Goal: Task Accomplishment & Management: Manage account settings

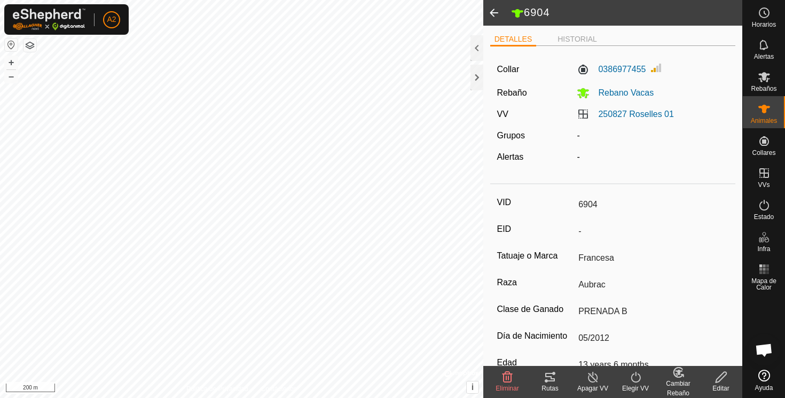
click at [496, 10] on span at bounding box center [493, 13] width 21 height 26
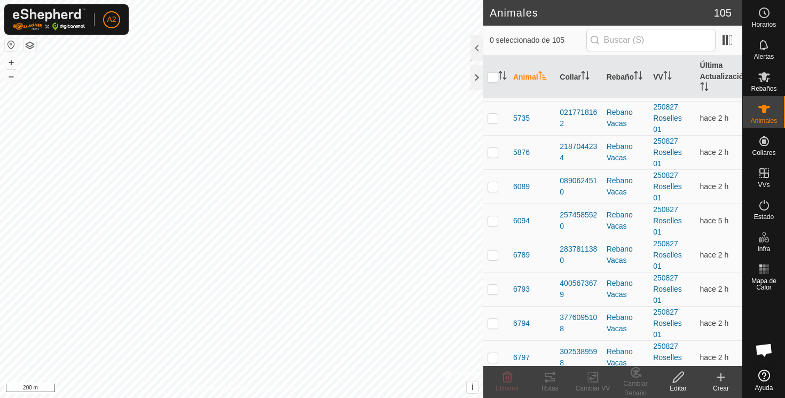
scroll to position [1827, 0]
click at [522, 253] on span "6789" at bounding box center [521, 253] width 17 height 11
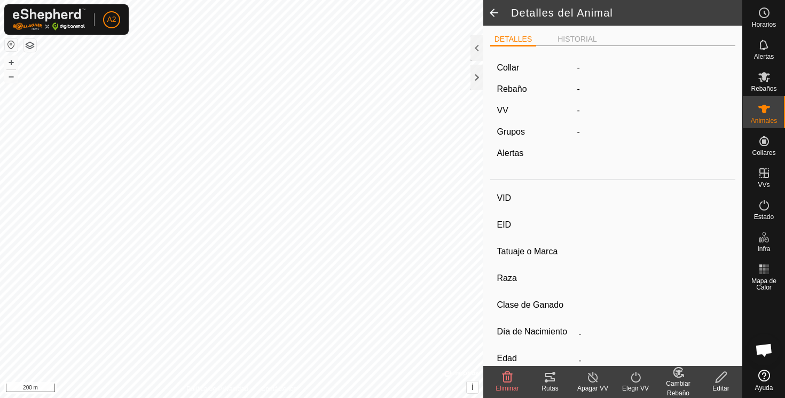
type input "6789"
type input "-"
type input "Aubrac"
type input "-"
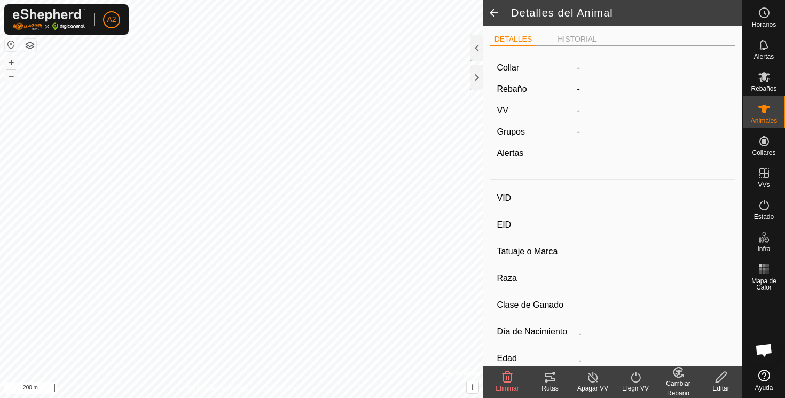
type input "03/2019"
type input "6 years 7 months"
type input "Vacía"
type input "393 kg"
type input "-"
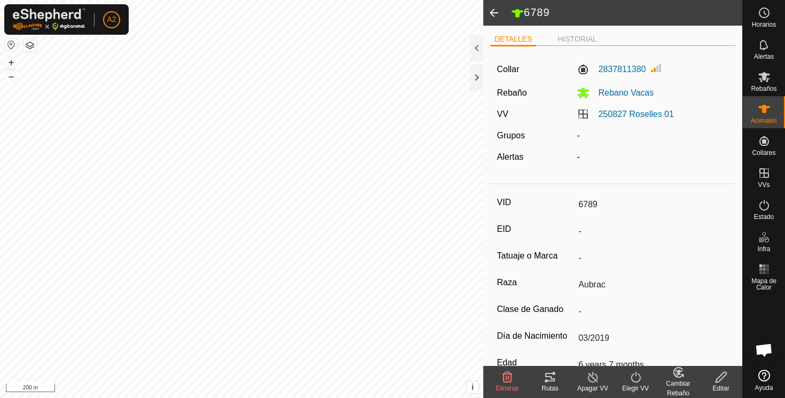
click at [498, 12] on span at bounding box center [493, 13] width 21 height 26
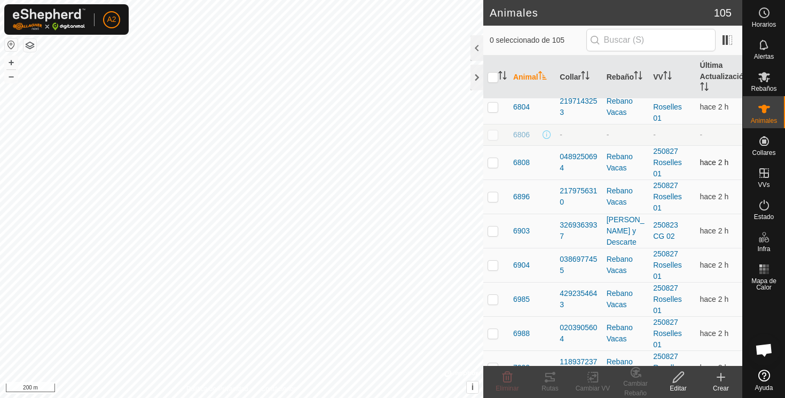
scroll to position [2144, 0]
click at [524, 136] on span "6806" at bounding box center [521, 135] width 17 height 11
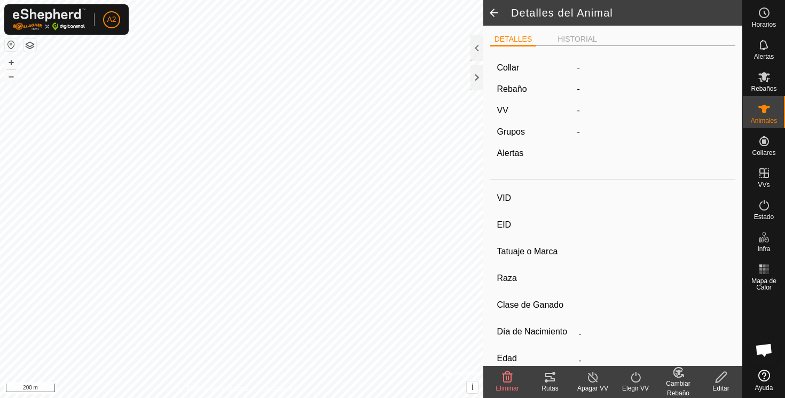
type input "6806"
type input "-"
type input "NO VISTA 25 Agosto 25"
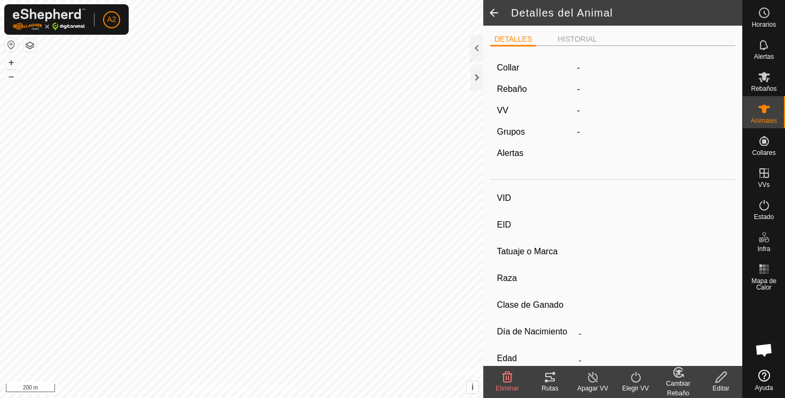
type input "0 kg"
type input "-"
click at [492, 12] on span at bounding box center [493, 13] width 21 height 26
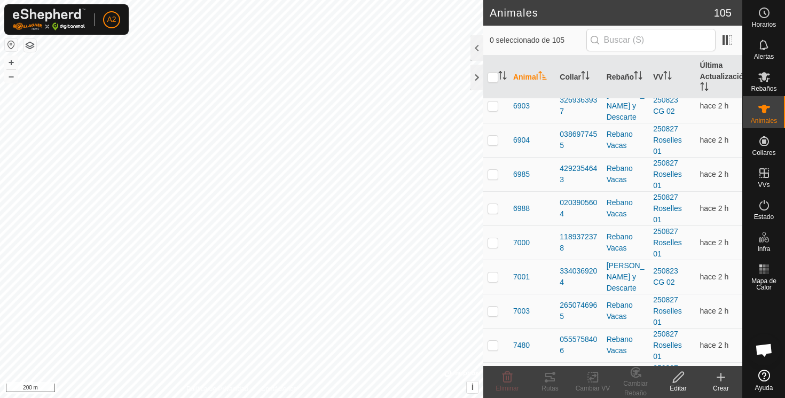
scroll to position [2266, 0]
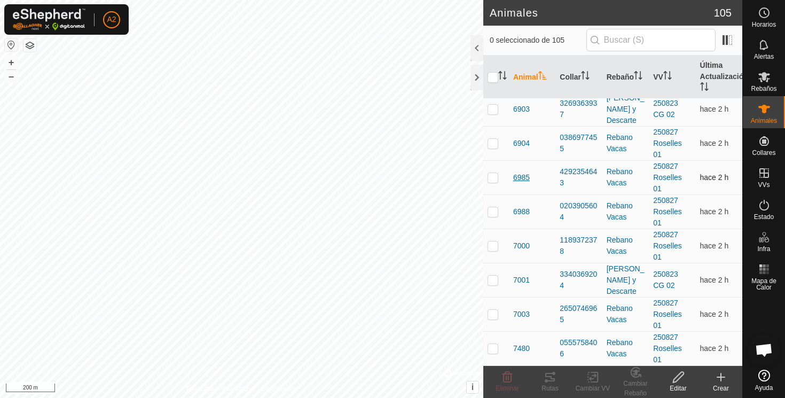
click at [519, 178] on span "6985" at bounding box center [521, 177] width 17 height 11
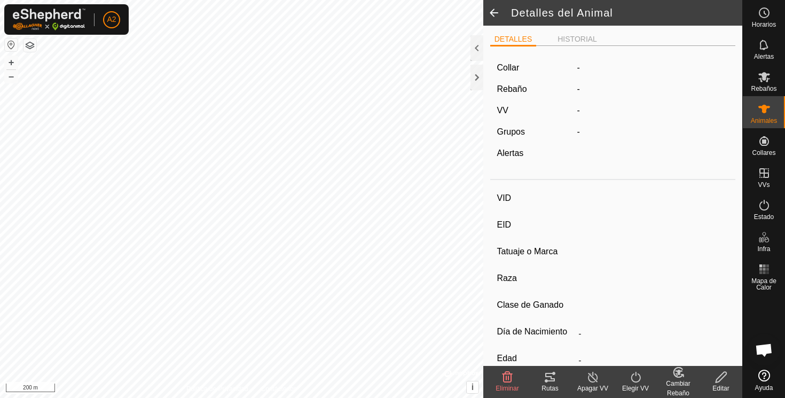
type input "6985"
type input "-"
type input "Aubrac"
type input "PRENADA B"
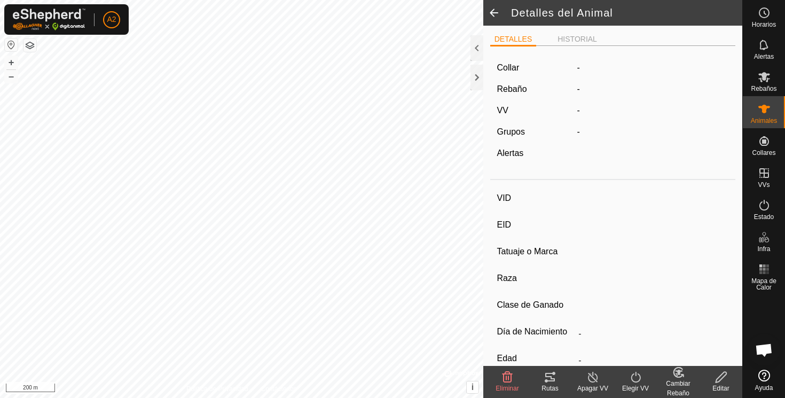
type input "04/2020"
type input "5 years 5 months"
type input "Preñada"
type input "465 kg"
type input "-"
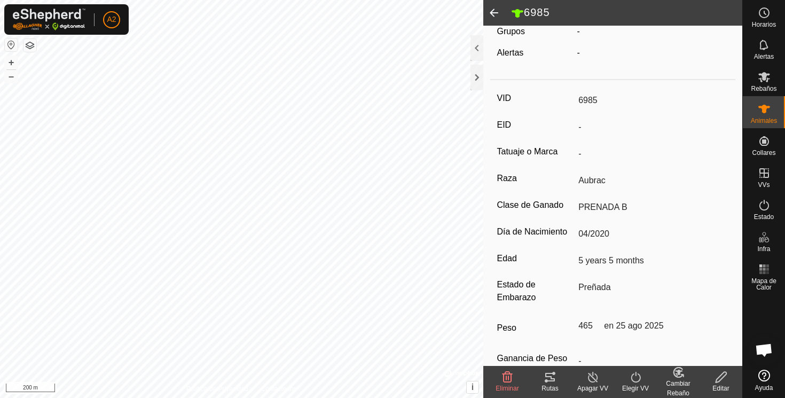
scroll to position [106, 0]
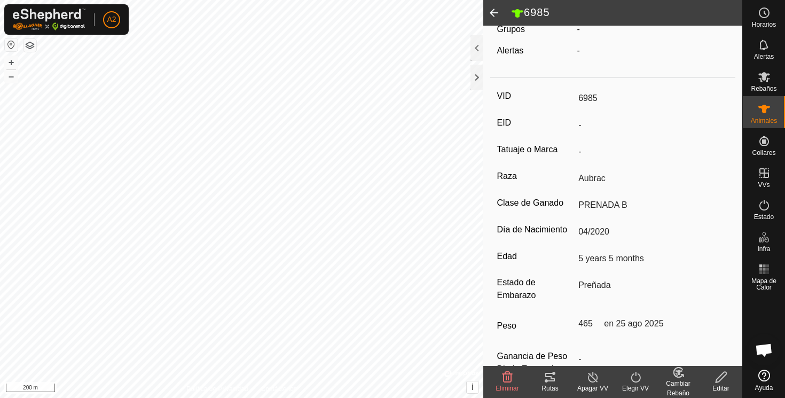
click at [721, 378] on icon at bounding box center [721, 377] width 11 height 11
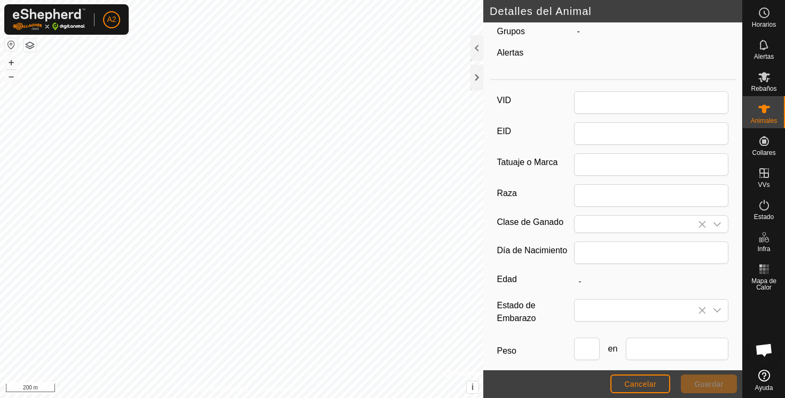
type input "6985"
type input "Aubrac"
type input "PRENADA B"
type input "04/2020"
type input "5 years 5 months"
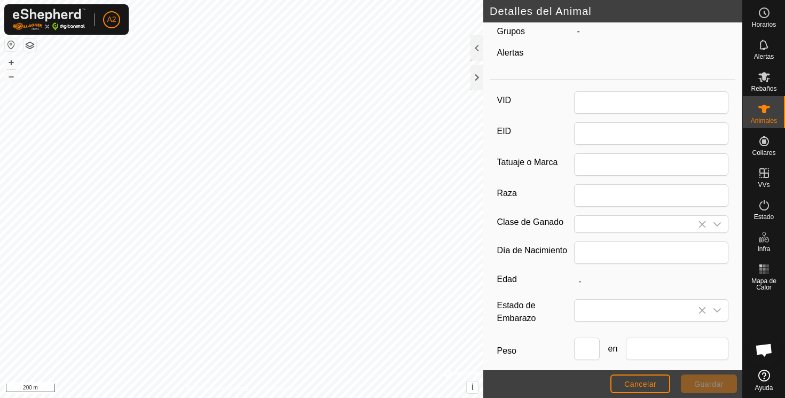
type input "465"
type input "[DATE]"
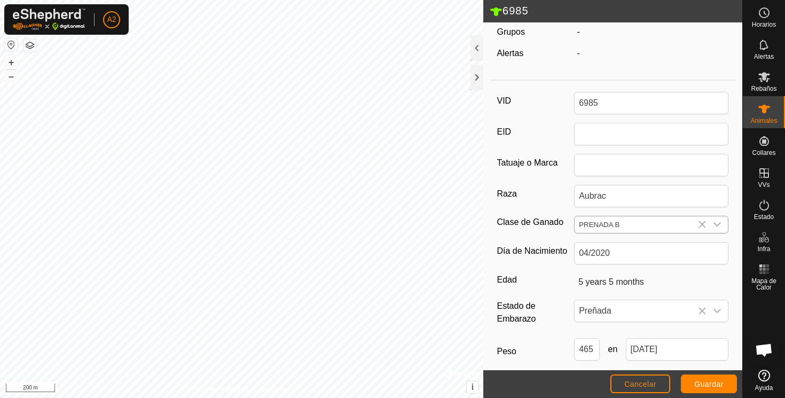
click at [720, 223] on icon "dropdown trigger" at bounding box center [717, 224] width 7 height 4
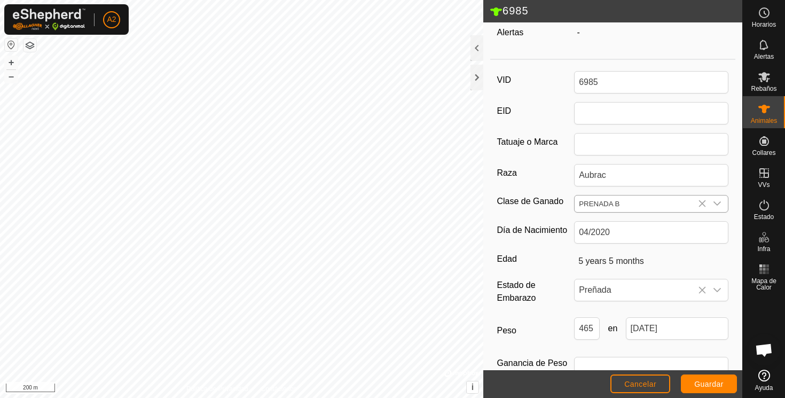
scroll to position [137, 0]
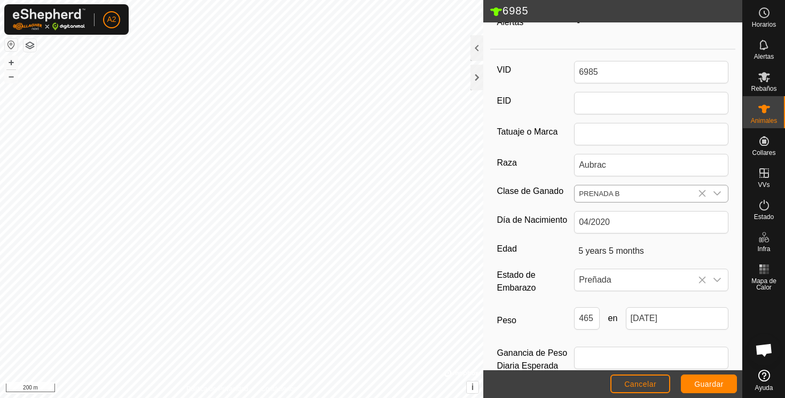
click at [719, 193] on icon "dropdown trigger" at bounding box center [717, 193] width 9 height 9
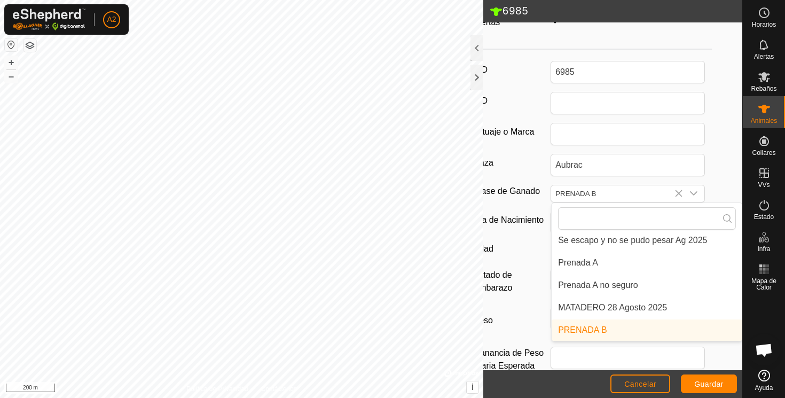
scroll to position [32, 0]
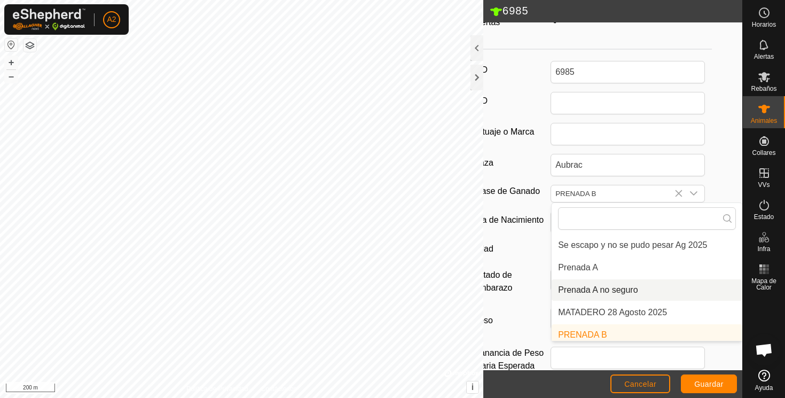
click at [591, 287] on li "Prenada A no seguro" at bounding box center [647, 289] width 191 height 21
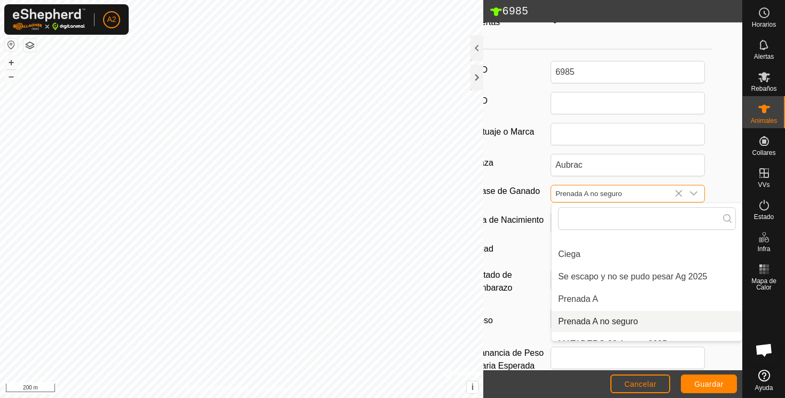
scroll to position [137, 0]
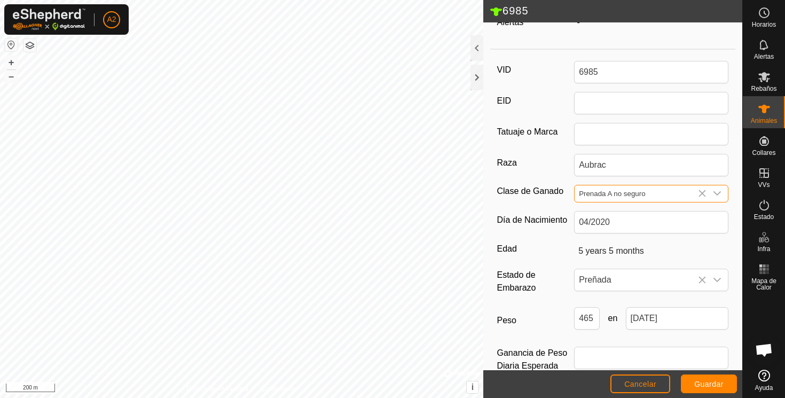
click at [606, 193] on input "Prenada A no seguro" at bounding box center [641, 193] width 132 height 17
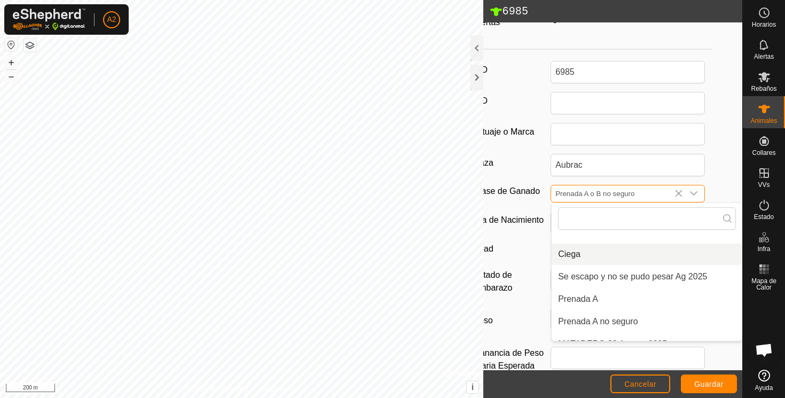
scroll to position [14, 0]
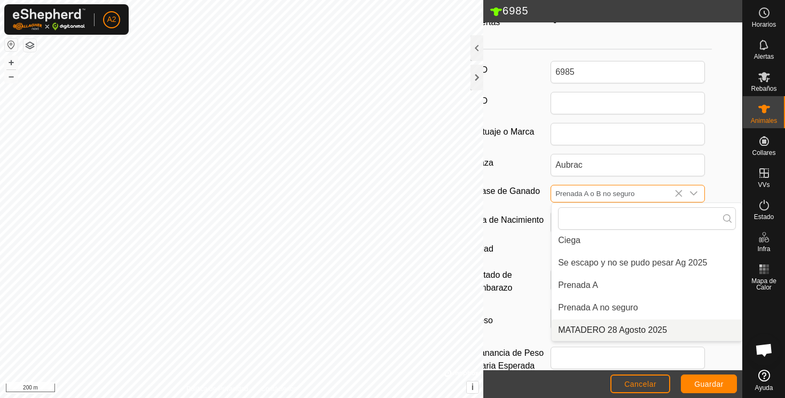
type input "Prenada A o B no seguro"
click at [708, 382] on span "Guardar" at bounding box center [708, 384] width 29 height 9
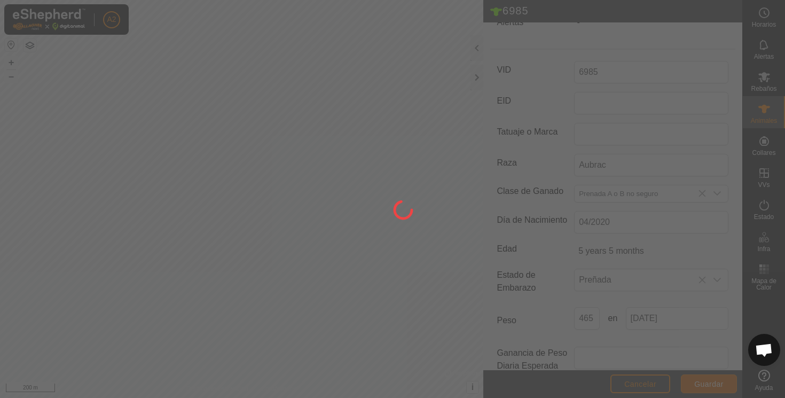
scroll to position [131, 0]
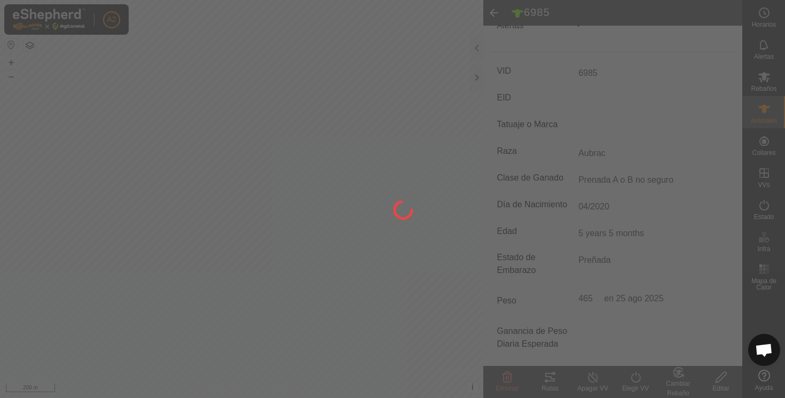
type input "-"
type input "465 kg"
type input "-"
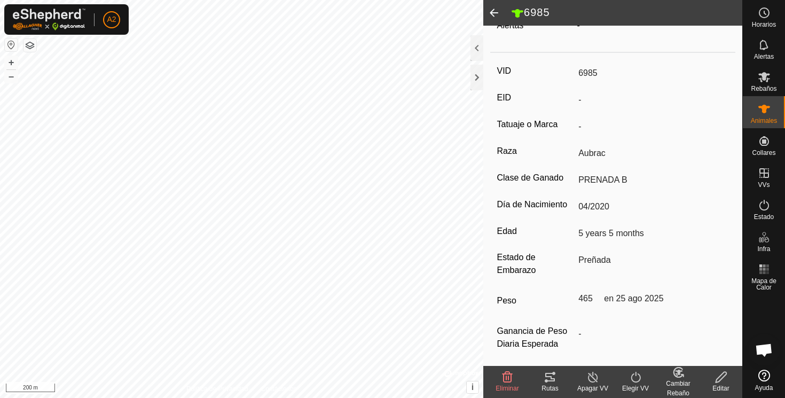
type input "Prenada A o B no seguro"
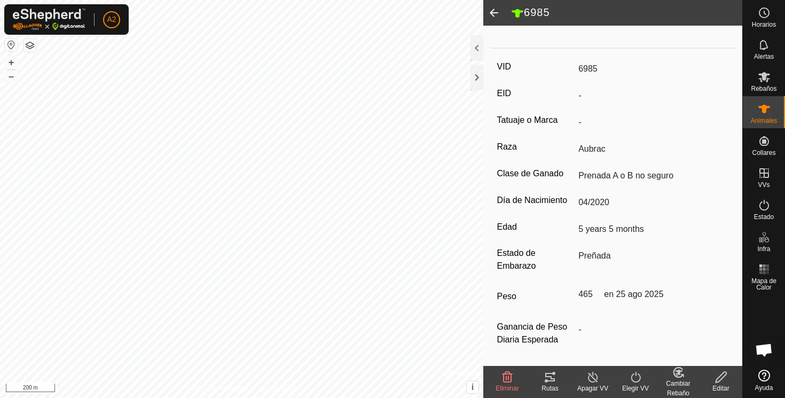
scroll to position [139, 0]
click at [494, 11] on span at bounding box center [493, 13] width 21 height 26
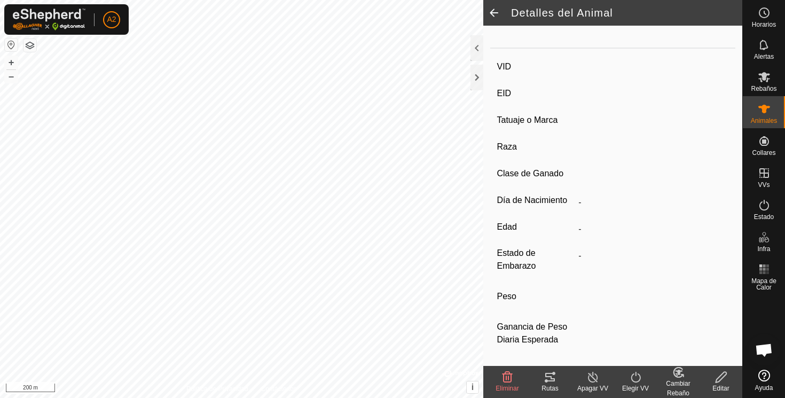
type input "6985"
type input "-"
type input "Aubrac"
type input "Prenada A o B no seguro"
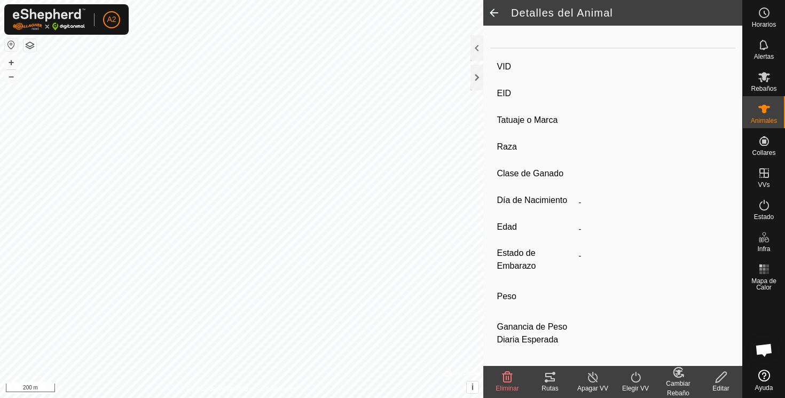
type input "04/2020"
type input "5 years 5 months"
type input "Preñada"
type input "465 kg"
type input "-"
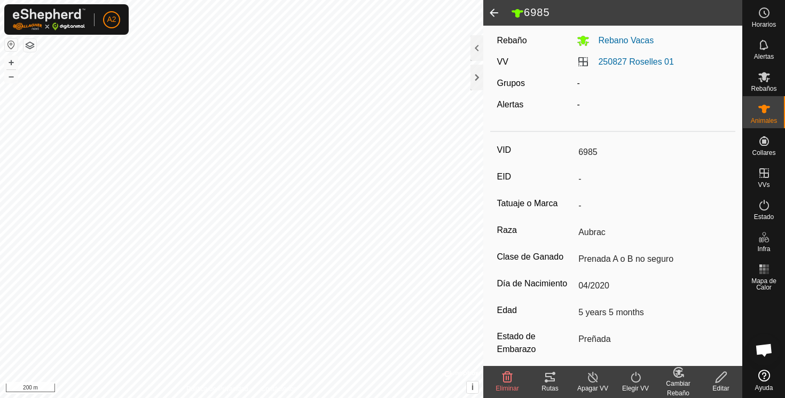
scroll to position [22, 0]
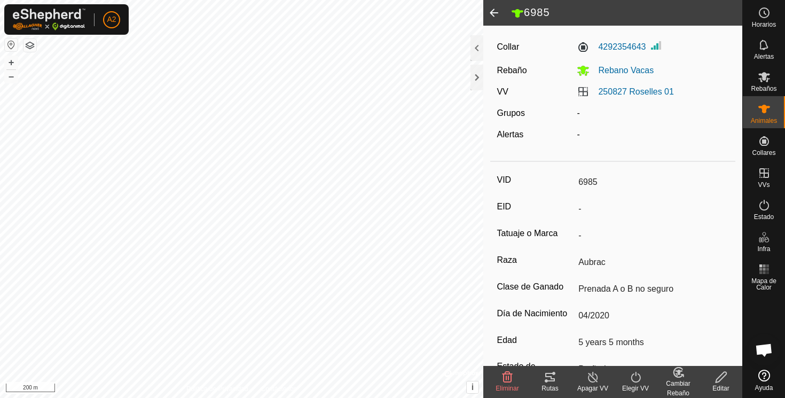
click at [494, 10] on span at bounding box center [493, 13] width 21 height 26
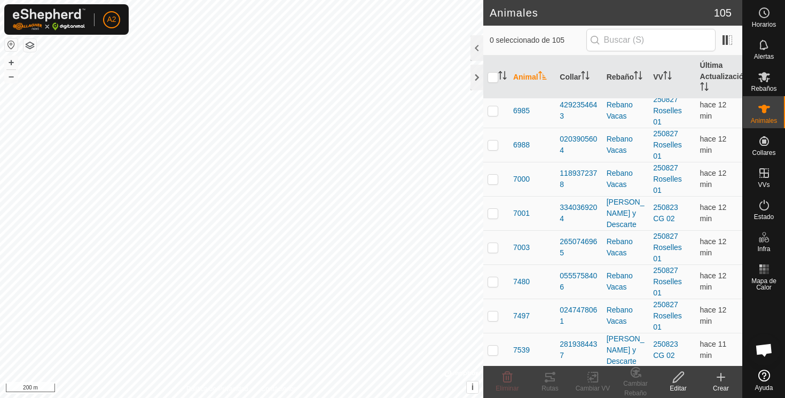
scroll to position [2335, 0]
click at [527, 143] on span "6988" at bounding box center [521, 143] width 17 height 11
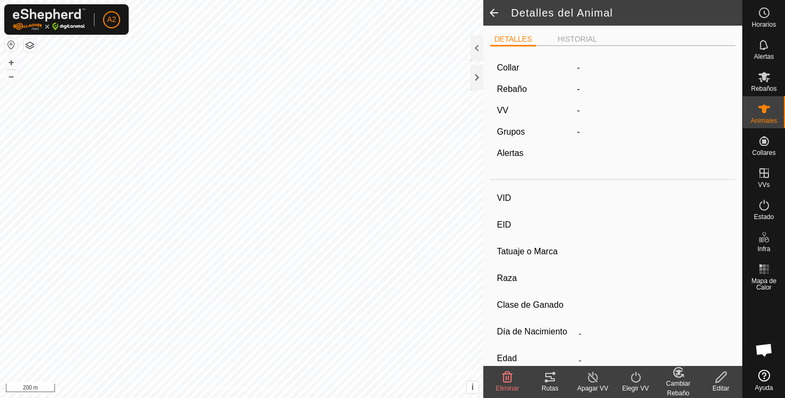
type input "6988"
type input "-"
type input "Aubrac"
type input "PRENADA B"
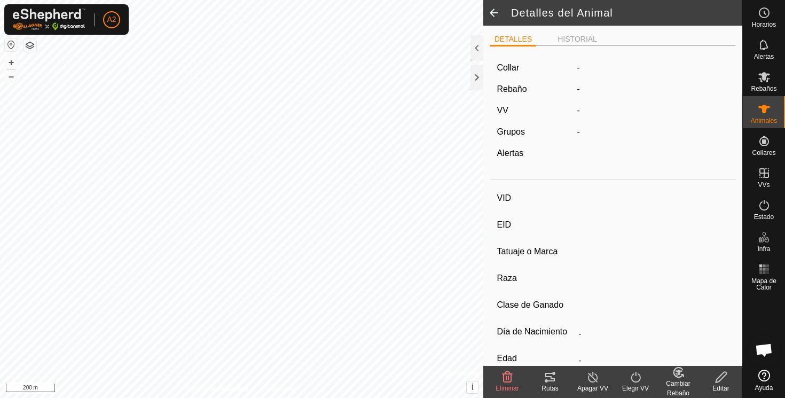
type input "05/2020"
type input "5 years 4 months"
type input "Preñada"
type input "468 kg"
type input "-"
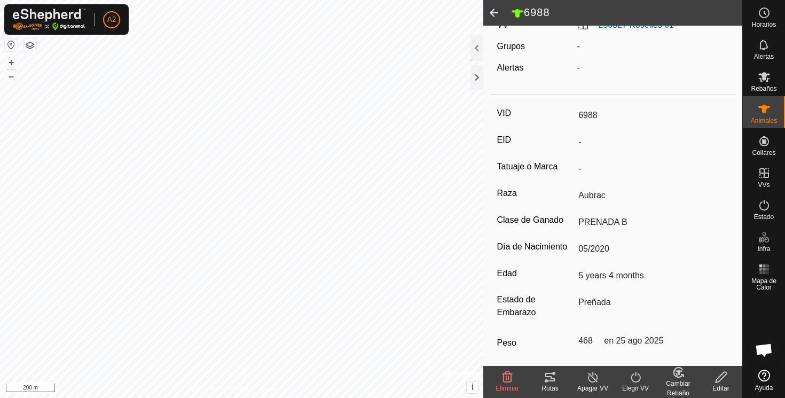
scroll to position [128, 0]
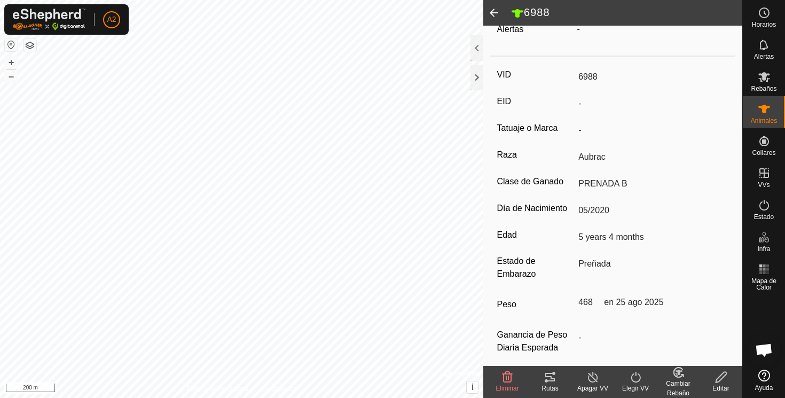
click at [496, 11] on span at bounding box center [493, 13] width 21 height 26
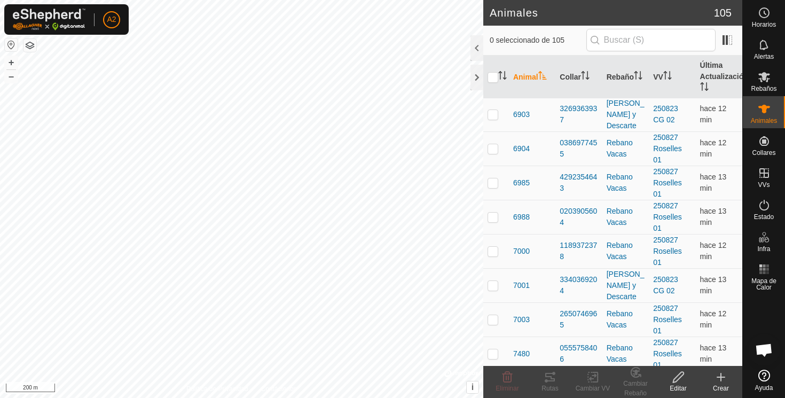
scroll to position [2264, 0]
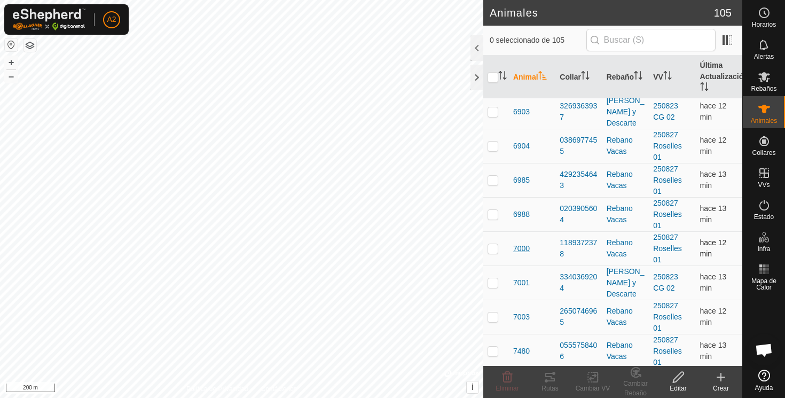
click at [526, 248] on span "7000" at bounding box center [521, 248] width 17 height 11
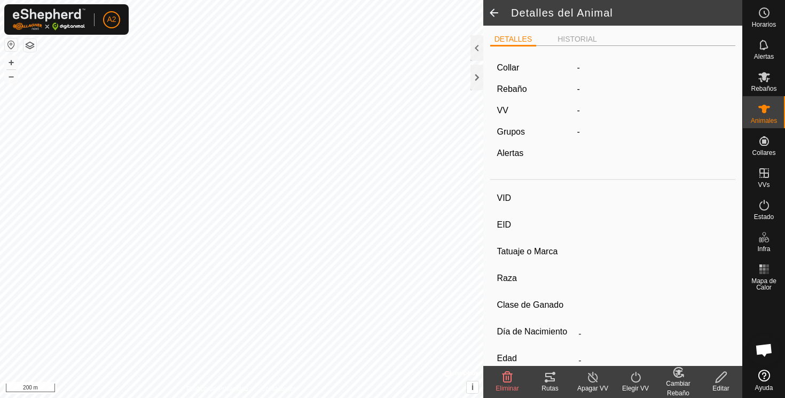
type input "7000"
type input "-"
type input "Aubrac"
type input "Prenada A"
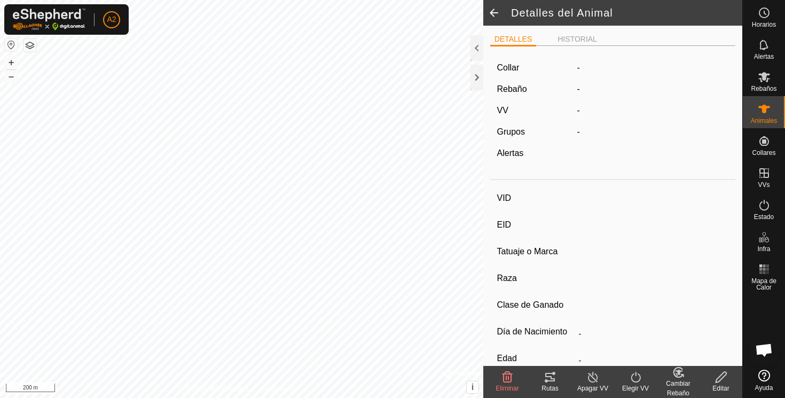
type input "03/2021"
type input "4 years 6 months"
type input "Preñada"
type input "360 kg"
type input "-"
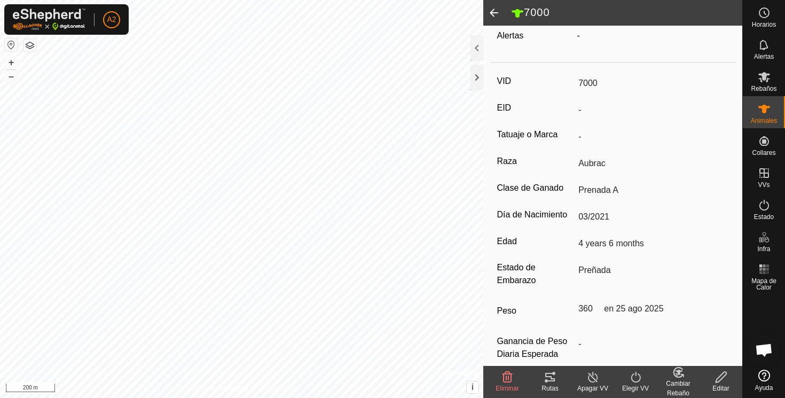
scroll to position [140, 0]
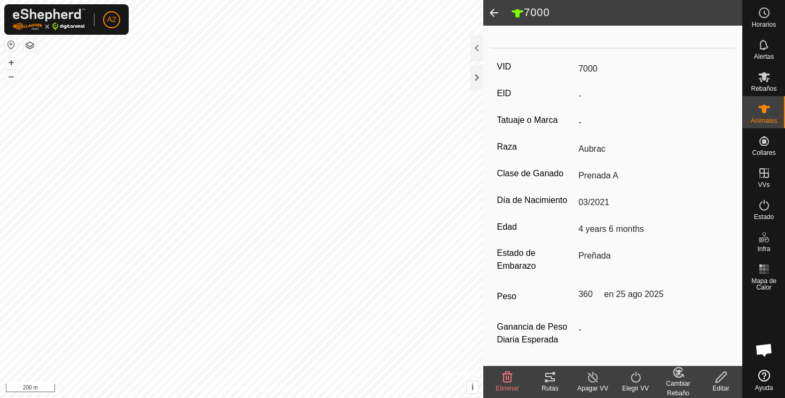
click at [500, 9] on span at bounding box center [493, 13] width 21 height 26
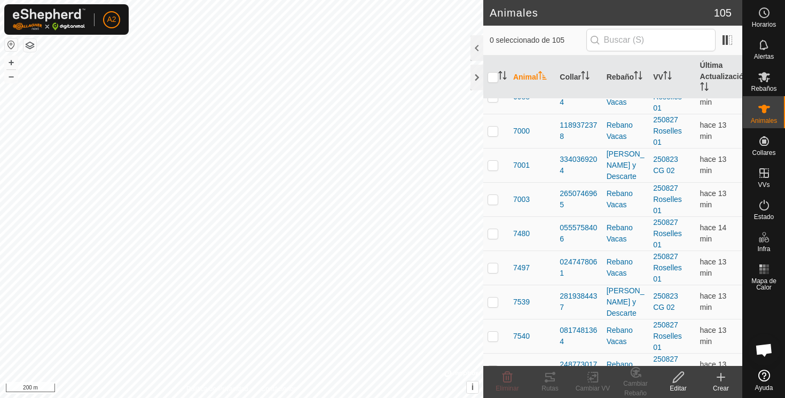
scroll to position [2380, 0]
click at [522, 166] on span "7001" at bounding box center [521, 166] width 17 height 11
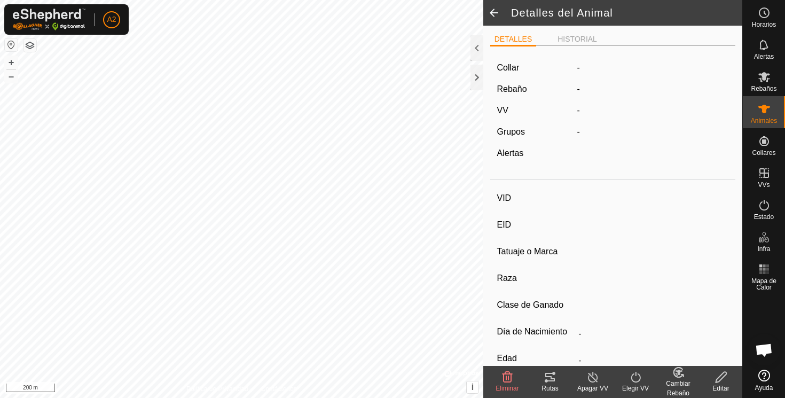
type input "7001"
type input "-"
type input "Aubrac"
type input "PRENADA B"
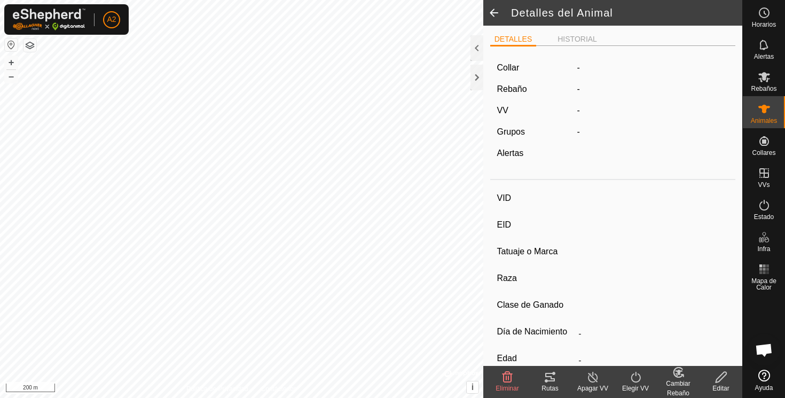
type input "03/2021"
type input "4 years 6 months"
type input "Preñada"
type input "511 kg"
type input "-"
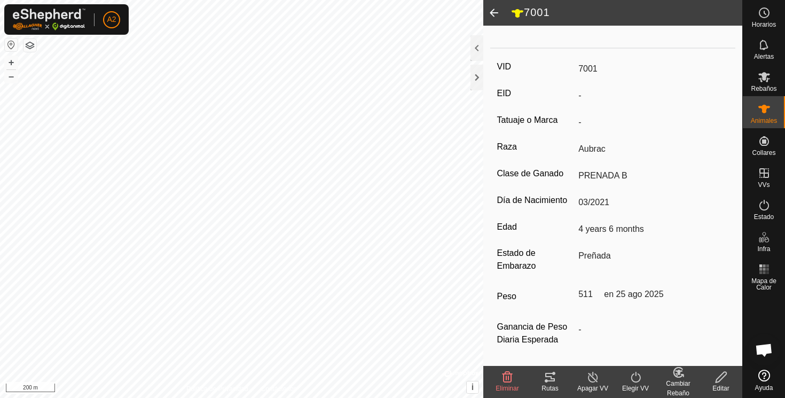
scroll to position [140, 0]
click at [581, 294] on input "511 kg" at bounding box center [587, 294] width 26 height 18
click at [723, 375] on icon at bounding box center [721, 377] width 13 height 13
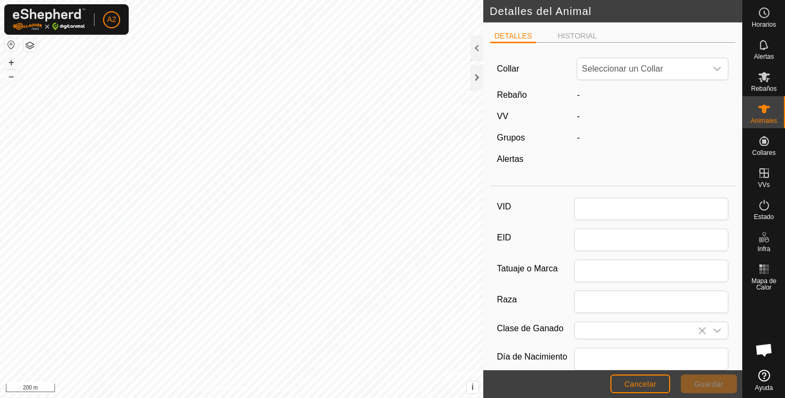
type input "7001"
type input "Aubrac"
type input "PRENADA B"
type input "03/2021"
type input "4 years 6 months"
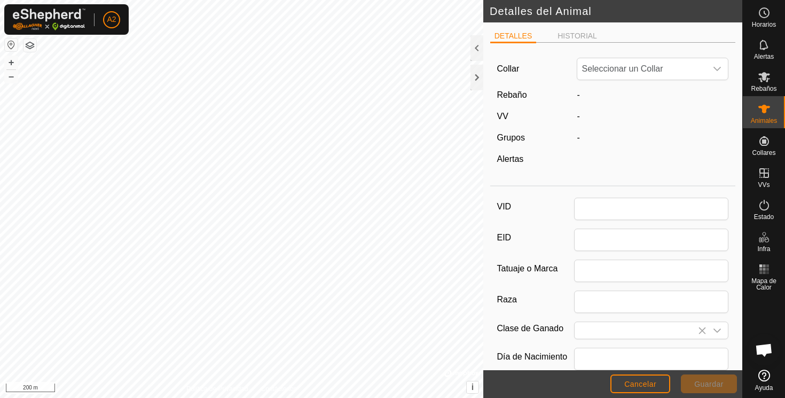
type input "511"
type input "[DATE]"
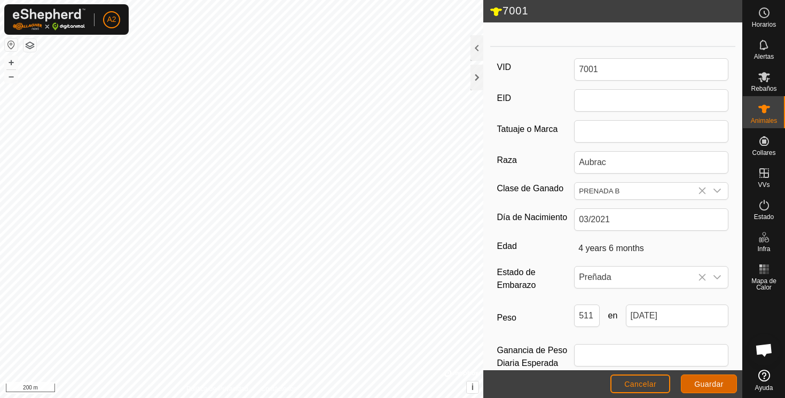
click at [705, 381] on span "Guardar" at bounding box center [708, 384] width 29 height 9
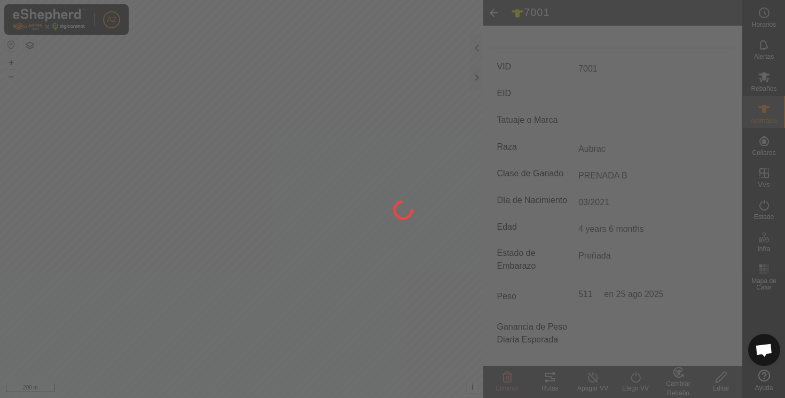
scroll to position [135, 0]
type input "-"
type input "511 kg"
type input "-"
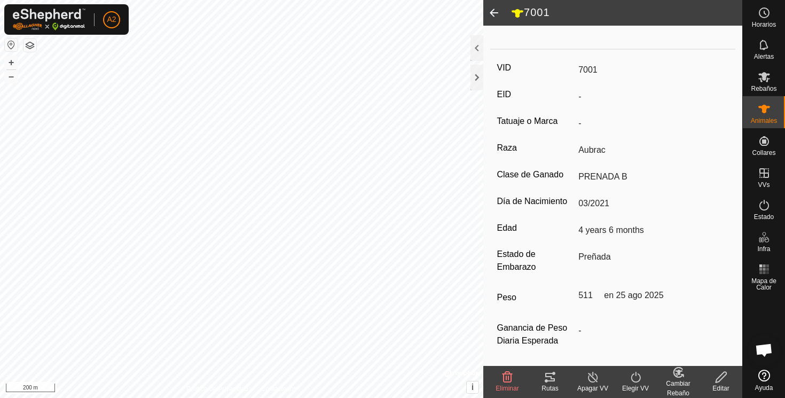
click at [492, 12] on span at bounding box center [493, 13] width 21 height 26
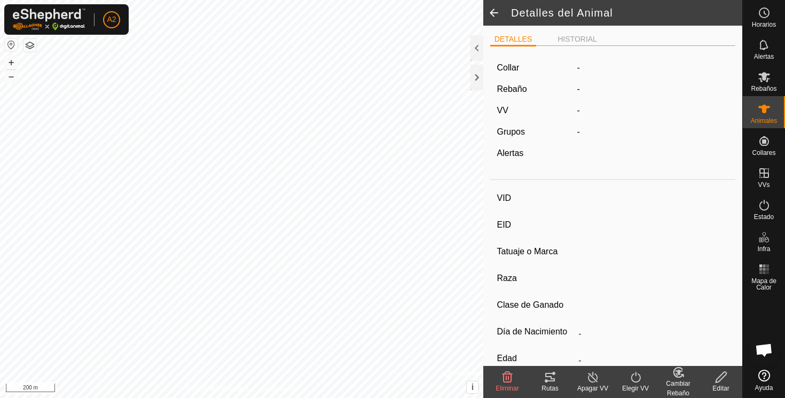
scroll to position [135, 0]
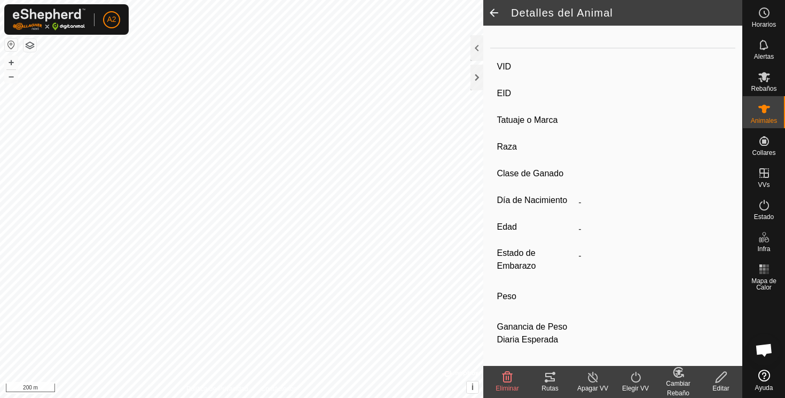
type input "7001"
type input "-"
type input "Aubrac"
type input "PRENADA B"
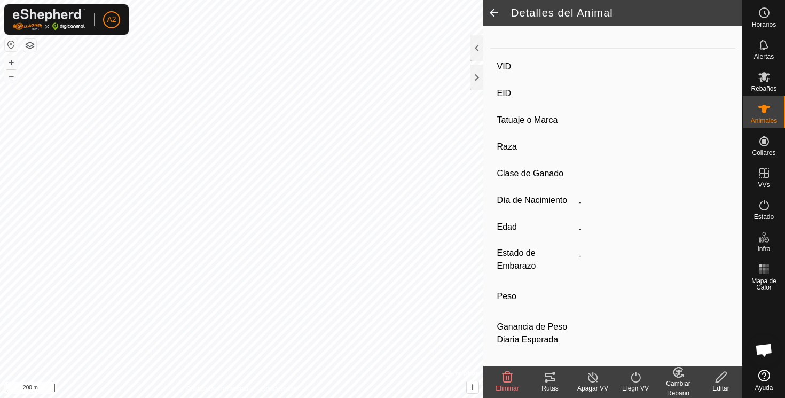
type input "03/2021"
type input "4 years 6 months"
type input "Preñada"
type input "511 kg"
type input "-"
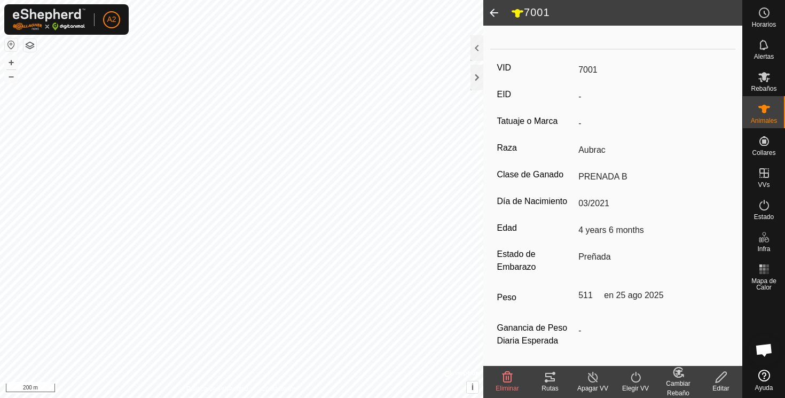
click at [498, 12] on span at bounding box center [493, 13] width 21 height 26
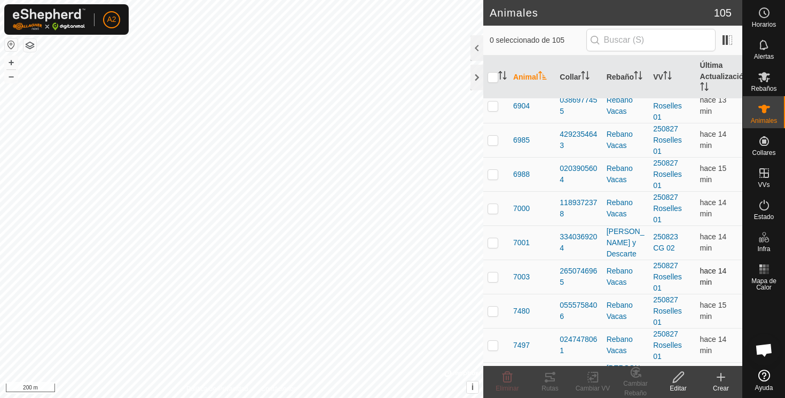
scroll to position [2307, 0]
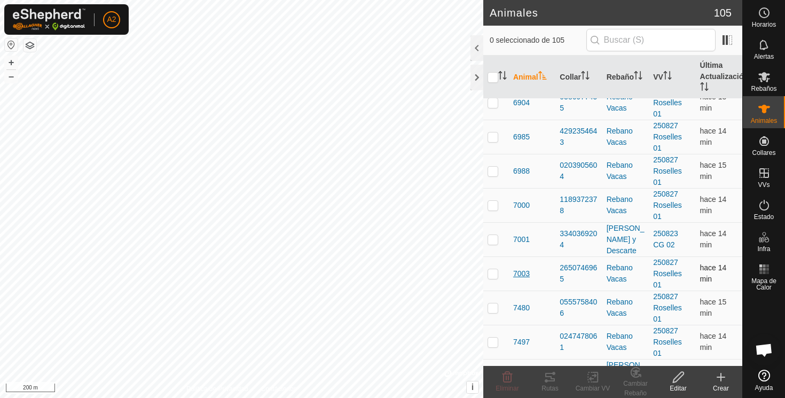
click at [521, 272] on span "7003" at bounding box center [521, 273] width 17 height 11
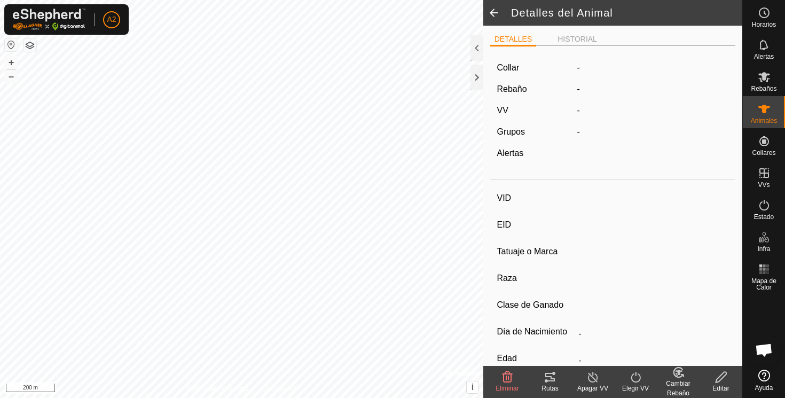
type input "7003"
type input "-"
type input "Aubrac"
type input "PRENADA B"
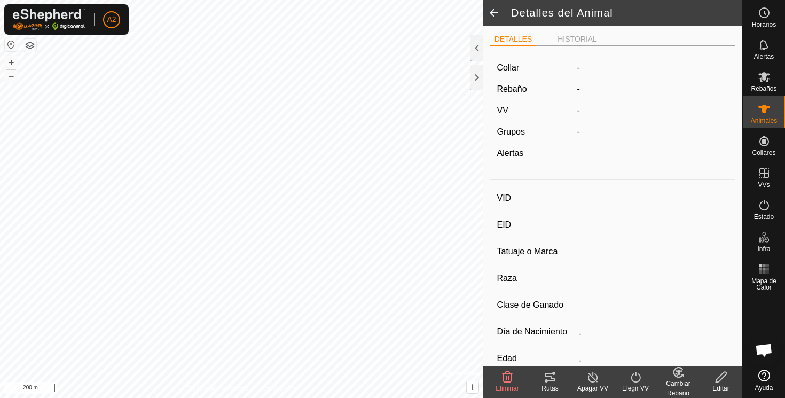
type input "03/2021"
type input "4 years 6 months"
type input "Preñada"
type input "425 kg"
type input "-"
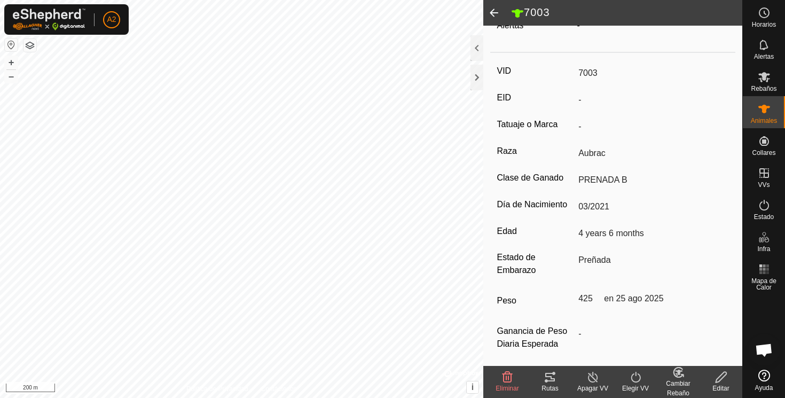
scroll to position [140, 0]
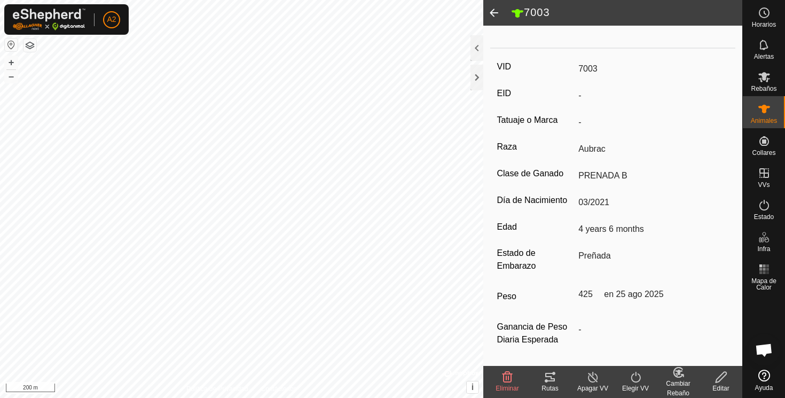
click at [490, 12] on span at bounding box center [493, 13] width 21 height 26
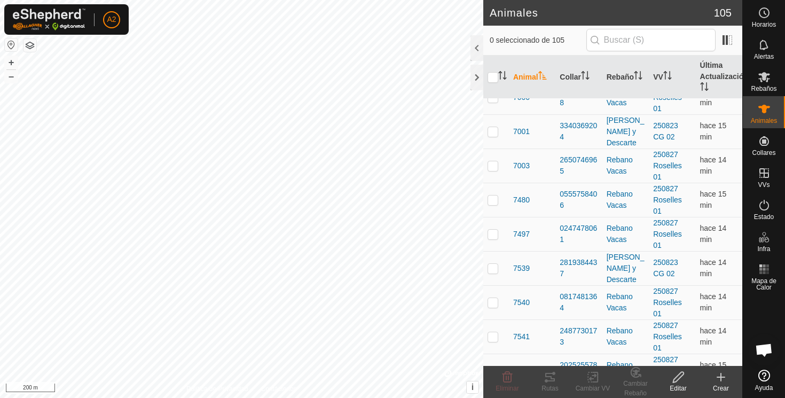
scroll to position [2413, 0]
click at [520, 201] on span "7480" at bounding box center [521, 201] width 17 height 11
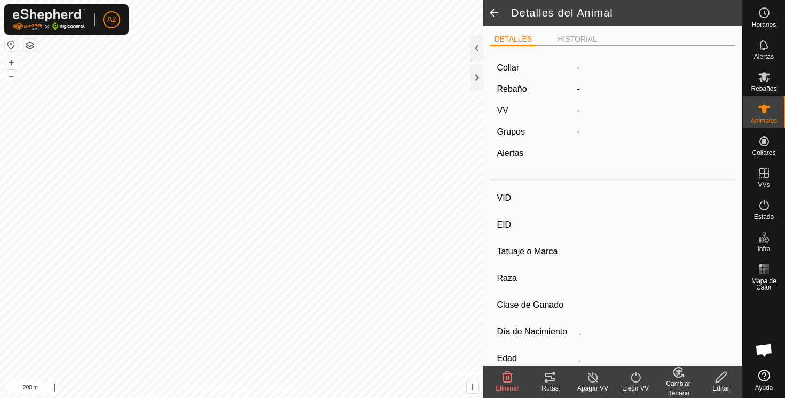
type input "7480"
type input "-"
type input "Aubrac Ciega"
type input "-"
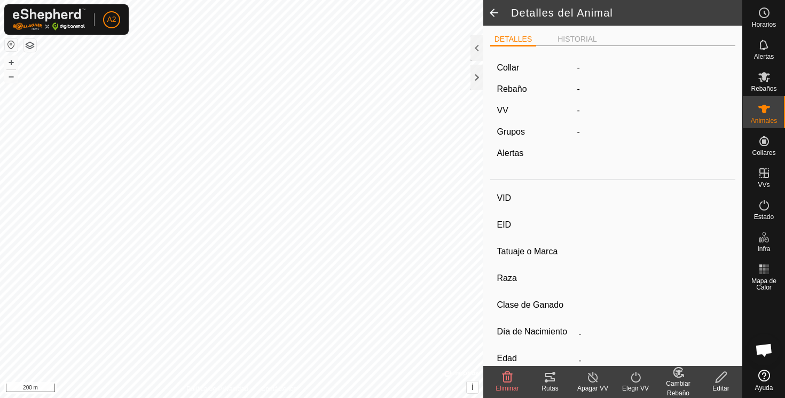
type input "02/2016"
type input "9 years 8 months"
type input "Vacía"
type input "375 kg"
type input "-"
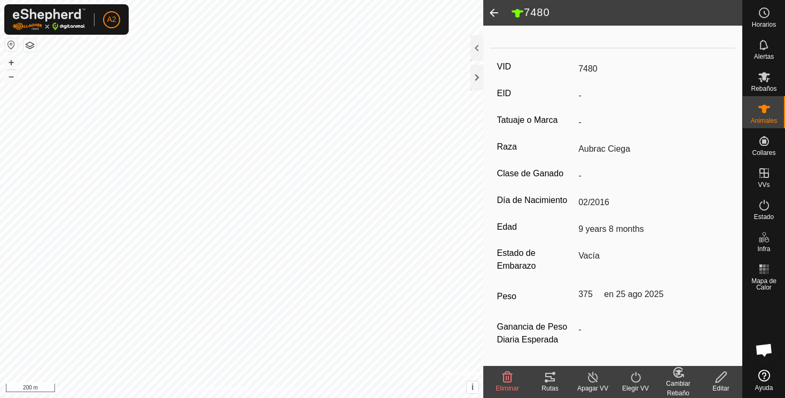
scroll to position [138, 0]
click at [497, 8] on span at bounding box center [493, 13] width 21 height 26
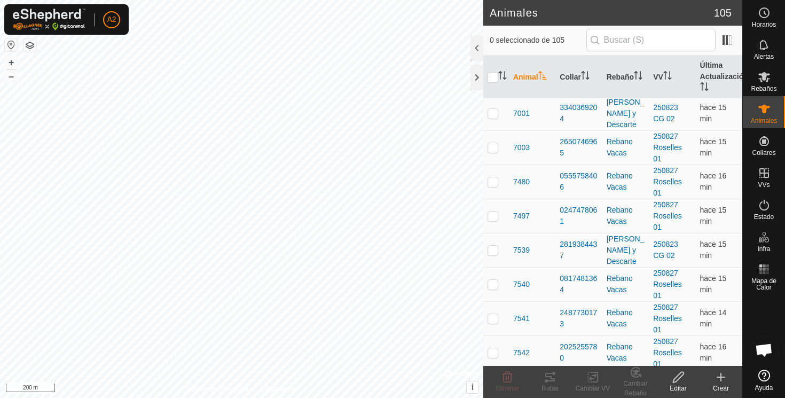
scroll to position [2435, 0]
click at [521, 211] on span "7497" at bounding box center [521, 214] width 17 height 11
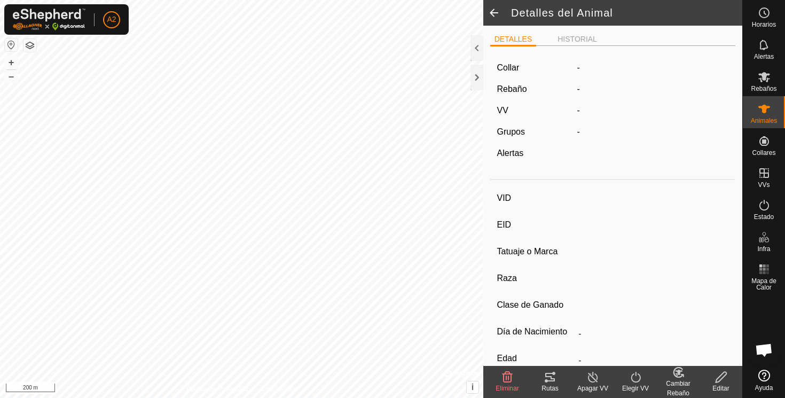
type input "7497"
type input "-"
type input "Aubrac"
type input "Se escapo y no se pudo palpar Ag 2025"
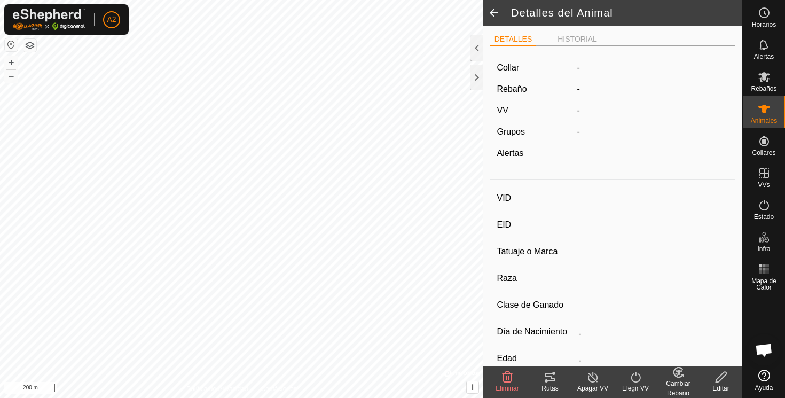
type input "12/2016"
type input "8 years 10 months"
type input "536 kg"
type input "-"
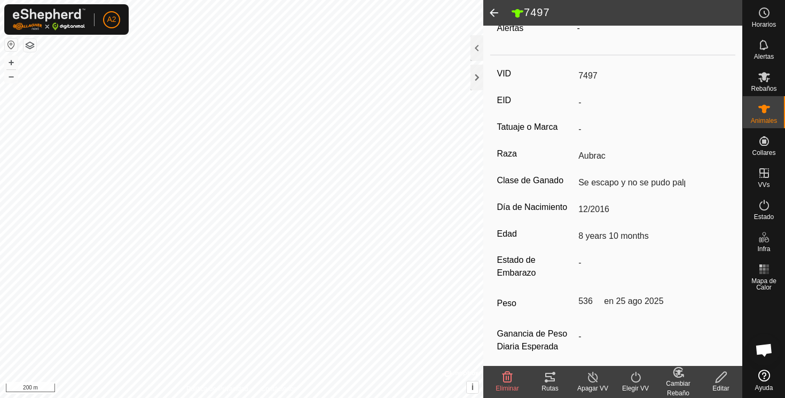
scroll to position [140, 0]
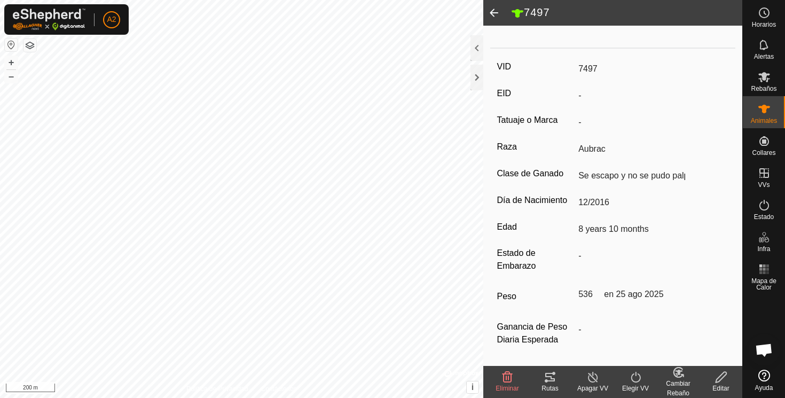
click at [493, 10] on span at bounding box center [493, 13] width 21 height 26
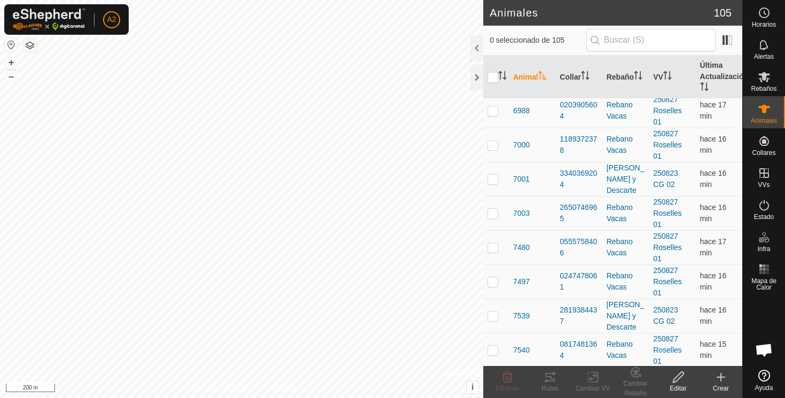
scroll to position [2379, 0]
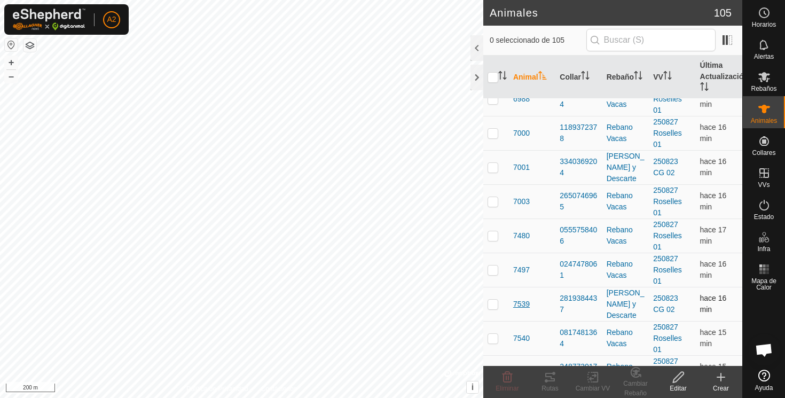
click at [523, 304] on span "7539" at bounding box center [521, 304] width 17 height 11
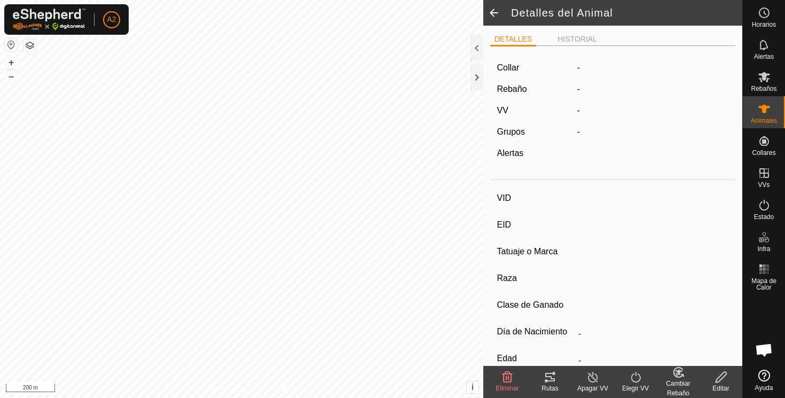
type input "7539"
type input "-"
type input "torete feo"
type input "Aubrac"
type input "-"
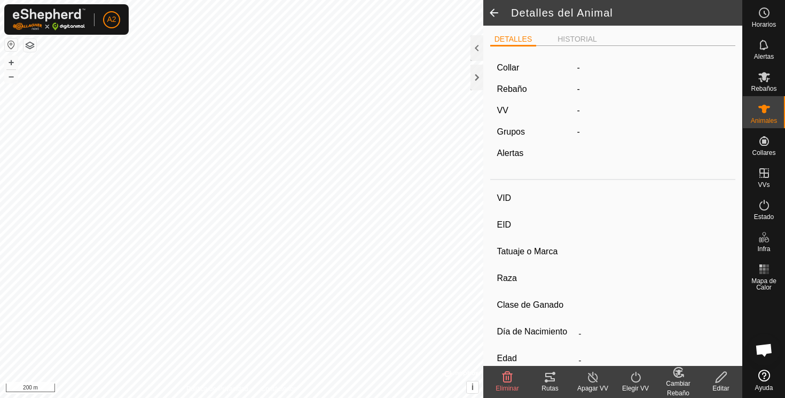
type input "06/2023"
type input "2 years 3 months"
type input "300 kg"
type input "-"
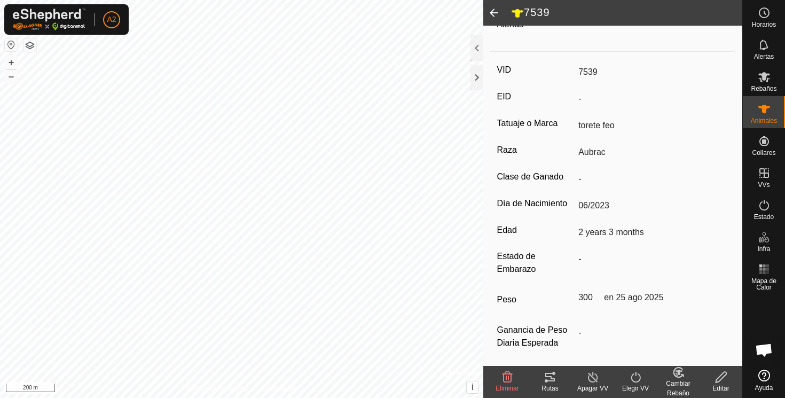
scroll to position [140, 0]
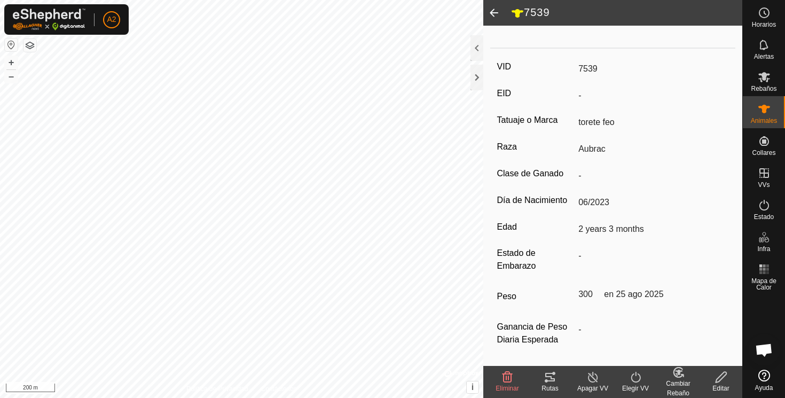
click at [497, 12] on span at bounding box center [493, 13] width 21 height 26
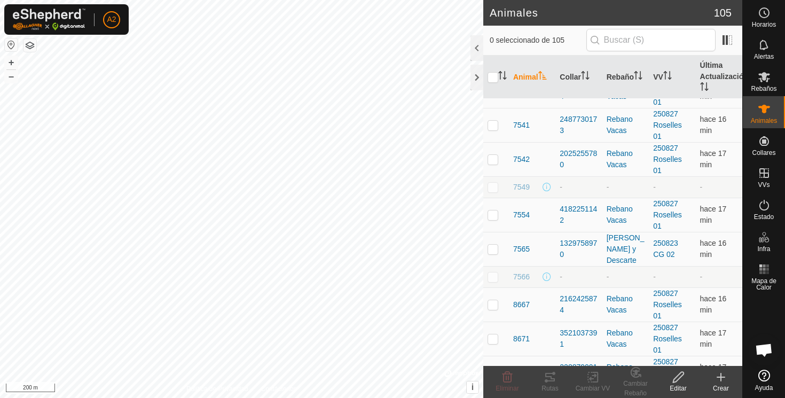
scroll to position [2619, 0]
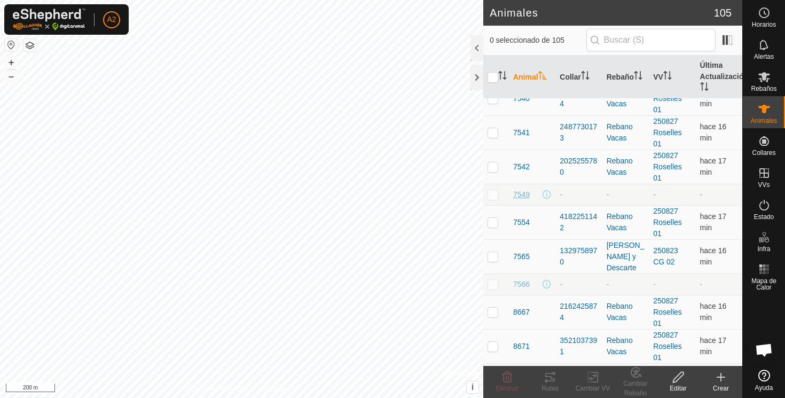
click at [525, 192] on span "7549" at bounding box center [521, 194] width 17 height 11
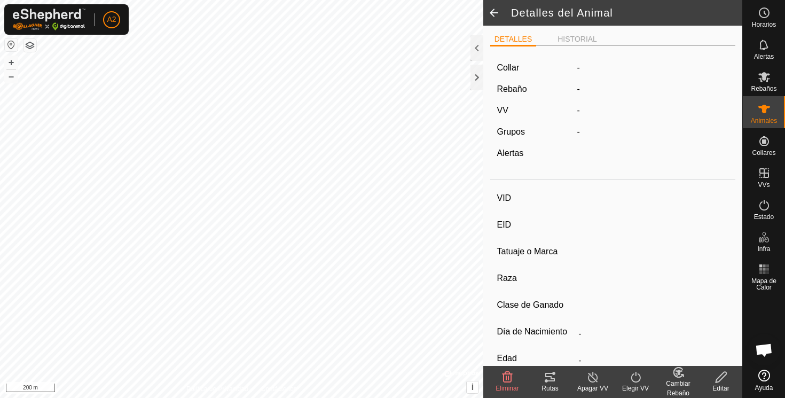
type input "7549"
type input "-"
type input "torete"
type input "-"
type input "macho escuaido"
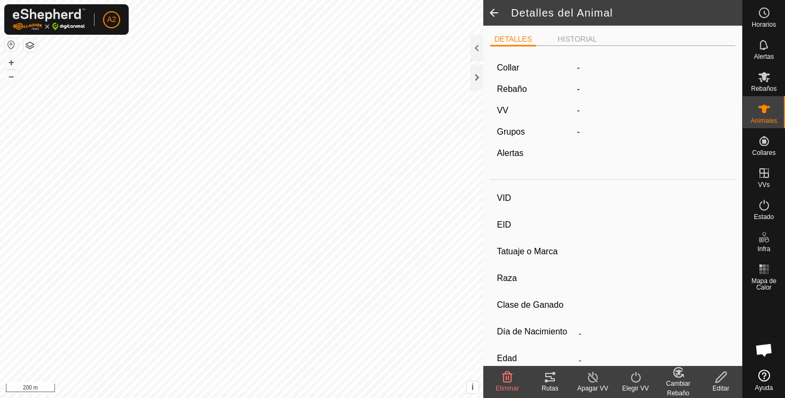
type input "11/2024"
type input "10 months"
type input "142 kg"
type input "-"
click at [719, 378] on icon at bounding box center [721, 377] width 13 height 13
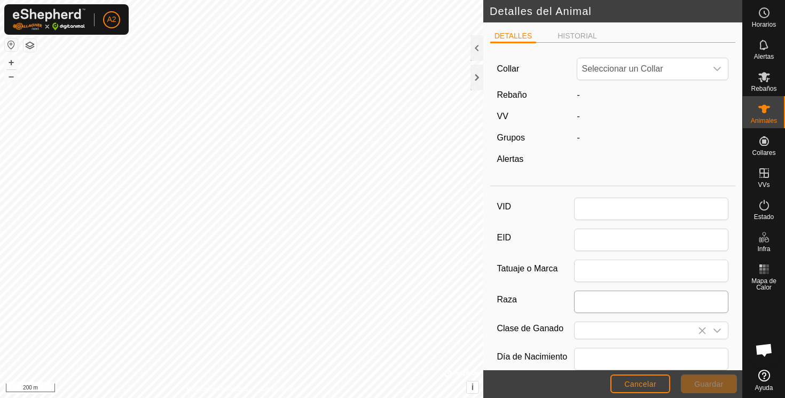
type input "7549"
type input "torete"
type input "macho escuaido"
type input "11/2024"
type input "10 months"
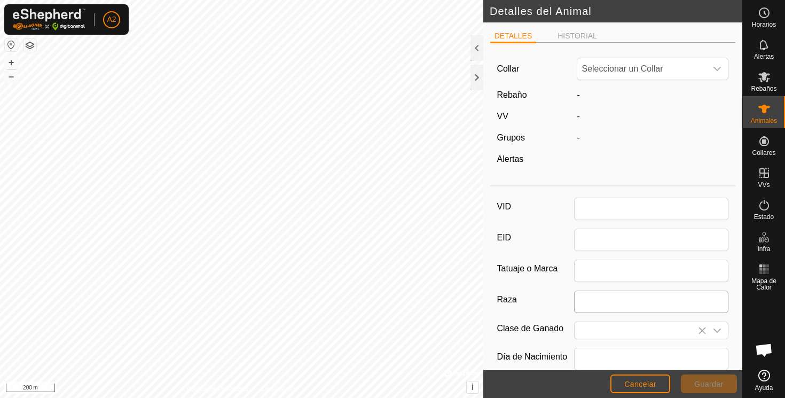
type input "142"
type input "[DATE]"
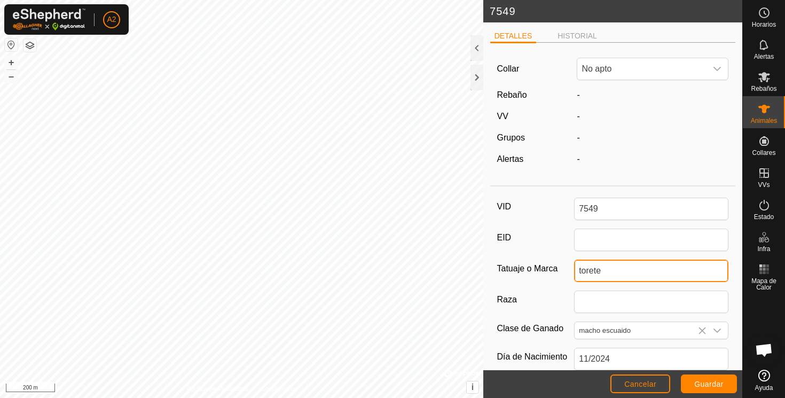
click at [611, 269] on input "torete" at bounding box center [651, 271] width 154 height 22
click at [557, 227] on div "VID 7549 EID Tatuaje o Marca torete escualido Raza Clase de Ganado macho escuai…" at bounding box center [613, 360] width 246 height 338
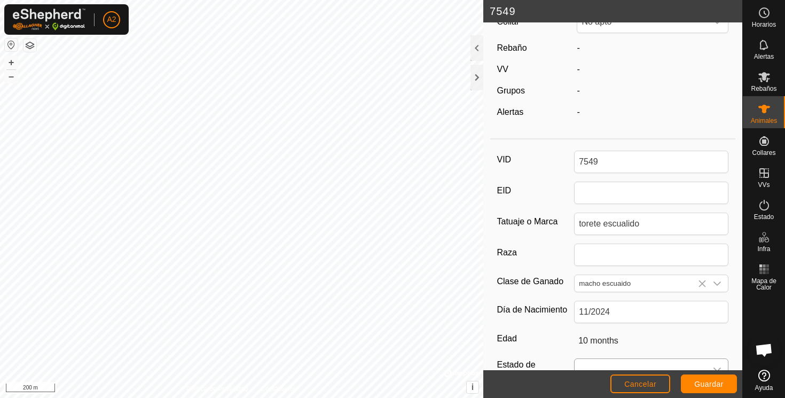
scroll to position [0, 0]
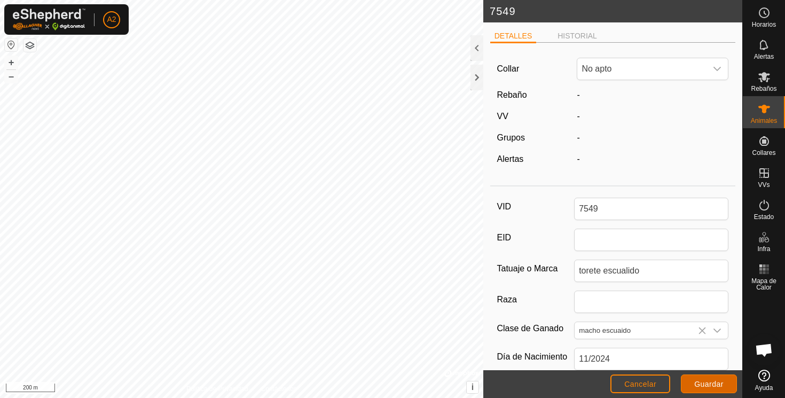
click at [711, 386] on span "Guardar" at bounding box center [708, 384] width 29 height 9
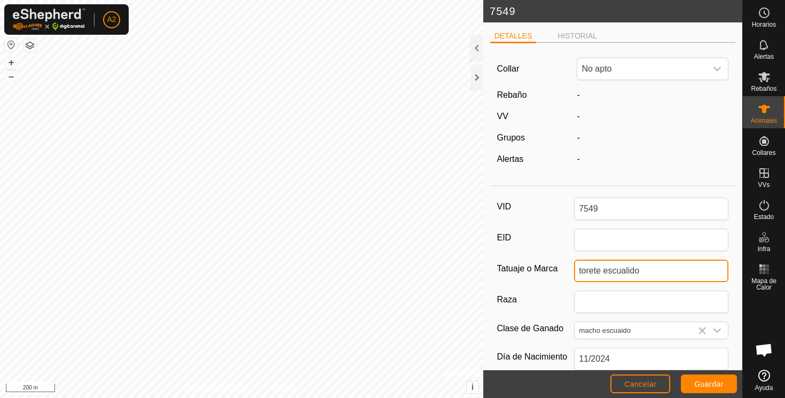
click at [647, 272] on input "torete escualido" at bounding box center [651, 271] width 154 height 22
type input "torete"
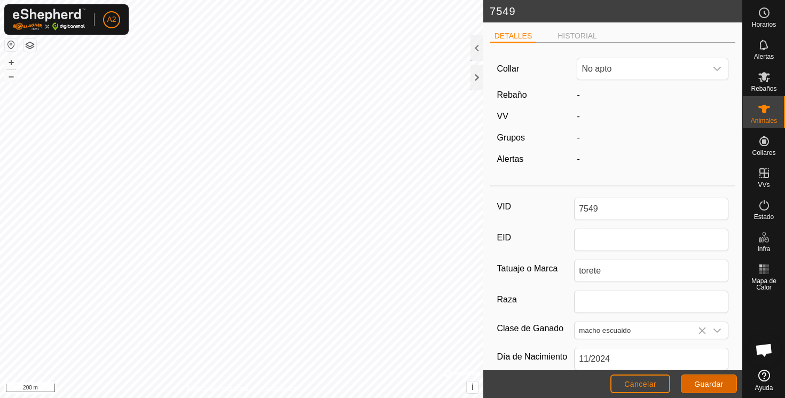
click at [708, 387] on span "Guardar" at bounding box center [708, 384] width 29 height 9
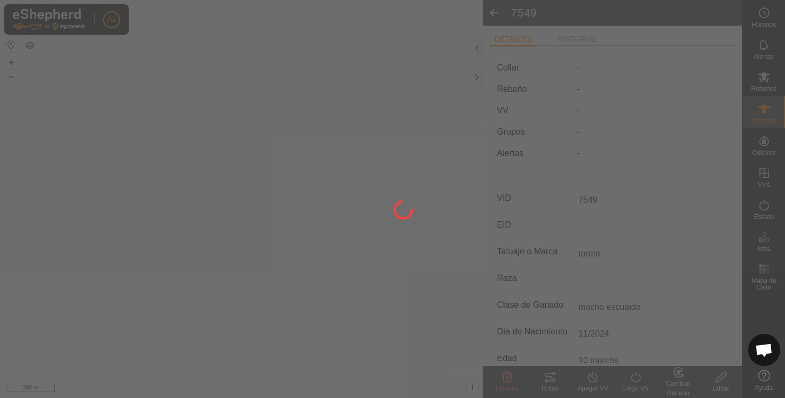
type input "-"
type input "142 kg"
type input "-"
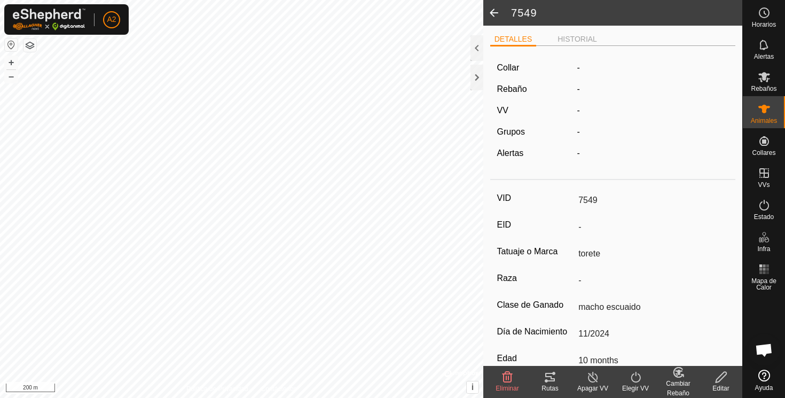
click at [496, 11] on span at bounding box center [493, 13] width 21 height 26
type input "7549"
type input "-"
type input "torete"
type input "-"
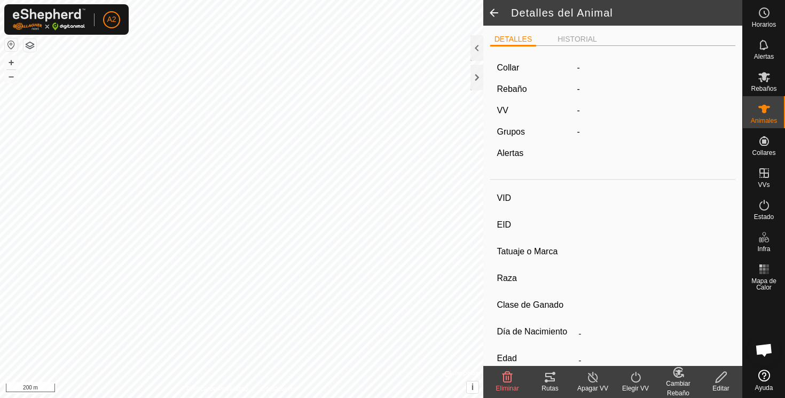
type input "macho escuaido"
type input "11/2024"
type input "10 months"
type input "142 kg"
type input "-"
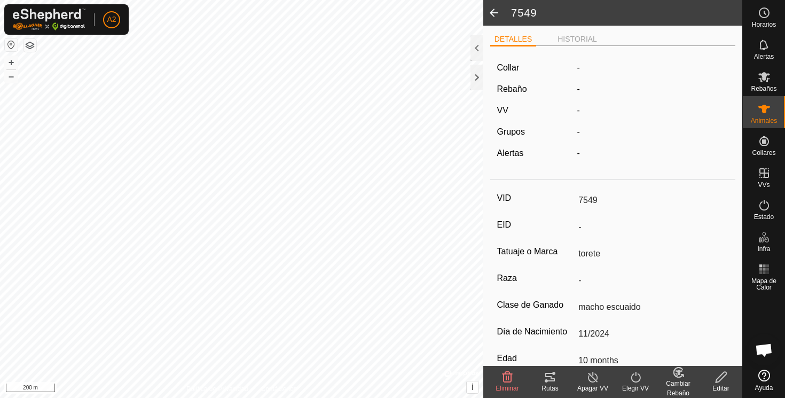
click at [495, 11] on span at bounding box center [493, 13] width 21 height 26
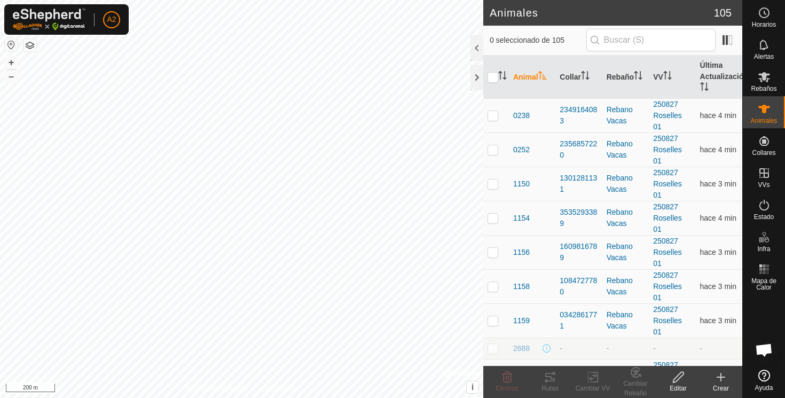
click at [495, 11] on h2 "Animales" at bounding box center [602, 12] width 224 height 13
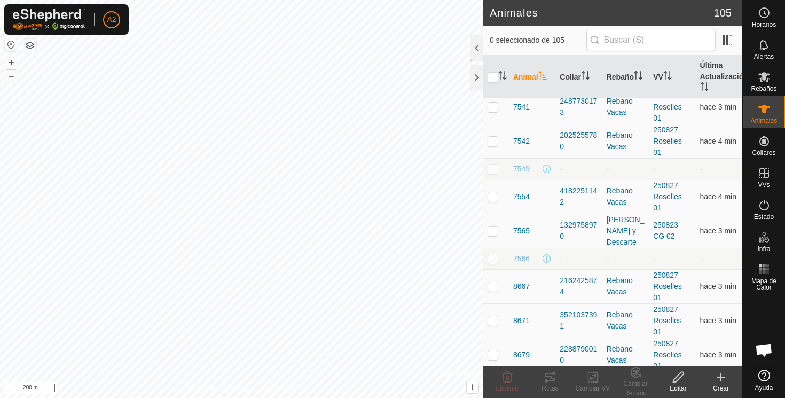
scroll to position [2664, 0]
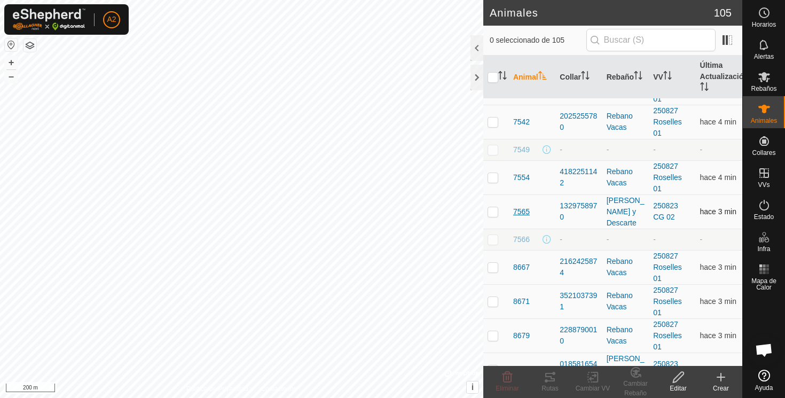
click at [523, 213] on span "7565" at bounding box center [521, 211] width 17 height 11
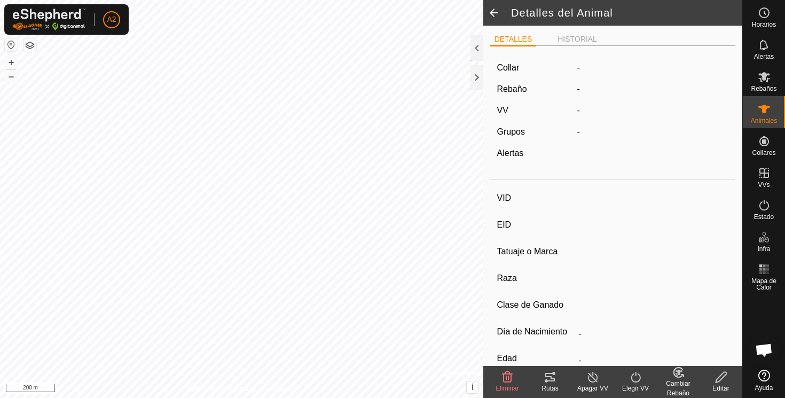
type input "7565"
type input "-"
type input "Toro Bravo"
type input "Aubrac"
type input "[PERSON_NAME]"
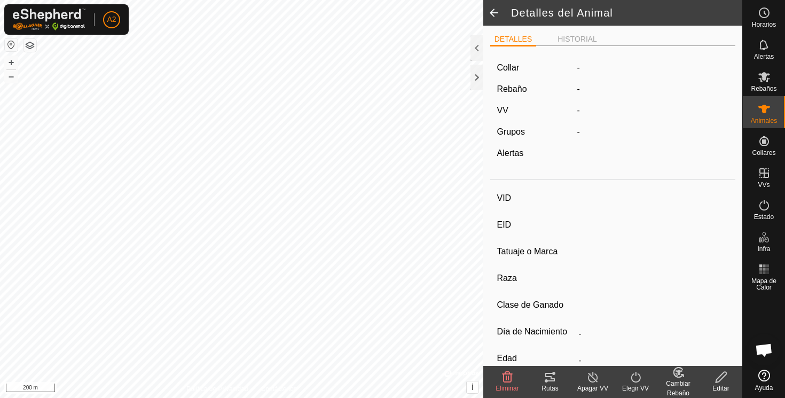
type input "07/2023"
type input "2 years 2 months"
type input "340 kg"
type input "-"
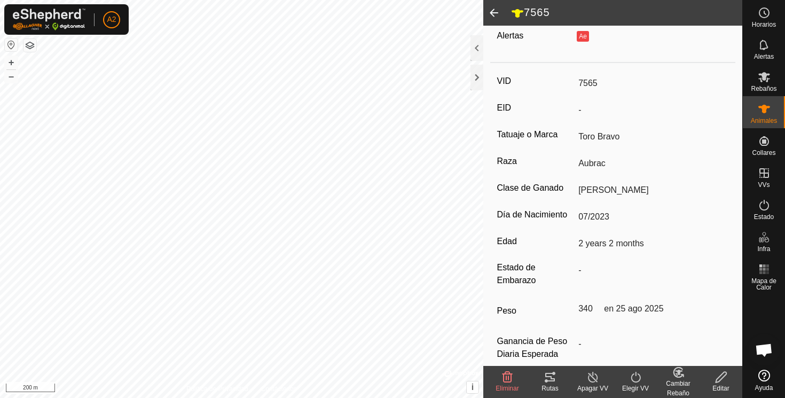
scroll to position [120, 0]
click at [723, 377] on icon at bounding box center [721, 377] width 11 height 11
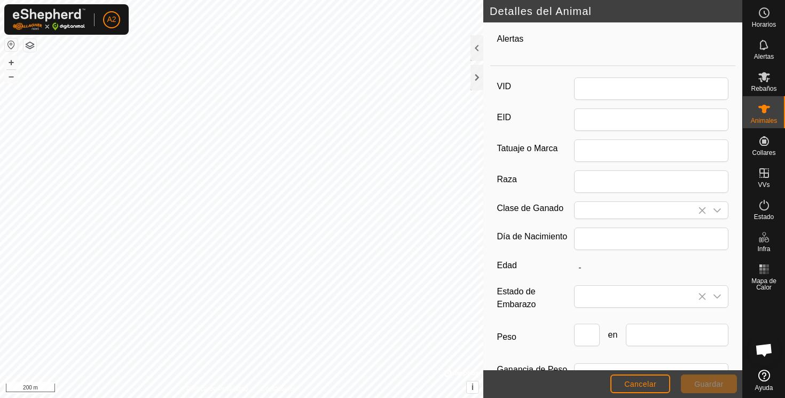
type input "7565"
type input "Toro Bravo"
type input "Aubrac"
type input "[PERSON_NAME]"
type input "07/2023"
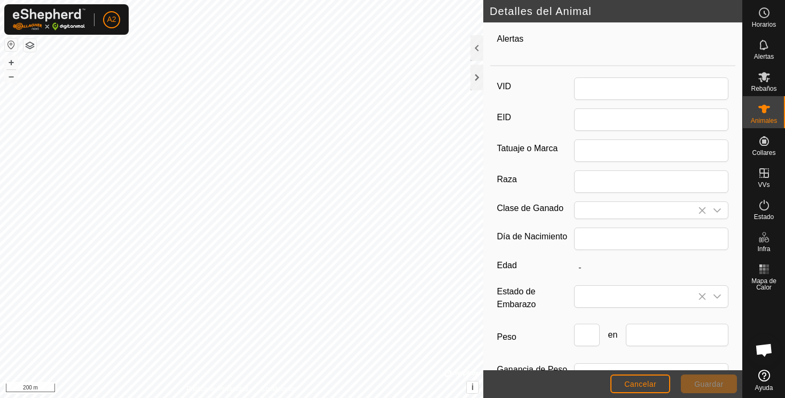
type input "2 years 2 months"
type input "340"
type input "[DATE]"
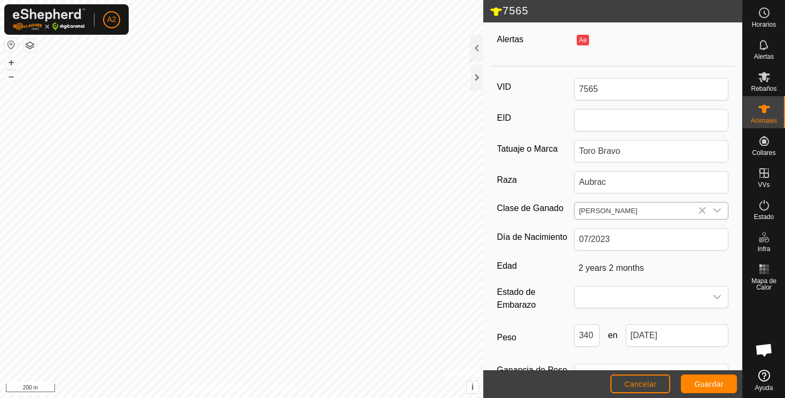
click at [597, 210] on input "[PERSON_NAME]" at bounding box center [641, 210] width 132 height 17
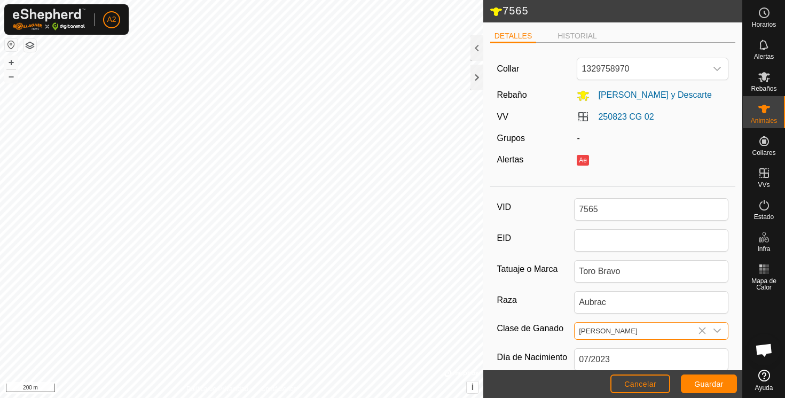
scroll to position [7, 0]
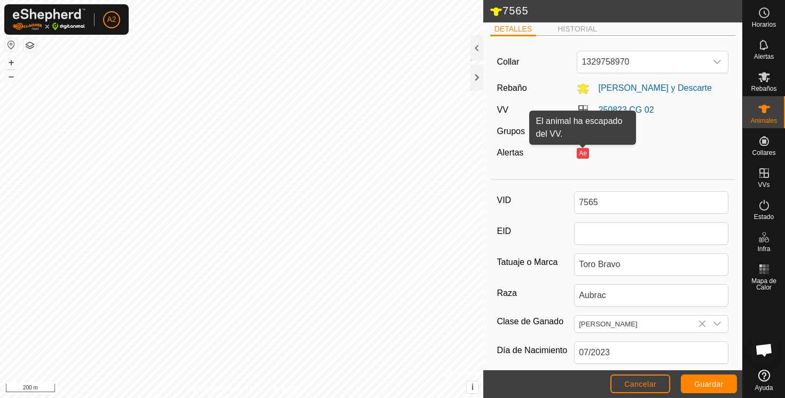
click at [584, 152] on button "Ae" at bounding box center [583, 153] width 12 height 11
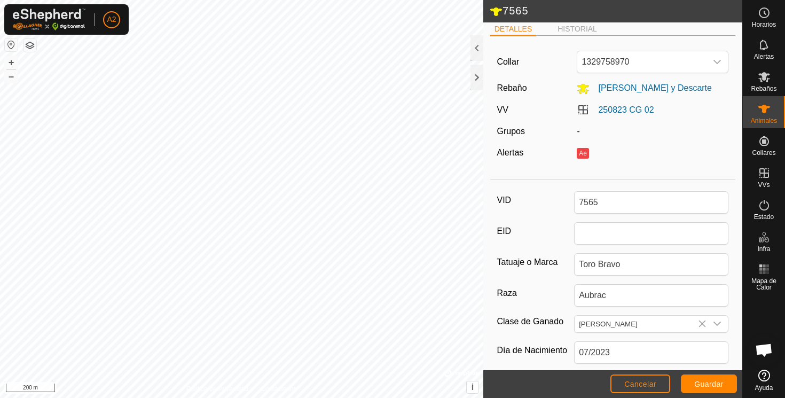
click at [584, 152] on button "Ae" at bounding box center [583, 153] width 12 height 11
click at [580, 151] on button "Ae" at bounding box center [583, 153] width 12 height 11
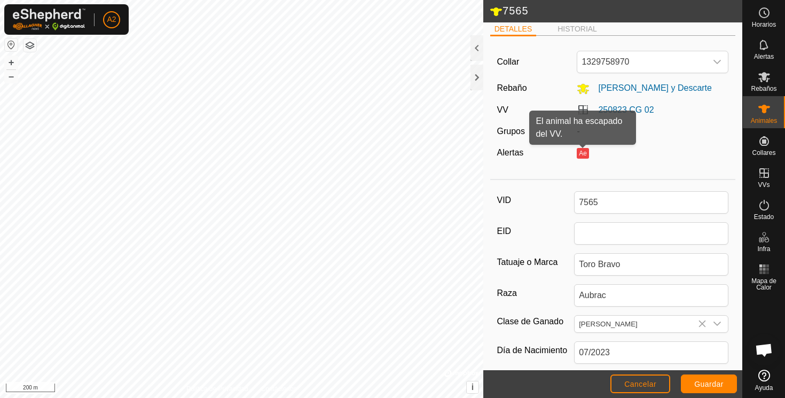
click at [581, 151] on button "Ae" at bounding box center [583, 153] width 12 height 11
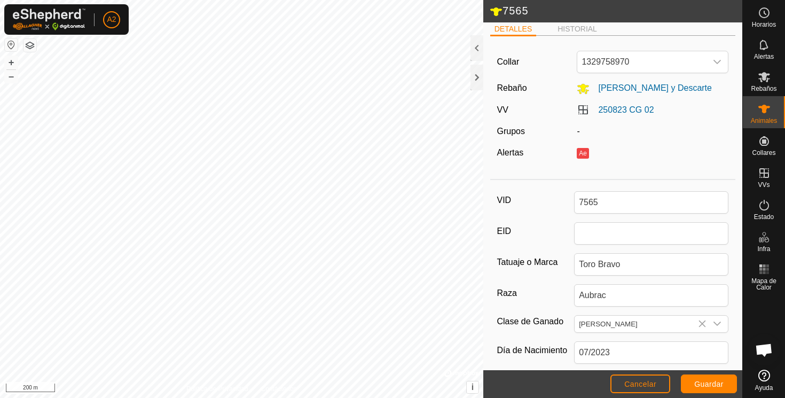
click at [581, 151] on button "Ae" at bounding box center [583, 153] width 12 height 11
click at [621, 147] on div "Ae" at bounding box center [653, 152] width 152 height 13
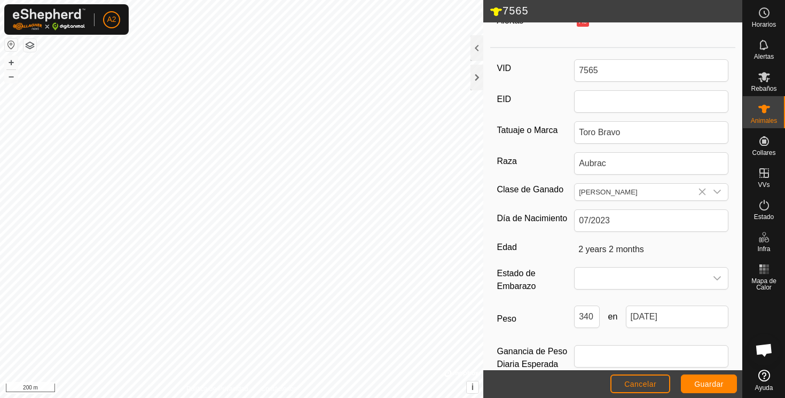
scroll to position [159, 0]
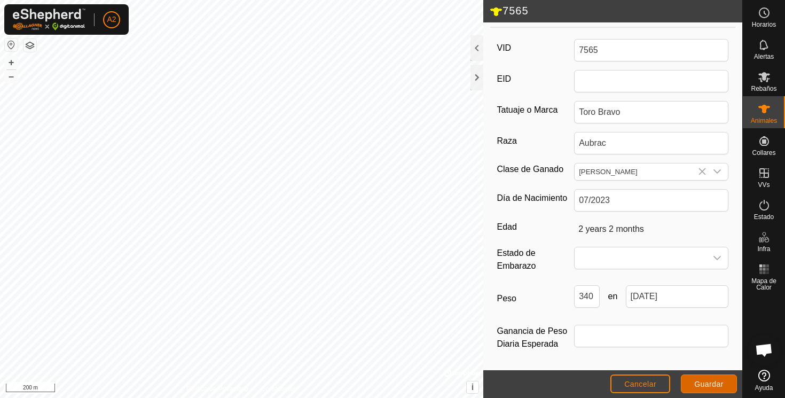
click at [702, 382] on span "Guardar" at bounding box center [708, 384] width 29 height 9
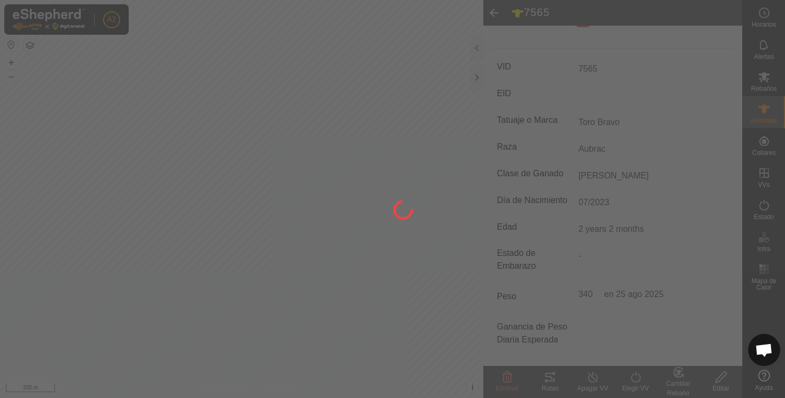
scroll to position [140, 0]
type input "-"
type input "340 kg"
type input "-"
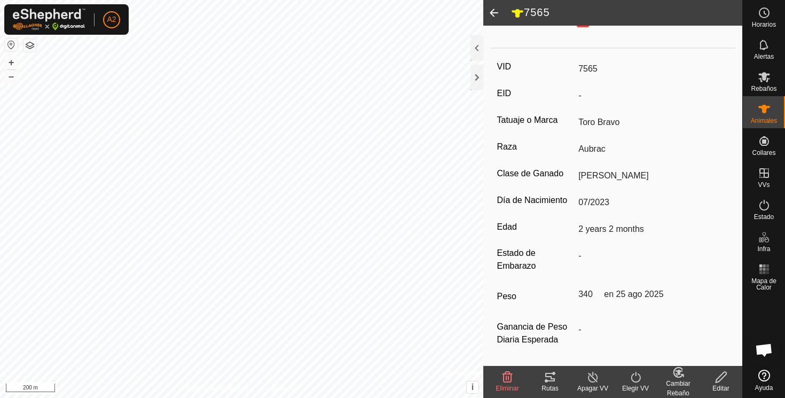
click at [497, 10] on span at bounding box center [493, 13] width 21 height 26
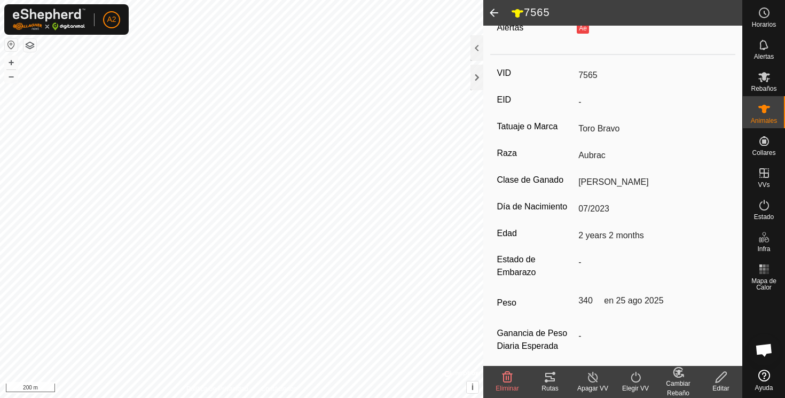
click at [497, 10] on span at bounding box center [493, 13] width 21 height 26
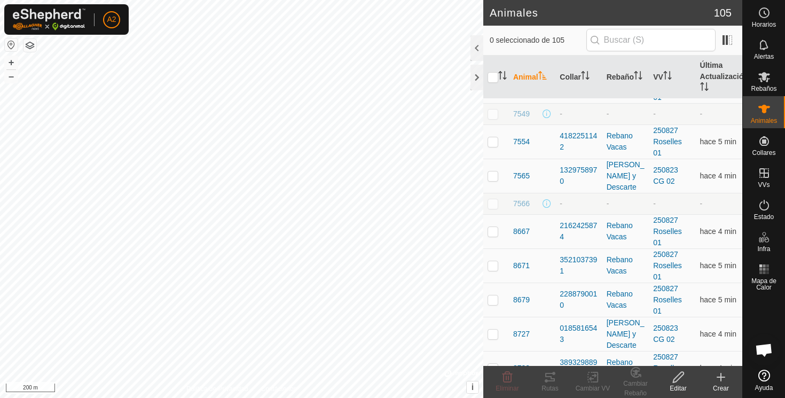
scroll to position [2733, 0]
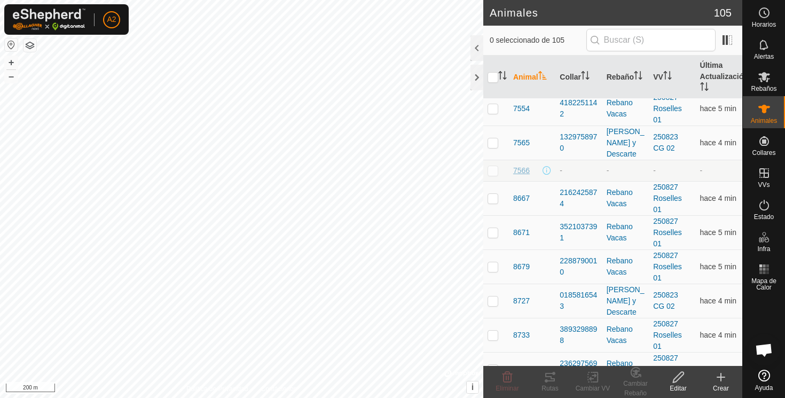
click at [523, 170] on span "7566" at bounding box center [521, 170] width 17 height 11
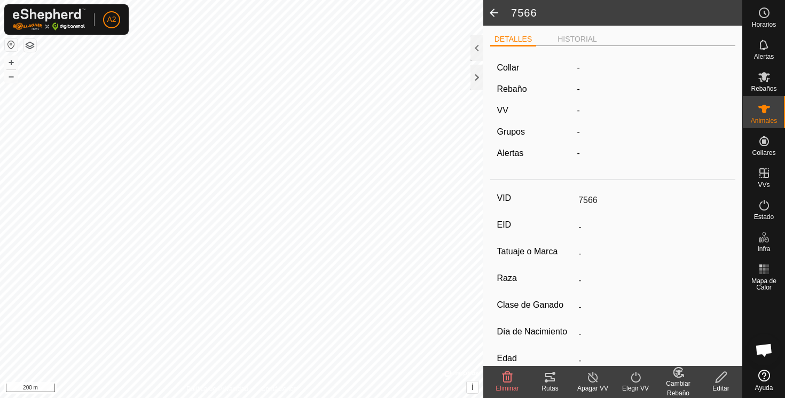
click at [615, 198] on input "7566" at bounding box center [651, 200] width 154 height 18
click at [494, 13] on span at bounding box center [493, 13] width 21 height 26
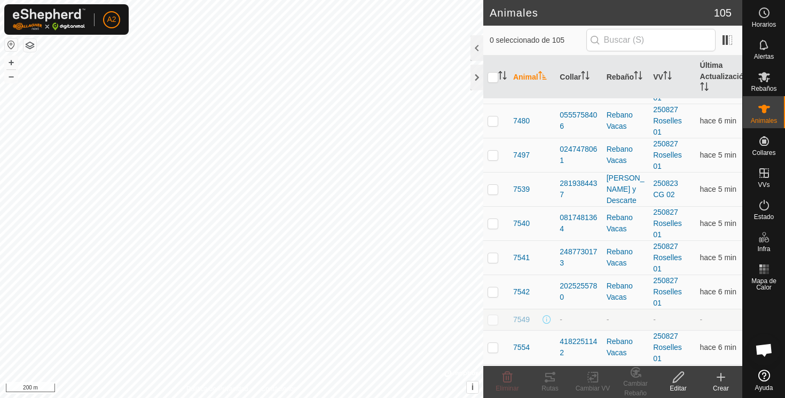
scroll to position [2495, 0]
click at [519, 222] on span "7540" at bounding box center [521, 222] width 17 height 11
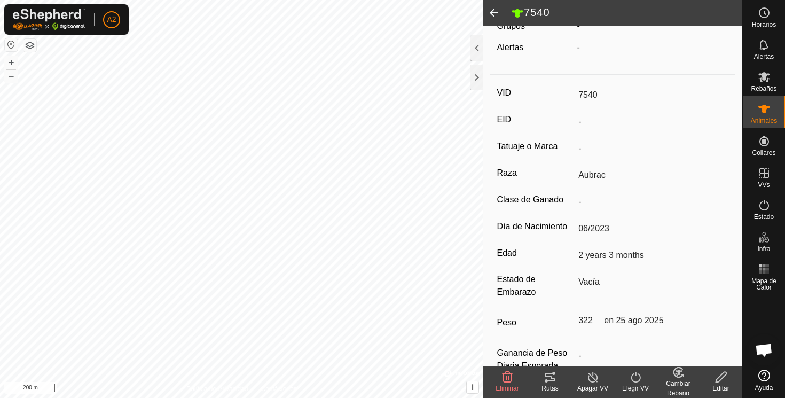
scroll to position [111, 0]
click at [498, 13] on span at bounding box center [493, 13] width 21 height 26
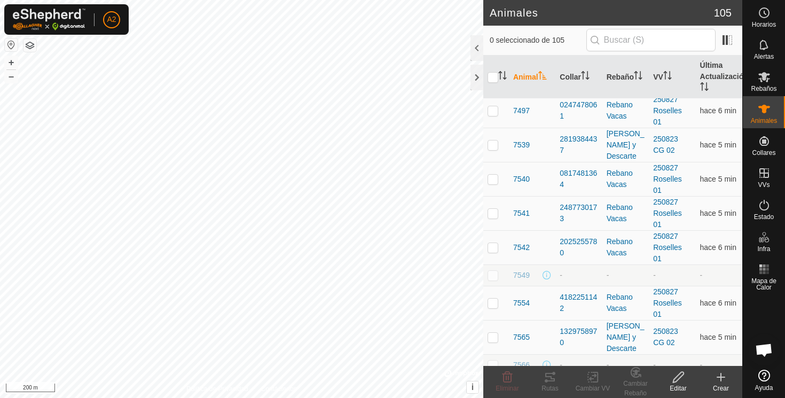
scroll to position [2542, 0]
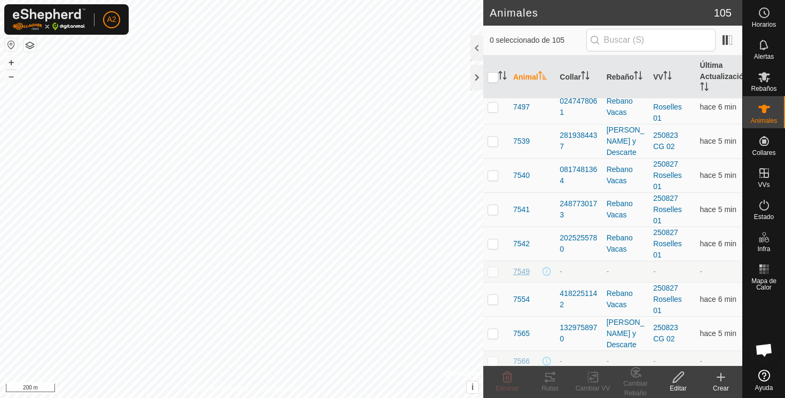
click at [523, 273] on span "7549" at bounding box center [521, 271] width 17 height 11
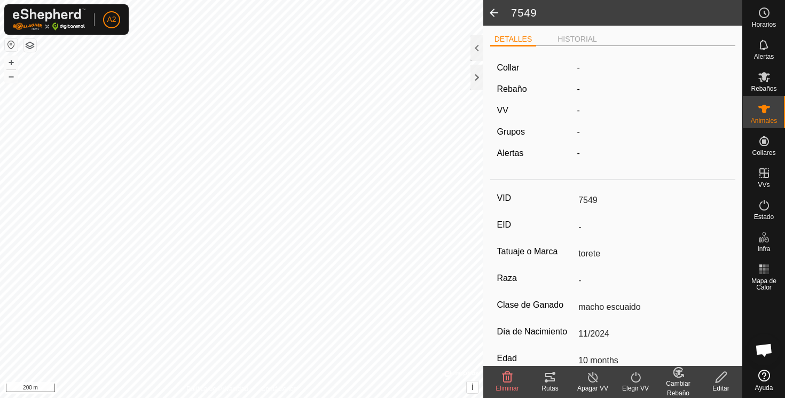
click at [492, 12] on span at bounding box center [493, 13] width 21 height 26
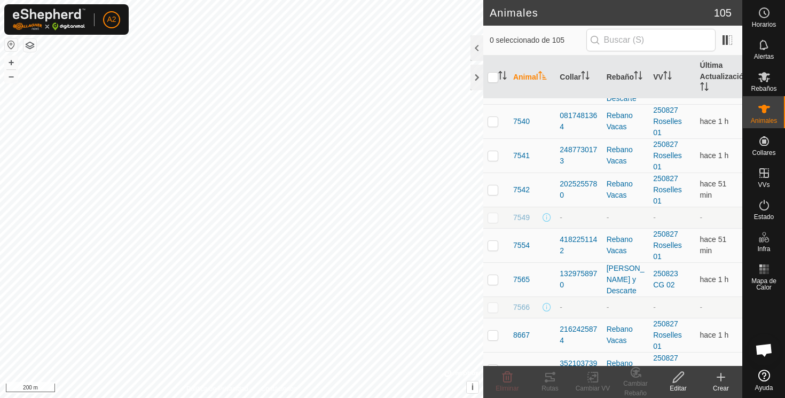
scroll to position [2597, 0]
click at [521, 187] on span "7542" at bounding box center [521, 188] width 17 height 11
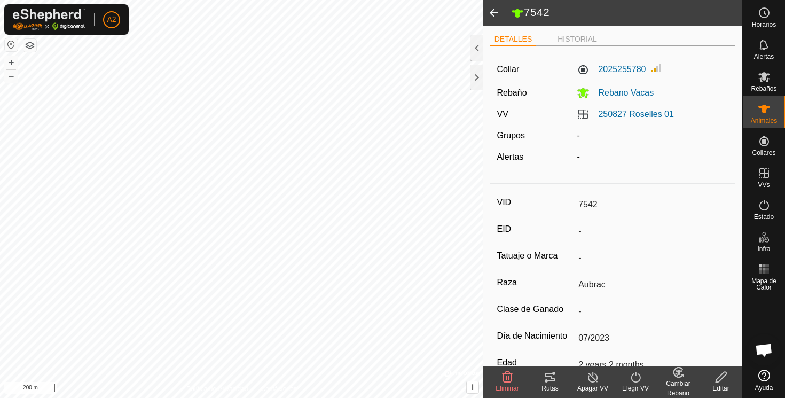
click at [496, 11] on span at bounding box center [493, 13] width 21 height 26
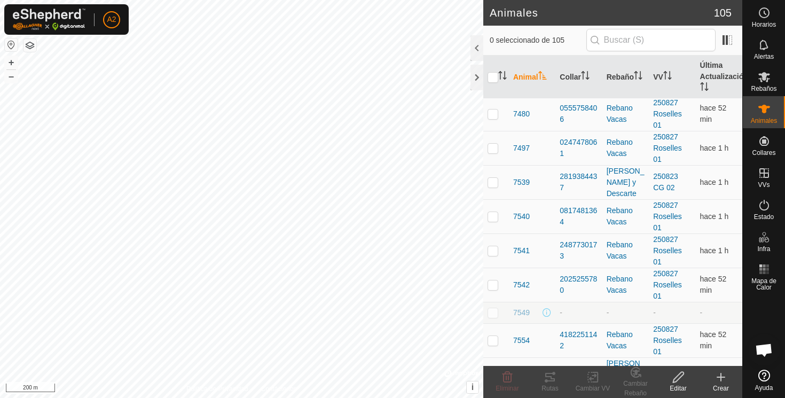
scroll to position [2502, 0]
click at [521, 246] on span "7541" at bounding box center [521, 249] width 17 height 11
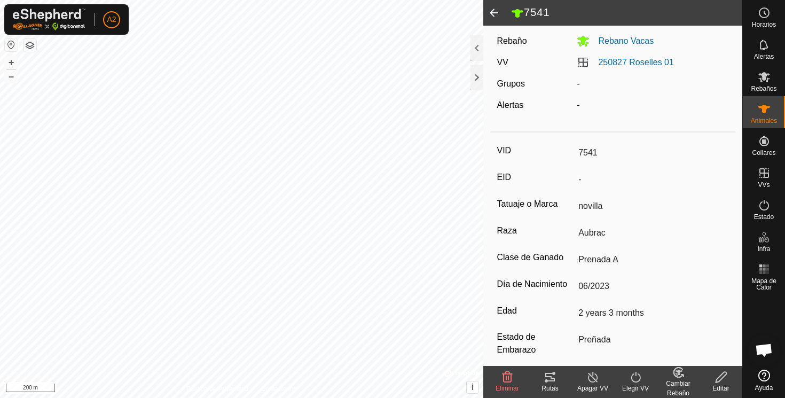
scroll to position [0, 0]
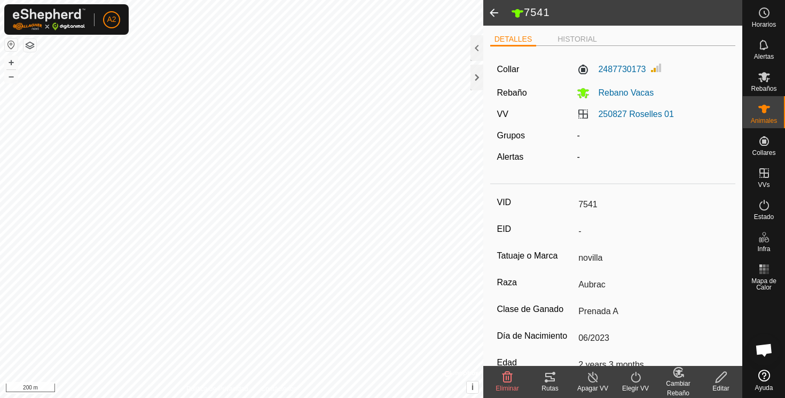
click at [495, 13] on span at bounding box center [493, 13] width 21 height 26
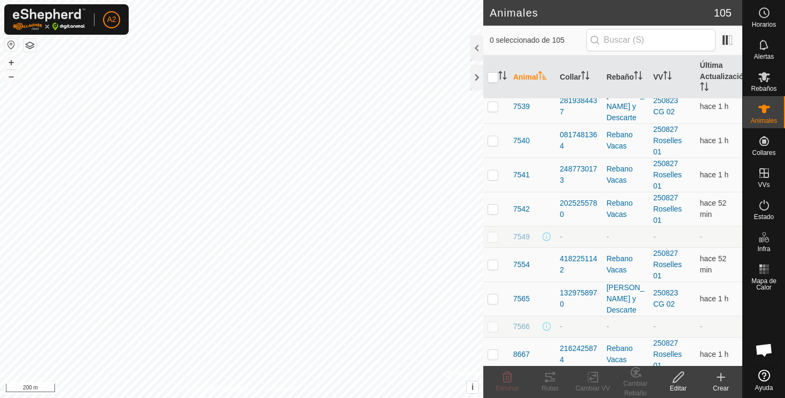
scroll to position [2578, 0]
click at [523, 207] on span "7542" at bounding box center [521, 207] width 17 height 11
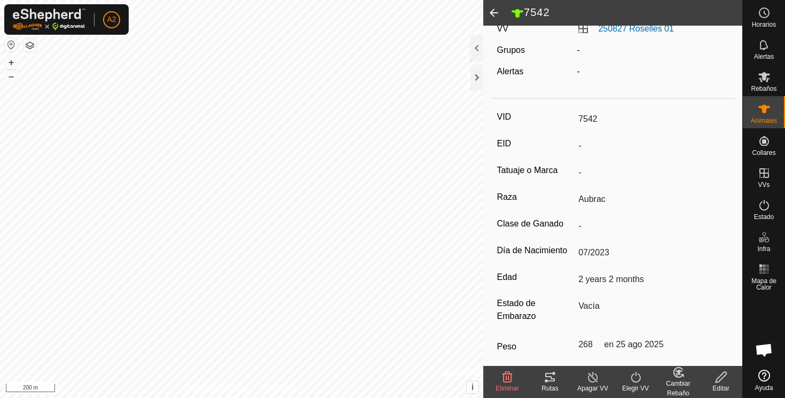
scroll to position [140, 0]
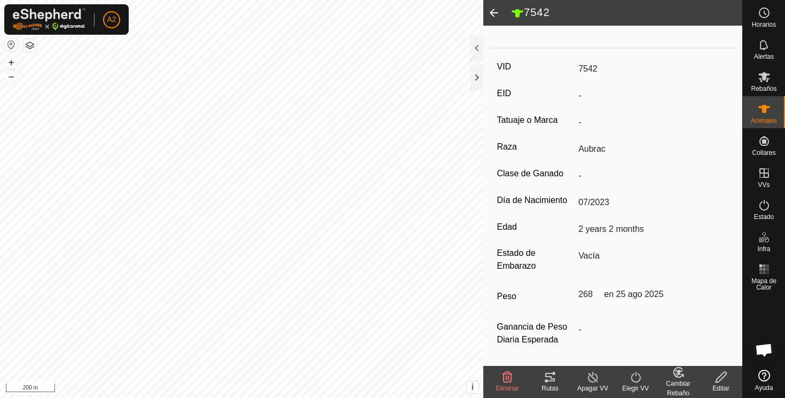
click at [493, 13] on span at bounding box center [493, 13] width 21 height 26
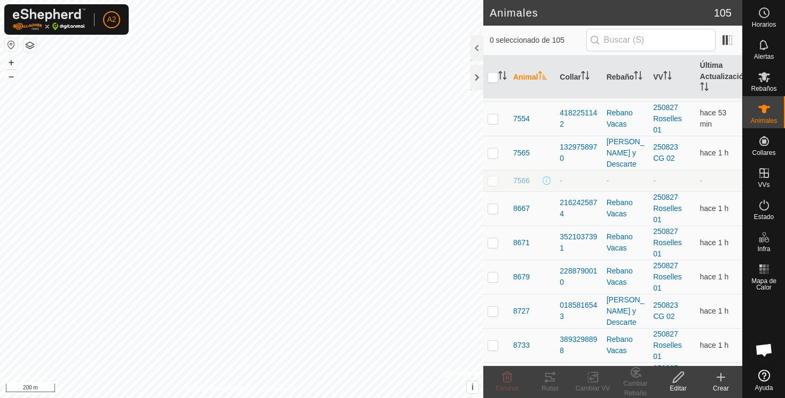
scroll to position [2724, 0]
click at [523, 117] on span "7554" at bounding box center [521, 117] width 17 height 11
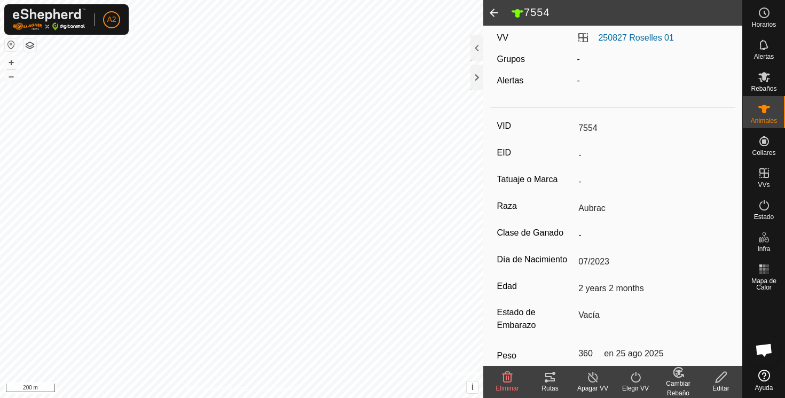
scroll to position [140, 0]
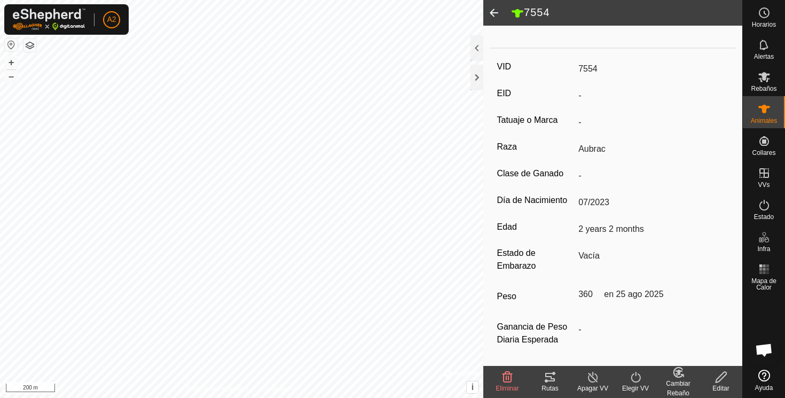
click at [512, 282] on div "VID 7554 EID - Tatuaje o Marca - Raza Aubrac Clase de Ganado - Día de Nacimient…" at bounding box center [613, 209] width 246 height 313
click at [720, 378] on icon at bounding box center [721, 377] width 13 height 13
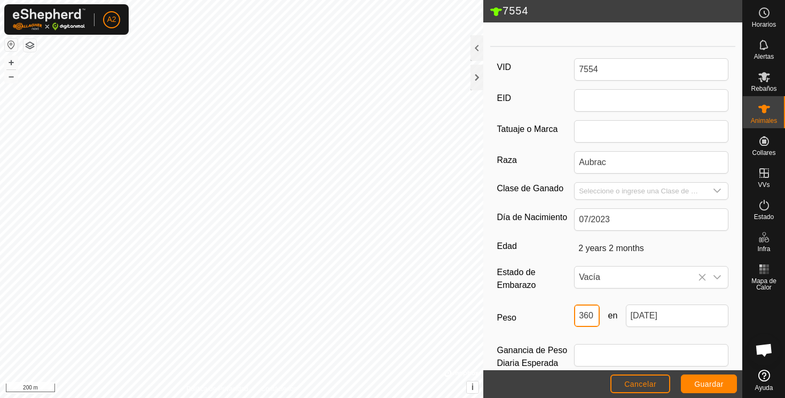
click at [582, 316] on input "360" at bounding box center [587, 315] width 26 height 22
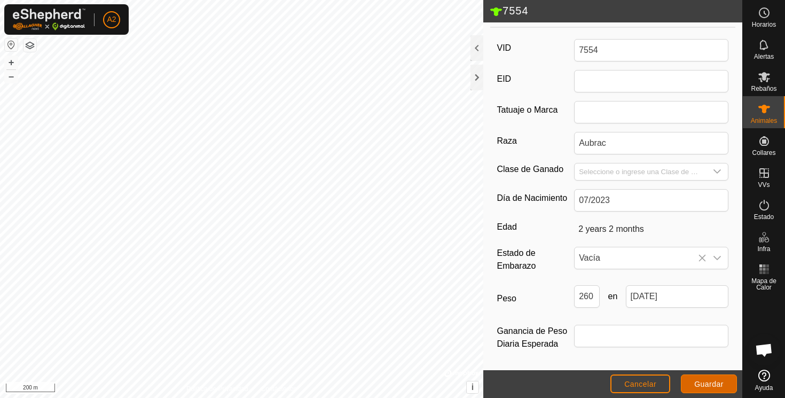
click at [712, 380] on span "Guardar" at bounding box center [708, 384] width 29 height 9
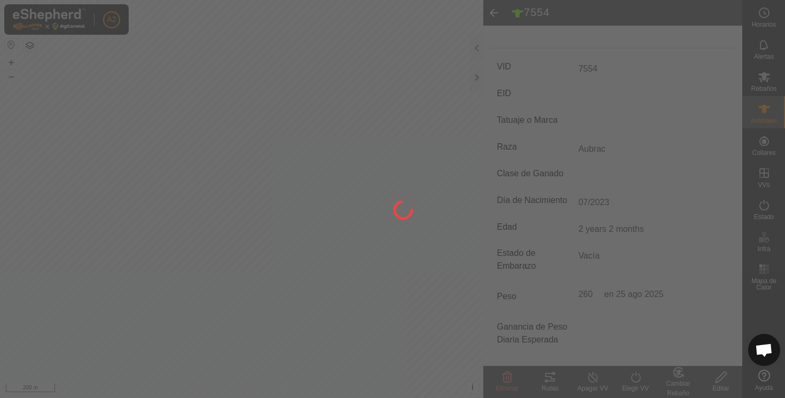
scroll to position [140, 0]
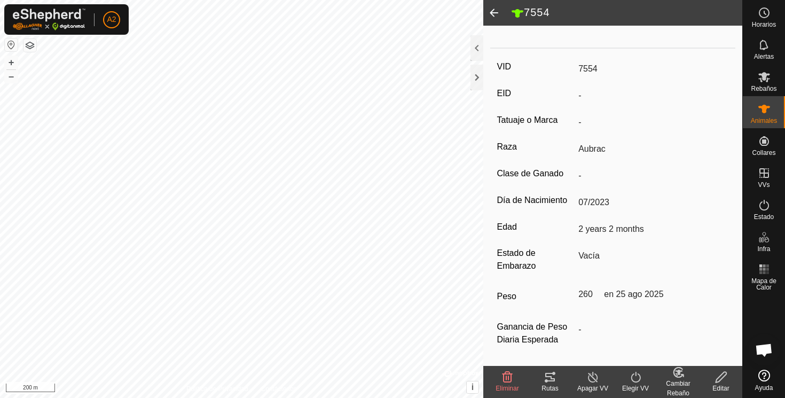
click at [494, 9] on span at bounding box center [493, 13] width 21 height 26
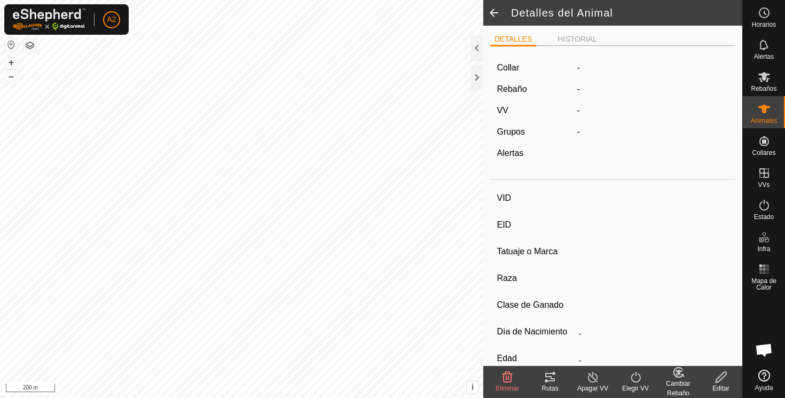
scroll to position [136, 0]
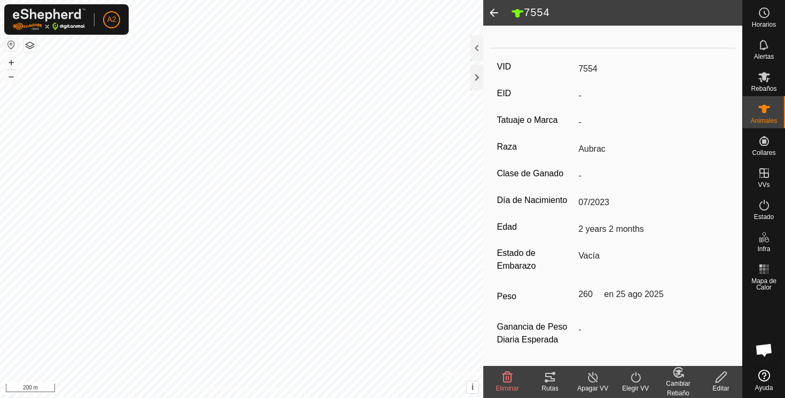
click at [494, 9] on span at bounding box center [493, 13] width 21 height 26
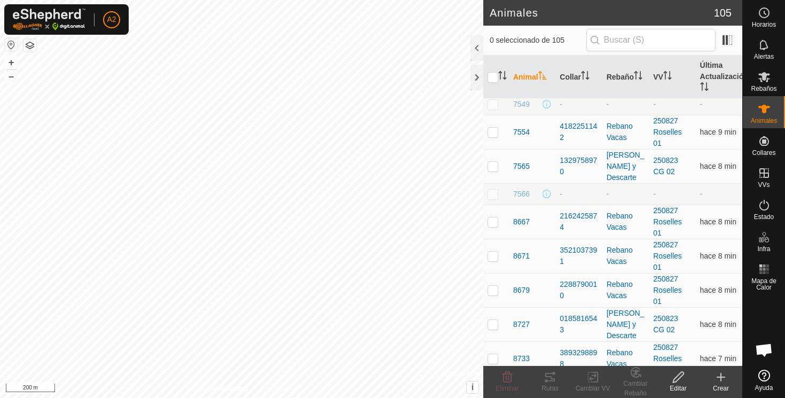
scroll to position [2708, 0]
click at [520, 194] on span "7566" at bounding box center [521, 195] width 17 height 11
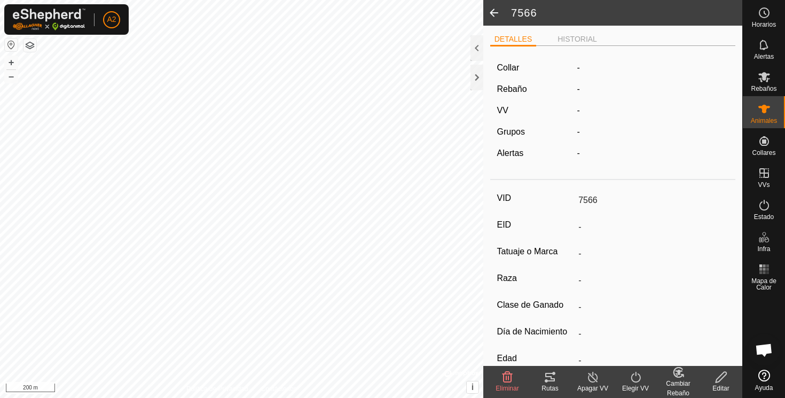
click at [721, 381] on icon at bounding box center [721, 377] width 13 height 13
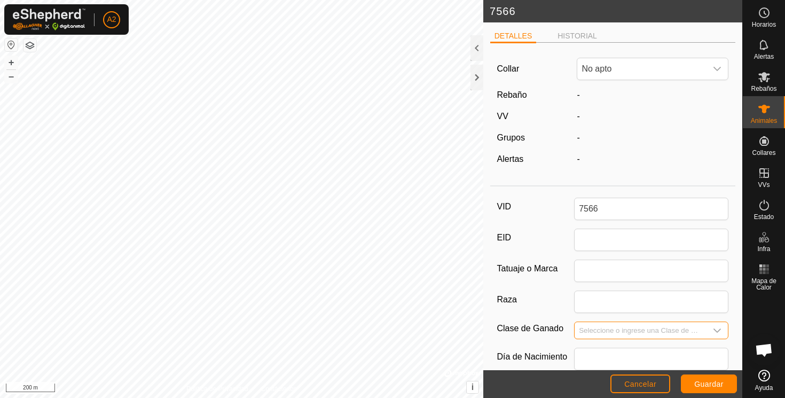
click at [619, 329] on input "Seleccione o ingrese una Clase de Ganado" at bounding box center [641, 330] width 132 height 17
click at [473, 48] on div at bounding box center [476, 48] width 13 height 26
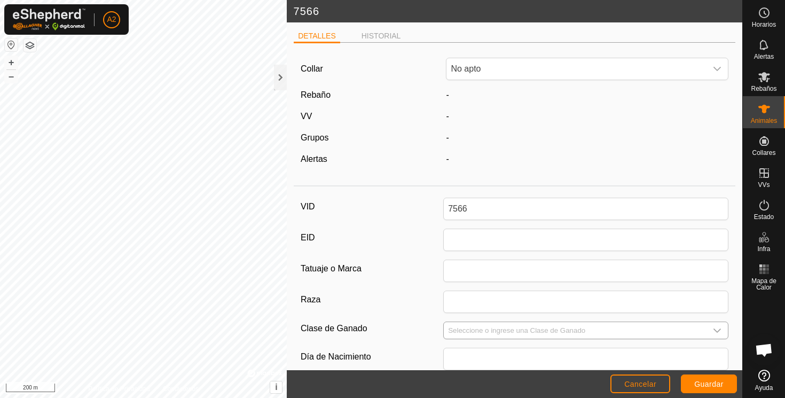
click at [718, 327] on icon "dropdown trigger" at bounding box center [717, 330] width 9 height 9
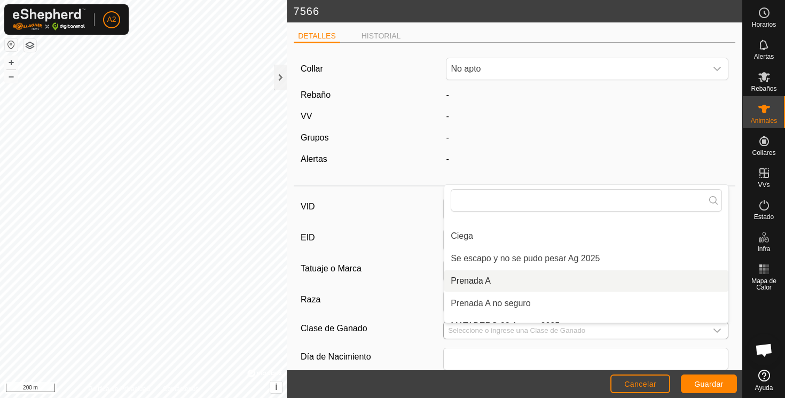
scroll to position [328, 0]
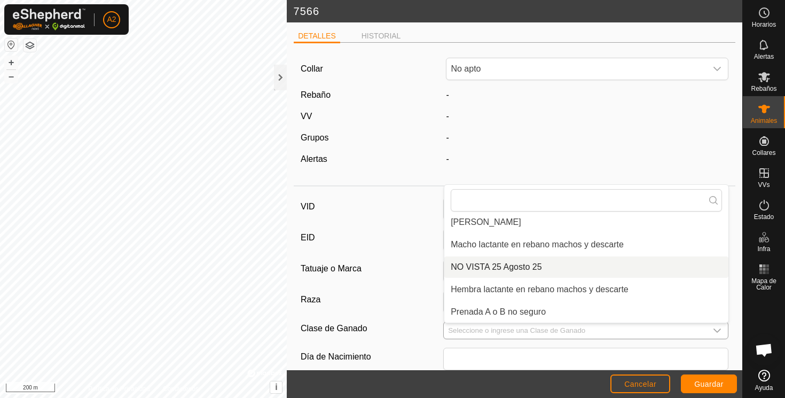
click at [517, 268] on li "NO VISTA 25 Agosto 25" at bounding box center [586, 266] width 284 height 21
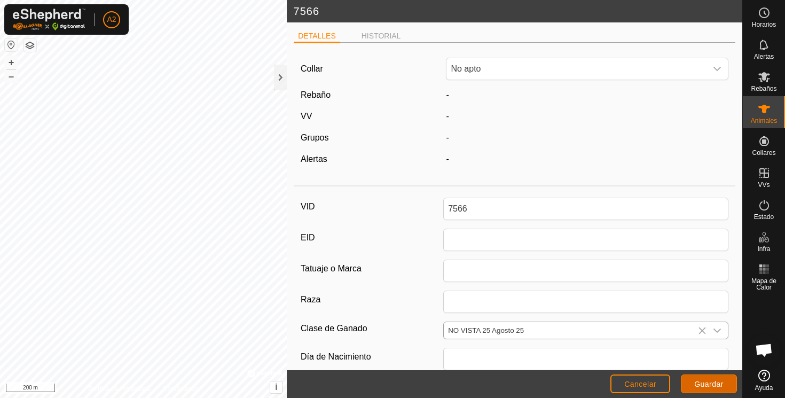
click at [718, 382] on span "Guardar" at bounding box center [708, 384] width 29 height 9
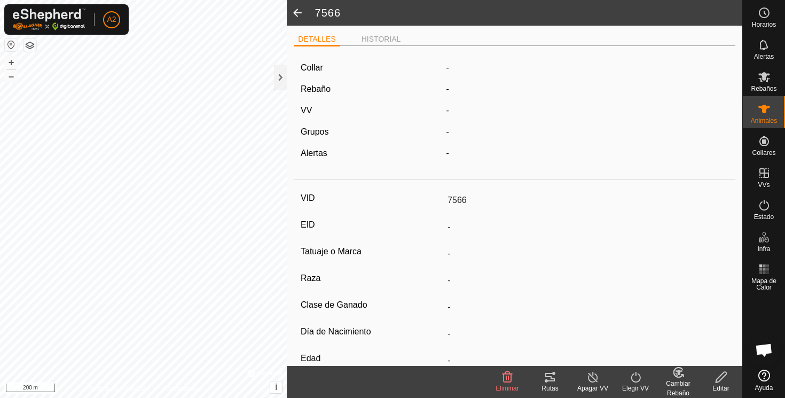
click at [297, 12] on span at bounding box center [297, 13] width 21 height 26
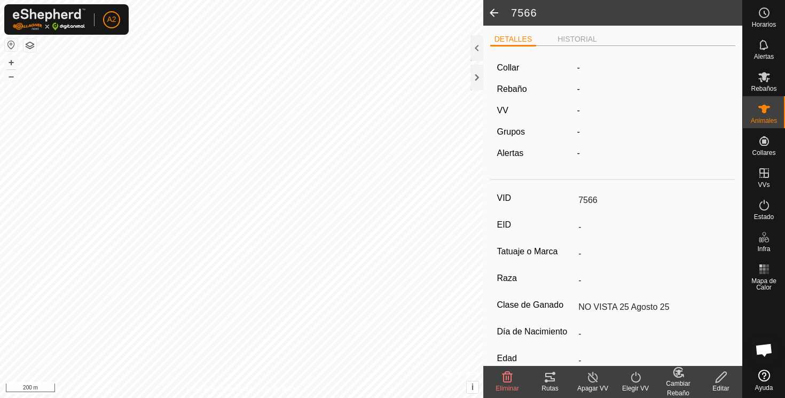
click at [493, 13] on span at bounding box center [493, 13] width 21 height 26
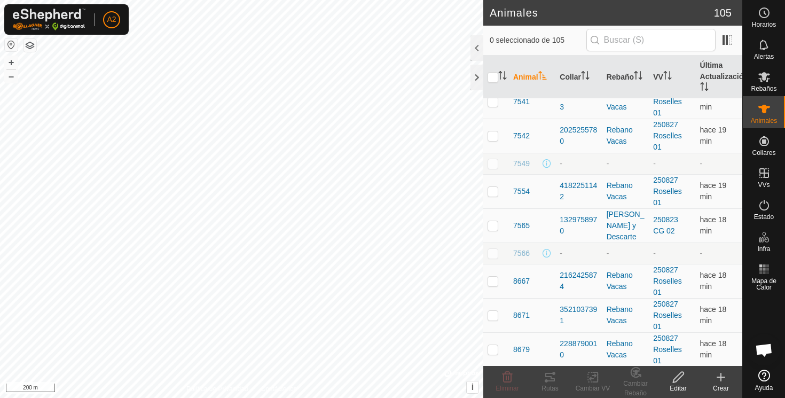
scroll to position [2651, 0]
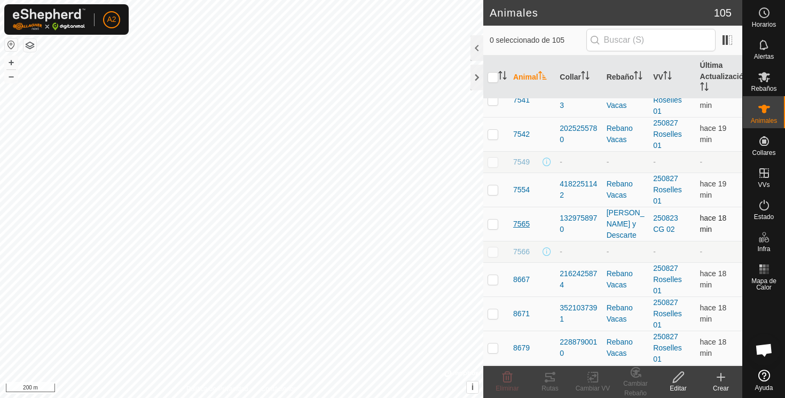
click at [528, 222] on span "7565" at bounding box center [521, 223] width 17 height 11
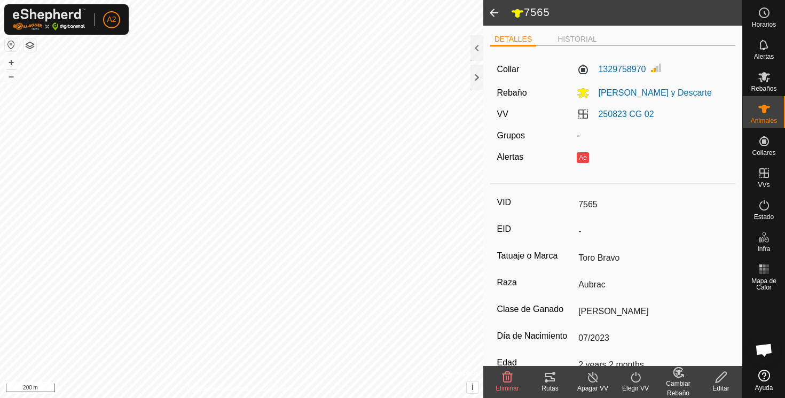
click at [522, 211] on div "VID 7565" at bounding box center [613, 204] width 232 height 18
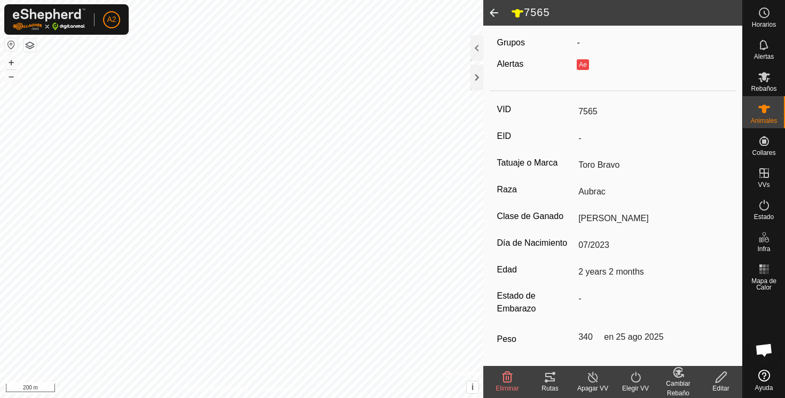
scroll to position [98, 0]
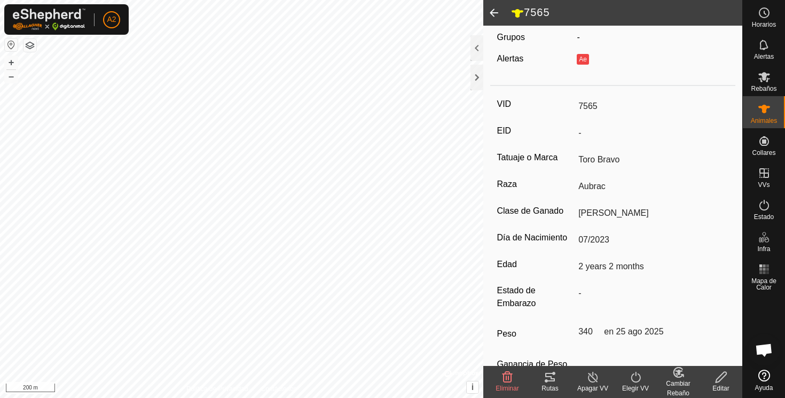
click at [531, 203] on div "VID 7565 EID - Tatuaje o Marca Toro Bravo Raza Aubrac Clase de Ganado Torazo [P…" at bounding box center [613, 246] width 246 height 313
click at [477, 48] on div at bounding box center [476, 48] width 13 height 26
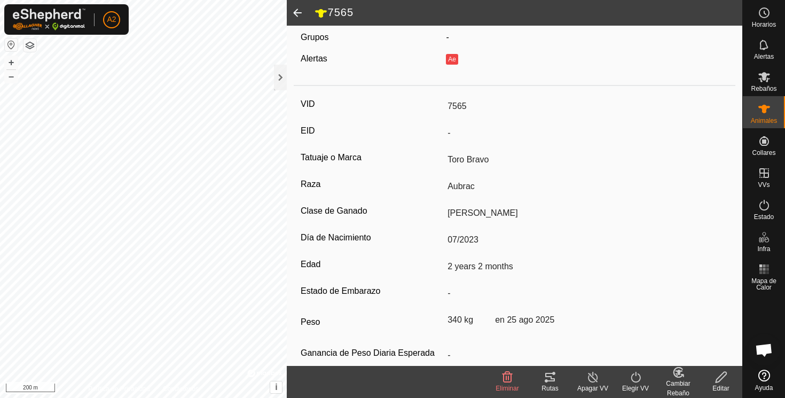
click at [300, 11] on span at bounding box center [297, 13] width 21 height 26
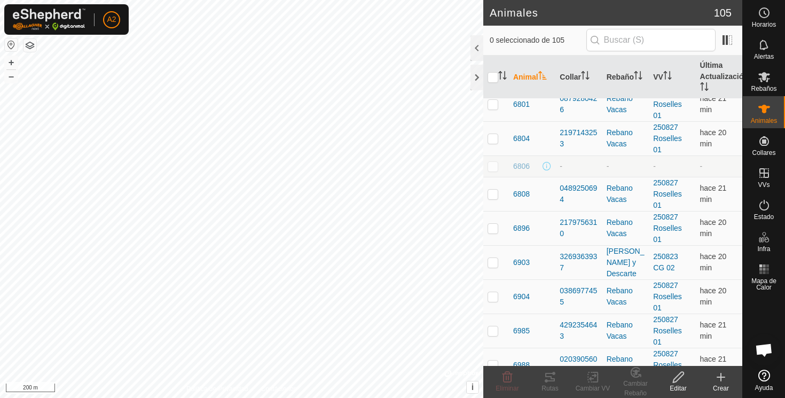
scroll to position [2116, 0]
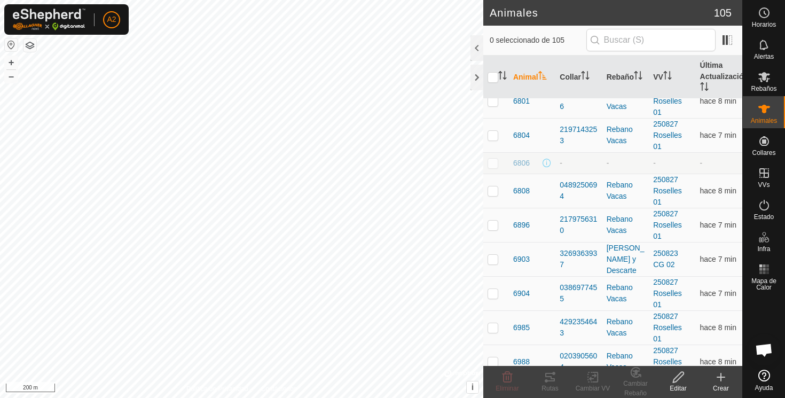
click at [567, 202] on div "0489250694" at bounding box center [579, 190] width 38 height 22
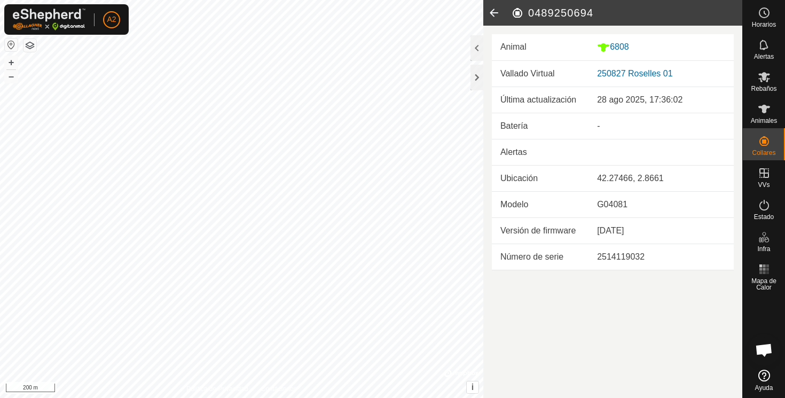
click at [494, 11] on icon at bounding box center [493, 13] width 21 height 26
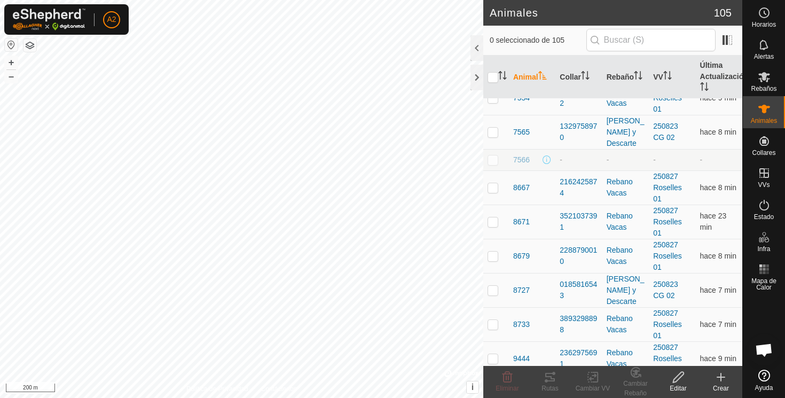
scroll to position [2731, 0]
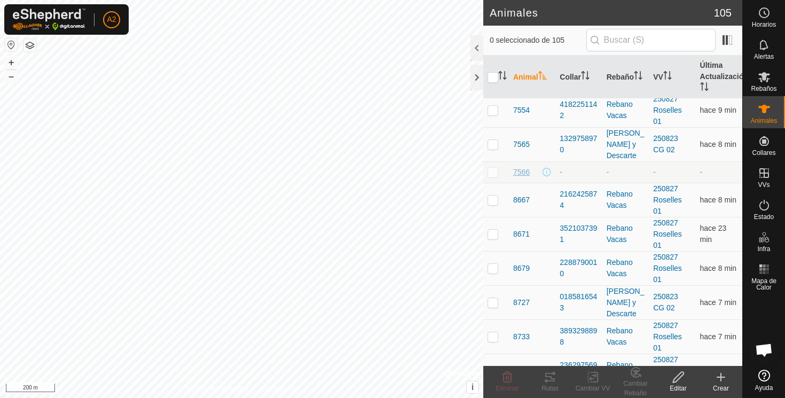
click at [520, 172] on span "7566" at bounding box center [521, 172] width 17 height 11
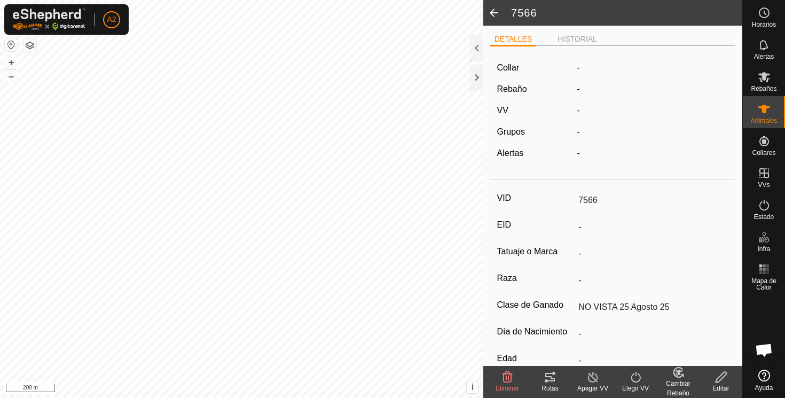
click at [494, 13] on span at bounding box center [493, 13] width 21 height 26
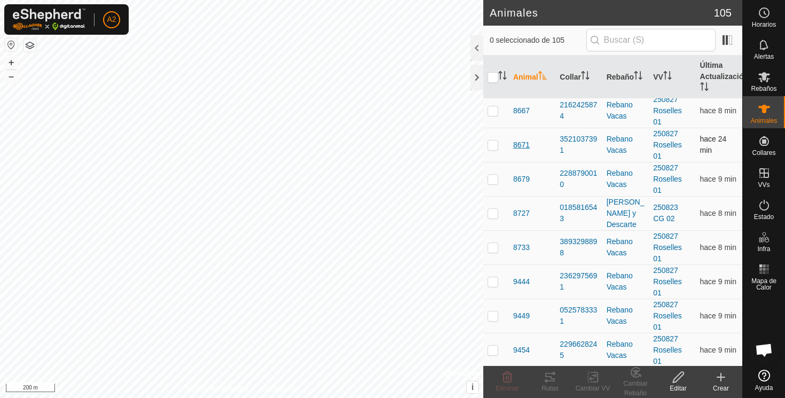
scroll to position [2814, 0]
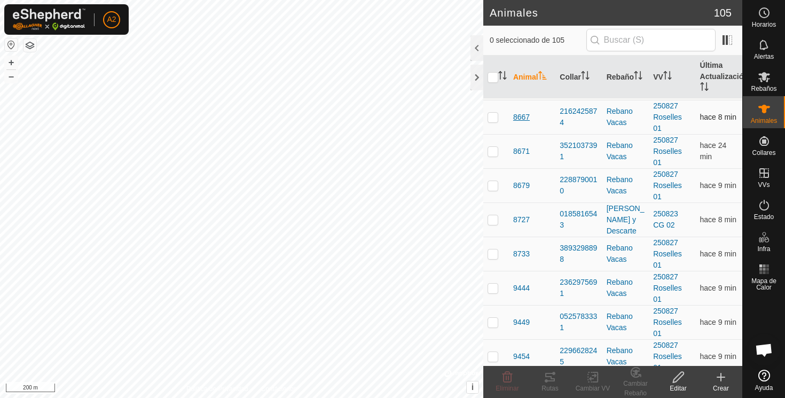
click at [521, 115] on span "8667" at bounding box center [521, 117] width 17 height 11
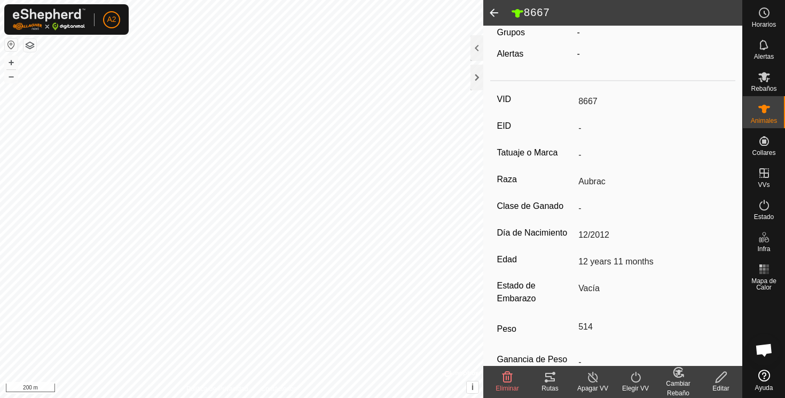
scroll to position [140, 0]
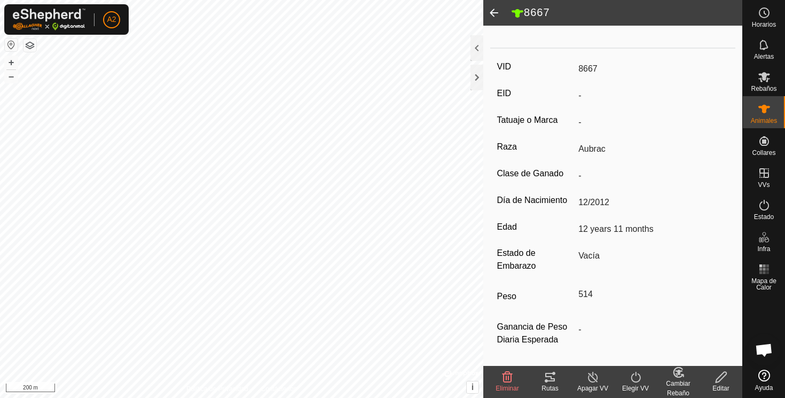
click at [494, 11] on span at bounding box center [493, 13] width 21 height 26
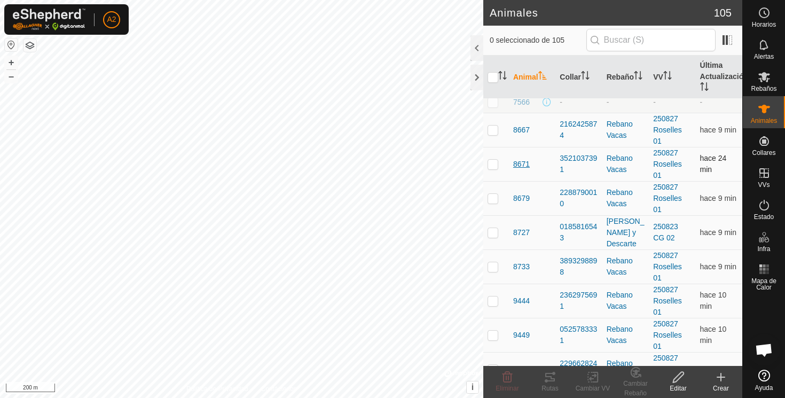
scroll to position [2802, 0]
click at [519, 162] on span "8671" at bounding box center [521, 162] width 17 height 11
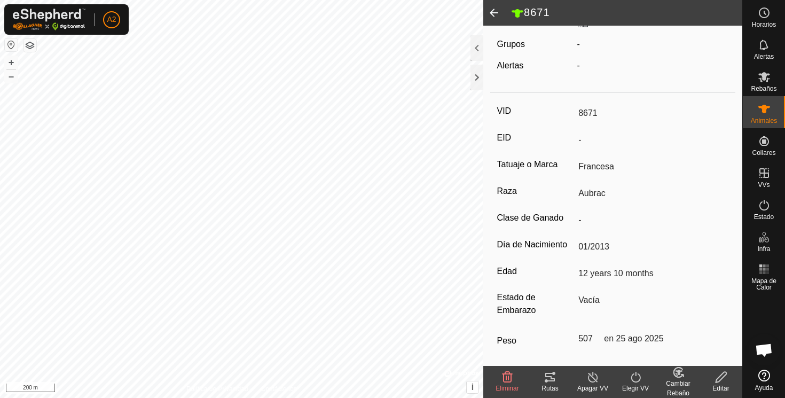
scroll to position [95, 0]
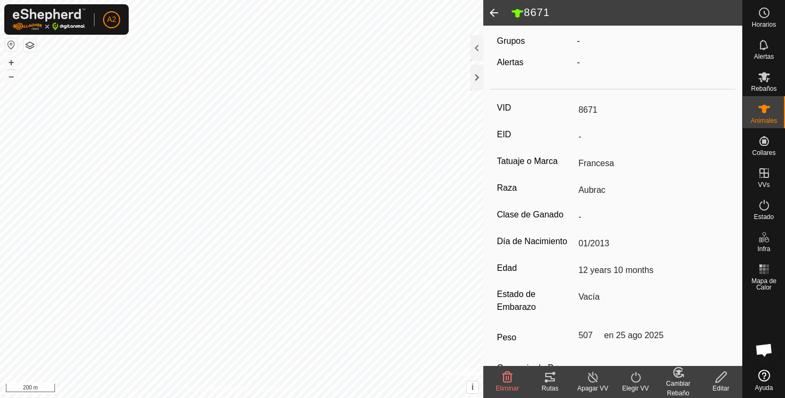
click at [496, 11] on span at bounding box center [493, 13] width 21 height 26
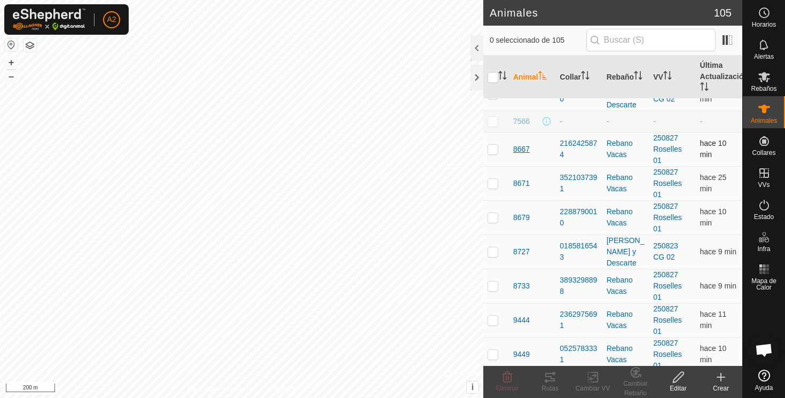
scroll to position [2766, 0]
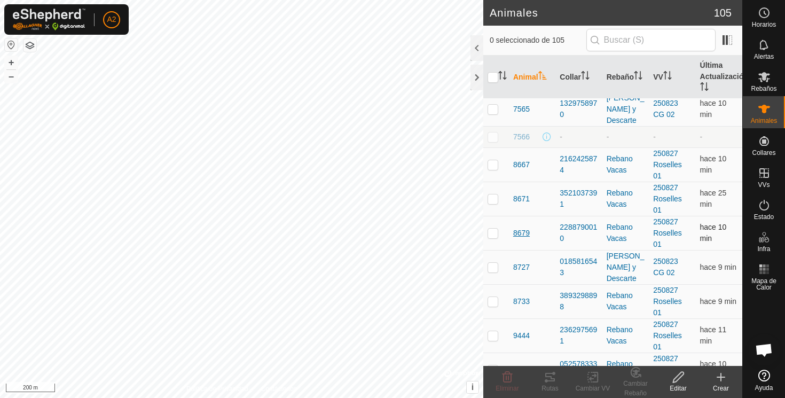
click at [519, 232] on span "8679" at bounding box center [521, 232] width 17 height 11
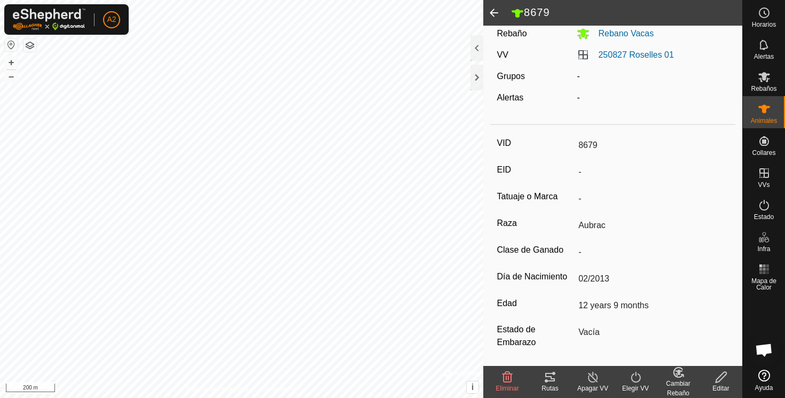
scroll to position [140, 0]
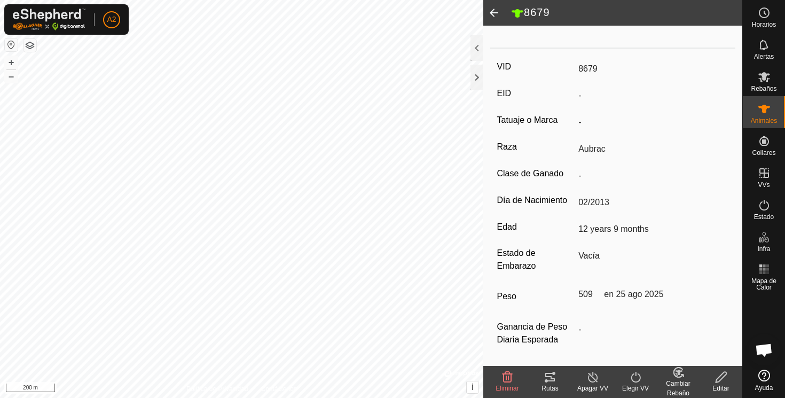
click at [490, 9] on span at bounding box center [493, 13] width 21 height 26
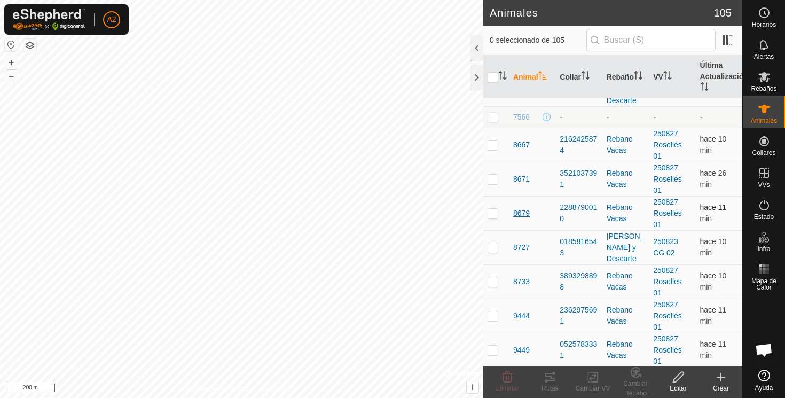
scroll to position [2793, 0]
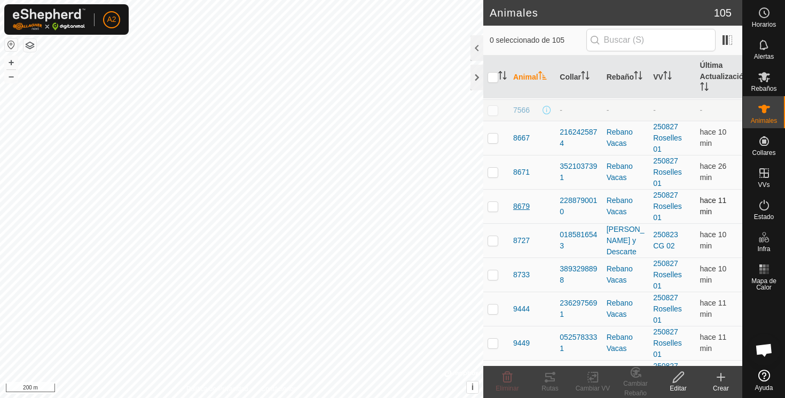
click at [523, 241] on span "8727" at bounding box center [521, 240] width 17 height 11
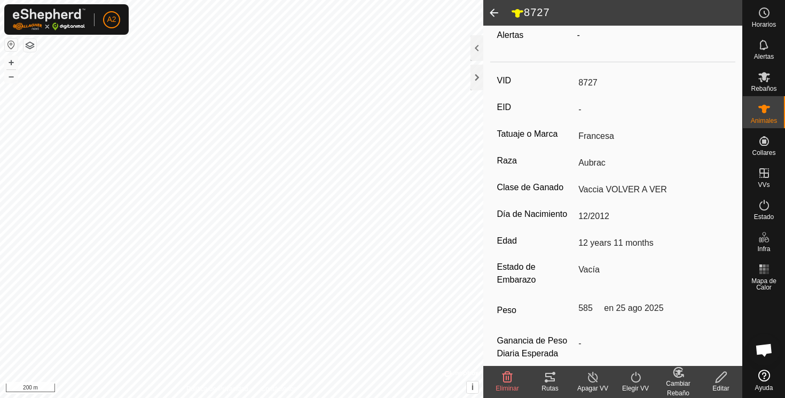
scroll to position [140, 0]
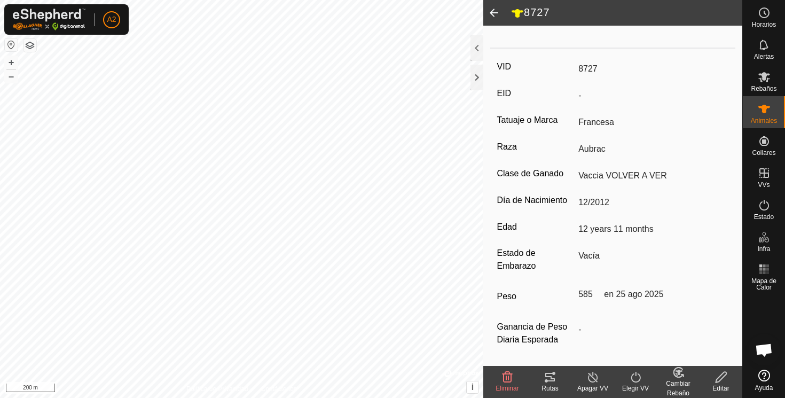
click at [720, 379] on icon at bounding box center [721, 377] width 13 height 13
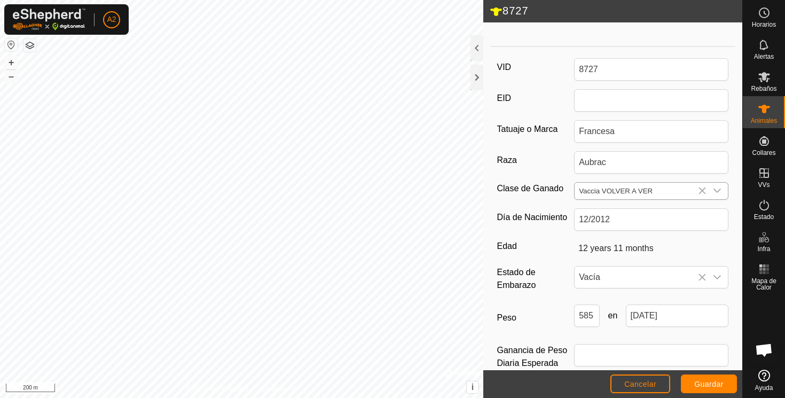
click at [718, 186] on icon "dropdown trigger" at bounding box center [717, 190] width 9 height 9
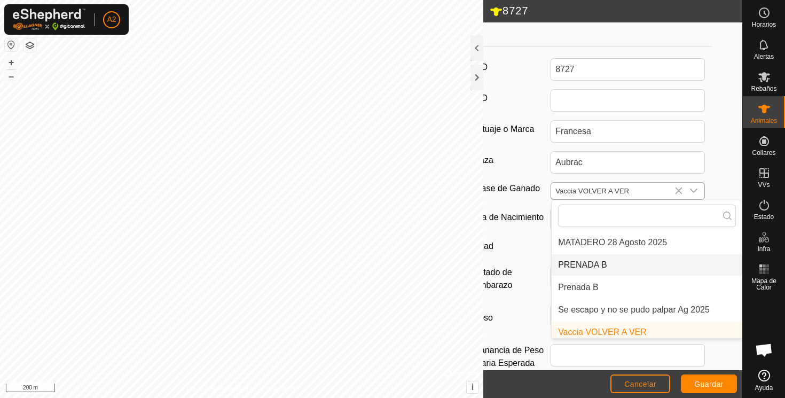
scroll to position [142, 0]
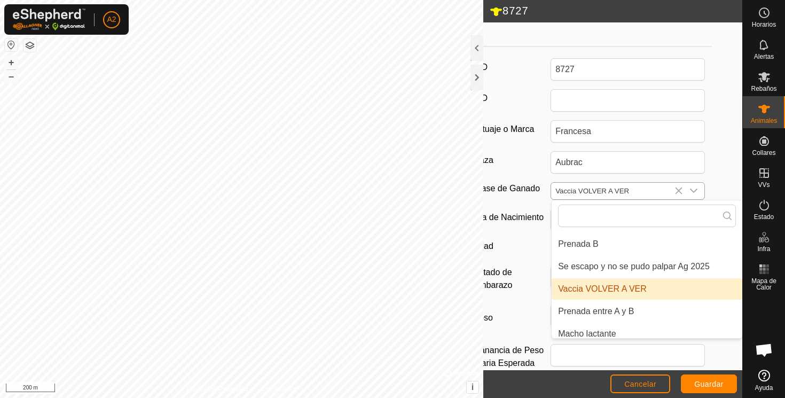
click at [576, 287] on li "Vaccia VOLVER A VER" at bounding box center [647, 288] width 191 height 21
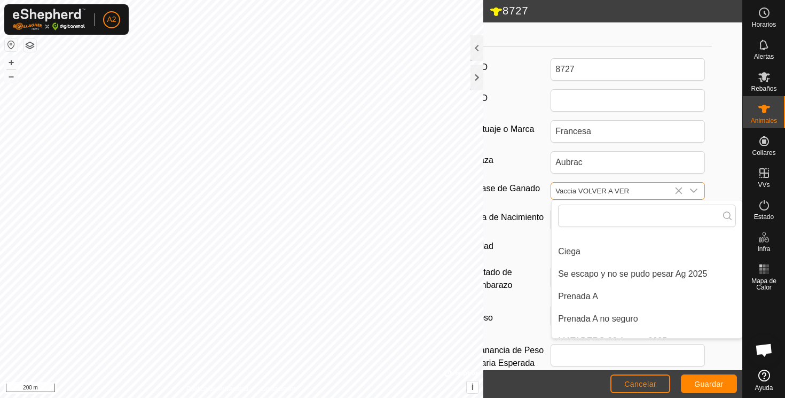
scroll to position [140, 0]
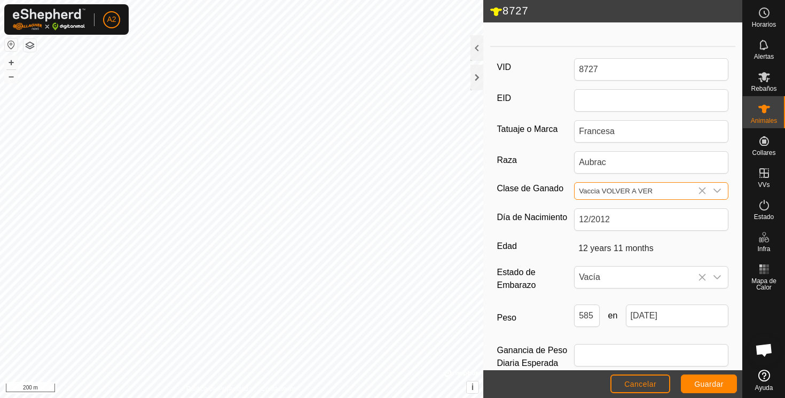
click at [588, 189] on input "Vaccia VOLVER A VER" at bounding box center [641, 191] width 132 height 17
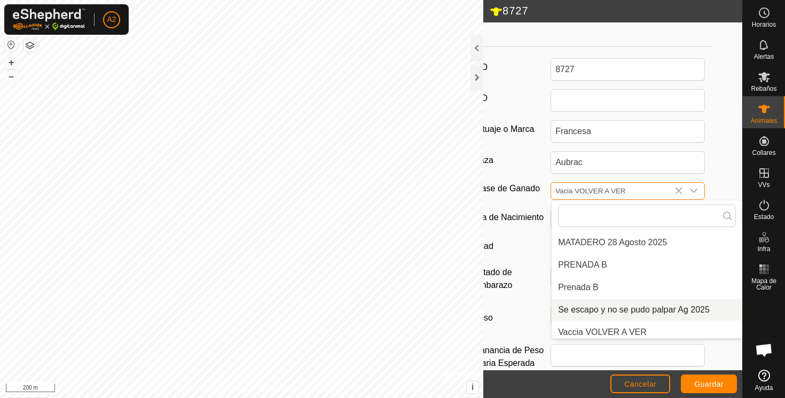
scroll to position [104, 0]
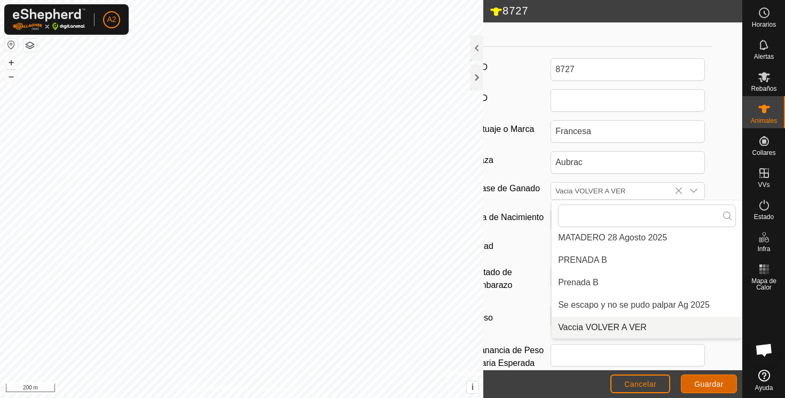
click at [704, 381] on span "Guardar" at bounding box center [708, 384] width 29 height 9
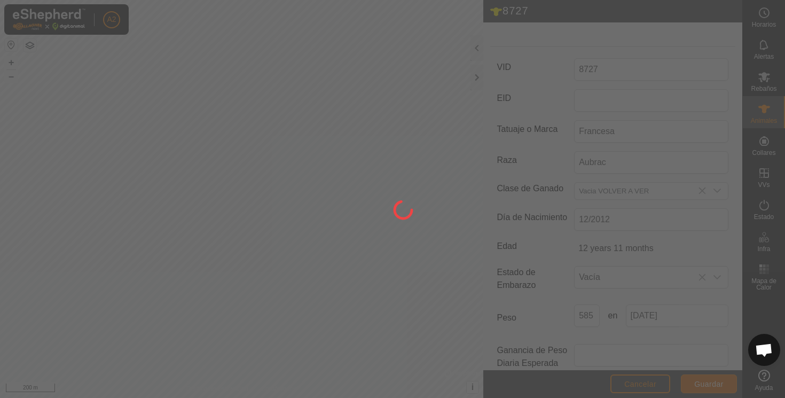
scroll to position [135, 0]
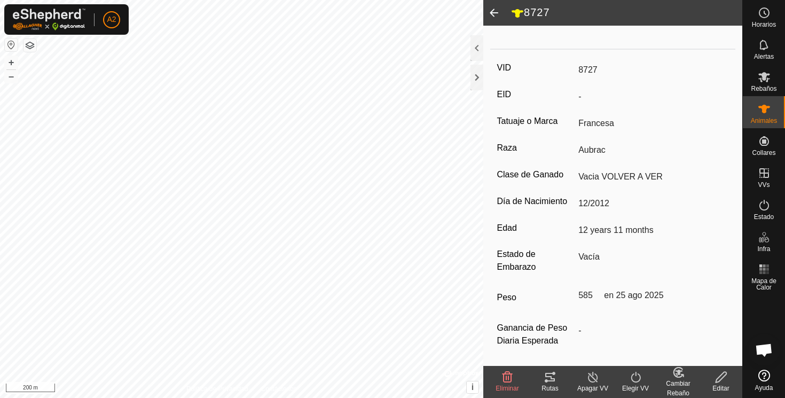
click at [496, 13] on span at bounding box center [493, 13] width 21 height 26
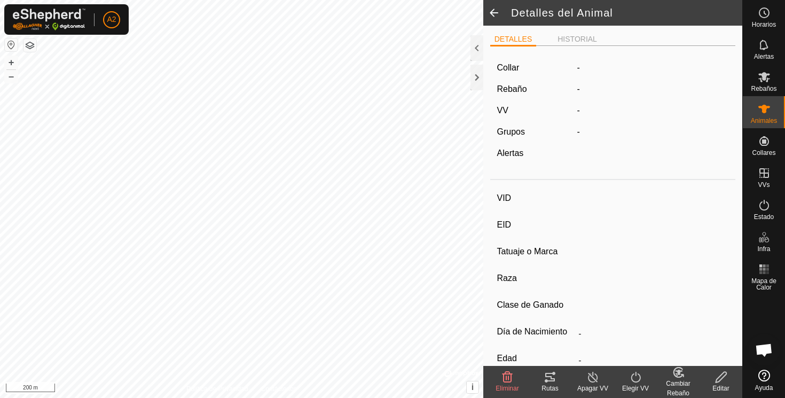
scroll to position [135, 0]
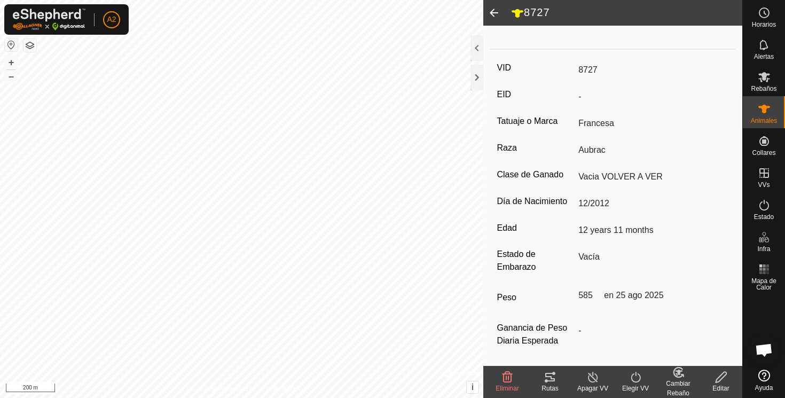
click at [496, 11] on span at bounding box center [493, 13] width 21 height 26
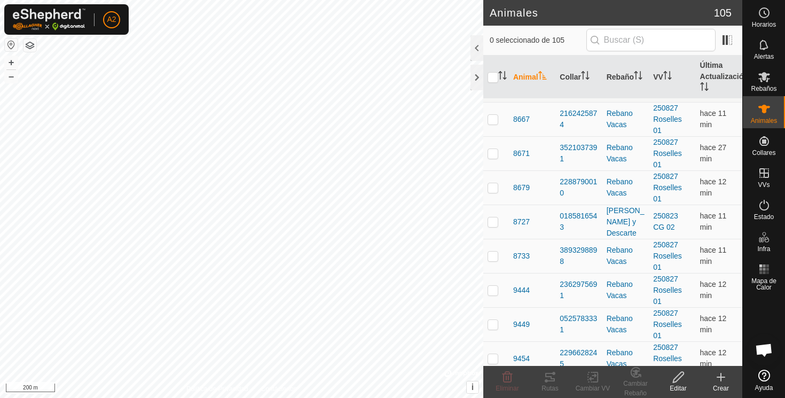
scroll to position [2816, 0]
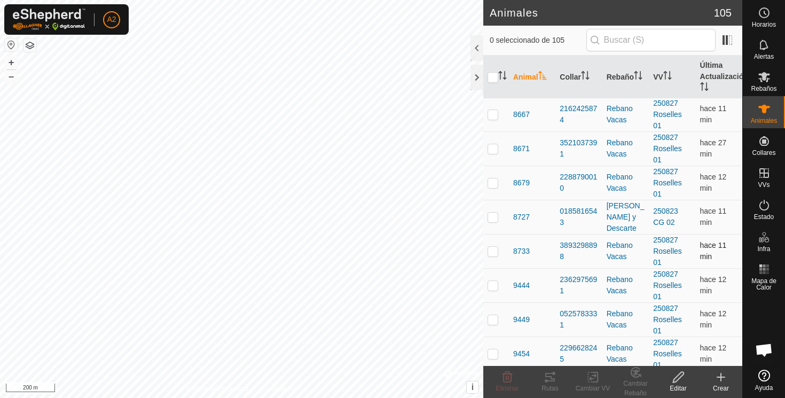
click at [496, 252] on p-checkbox at bounding box center [493, 251] width 11 height 9
click at [523, 252] on span "8733" at bounding box center [521, 251] width 17 height 11
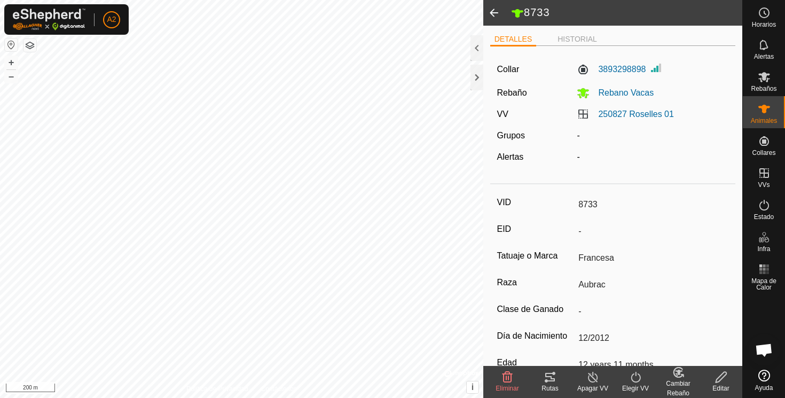
click at [547, 229] on label "EID" at bounding box center [535, 229] width 77 height 14
click at [574, 229] on input "-" at bounding box center [651, 231] width 154 height 18
click at [554, 232] on label "EID" at bounding box center [535, 229] width 77 height 14
click at [574, 232] on input "-" at bounding box center [651, 231] width 154 height 18
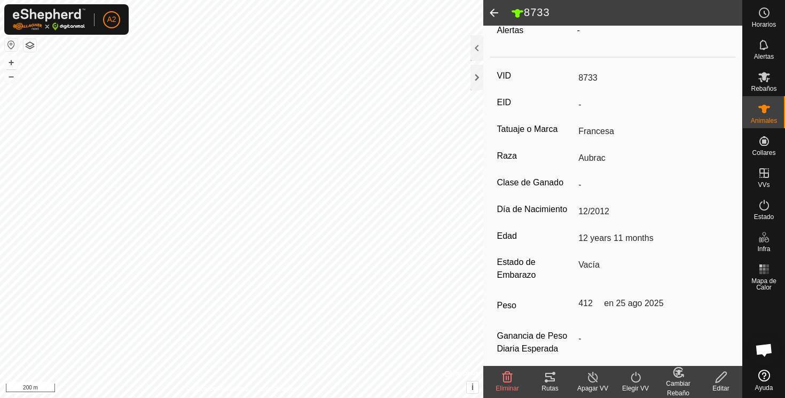
scroll to position [125, 0]
click at [496, 12] on span at bounding box center [493, 13] width 21 height 26
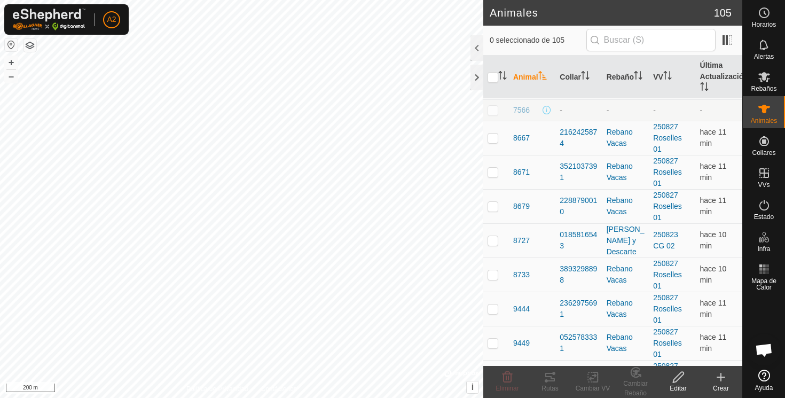
scroll to position [2794, 0]
click at [524, 309] on span "9444" at bounding box center [521, 307] width 17 height 11
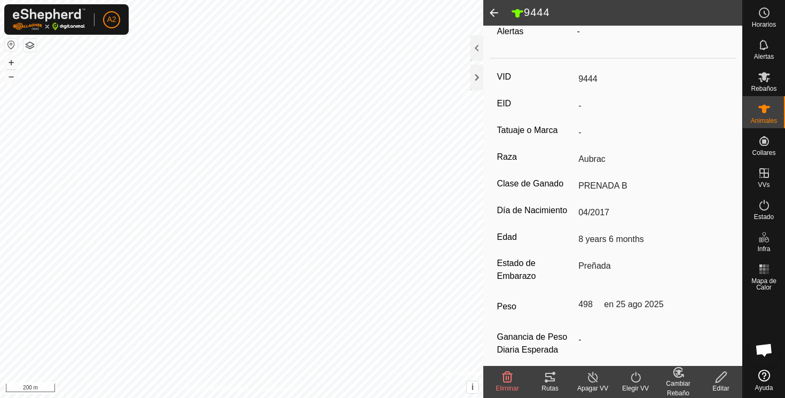
scroll to position [140, 0]
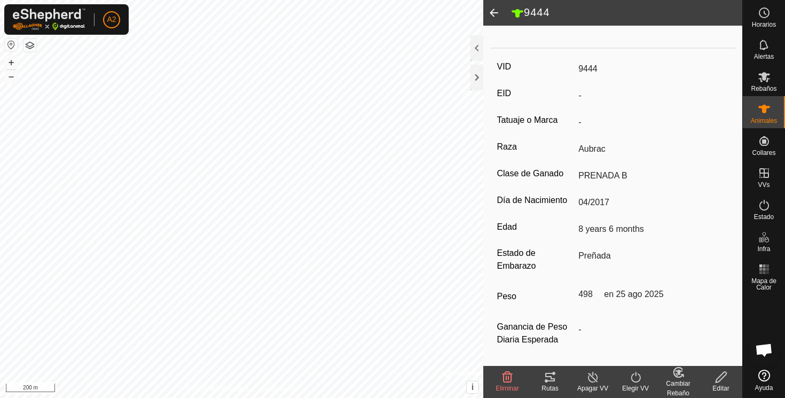
click at [495, 10] on span at bounding box center [493, 13] width 21 height 26
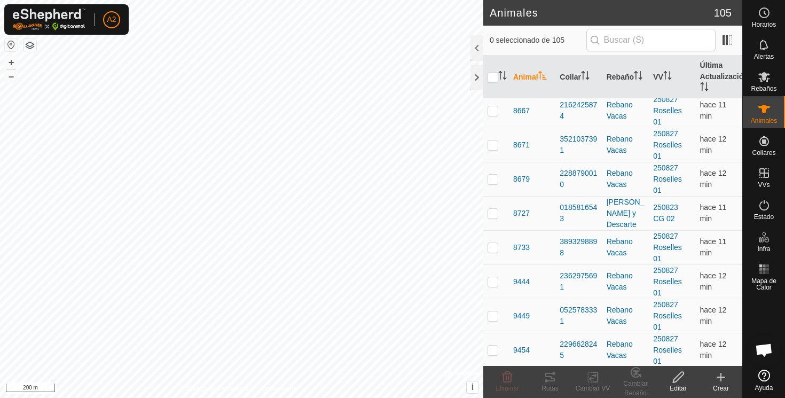
scroll to position [3027, 0]
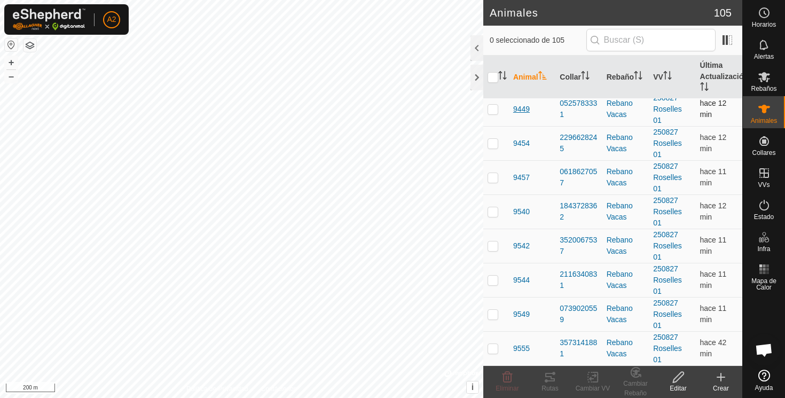
click at [521, 111] on span "9449" at bounding box center [521, 109] width 17 height 11
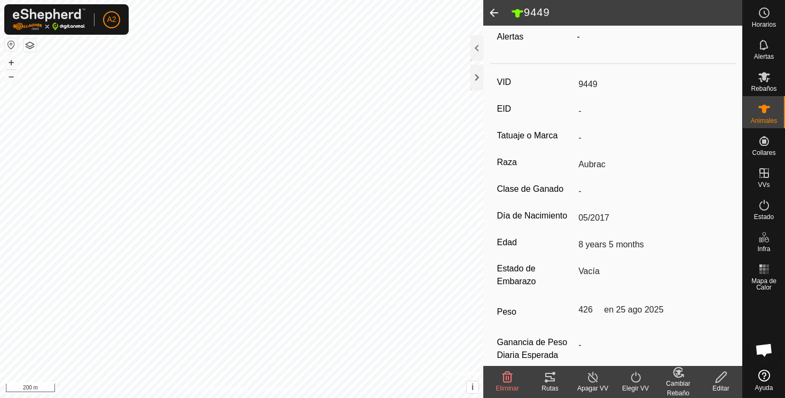
scroll to position [128, 0]
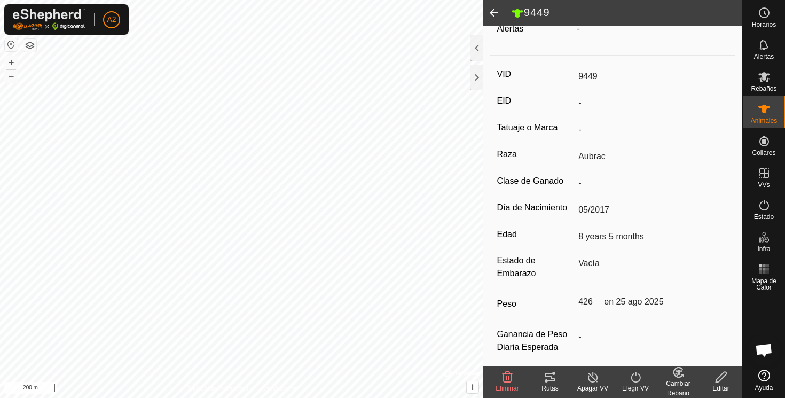
click at [497, 12] on span at bounding box center [493, 13] width 21 height 26
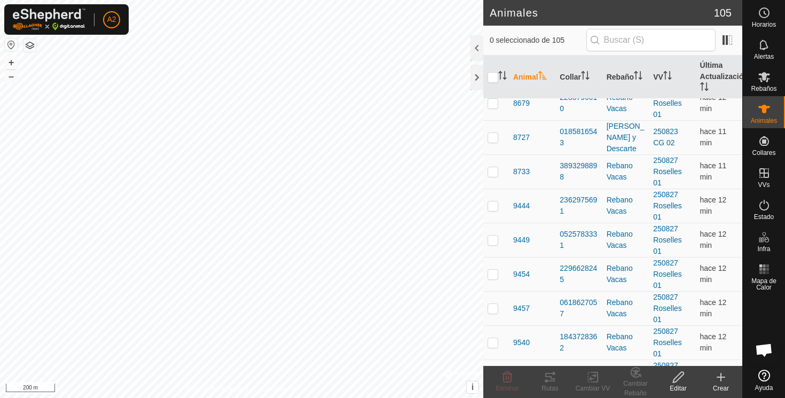
scroll to position [2898, 0]
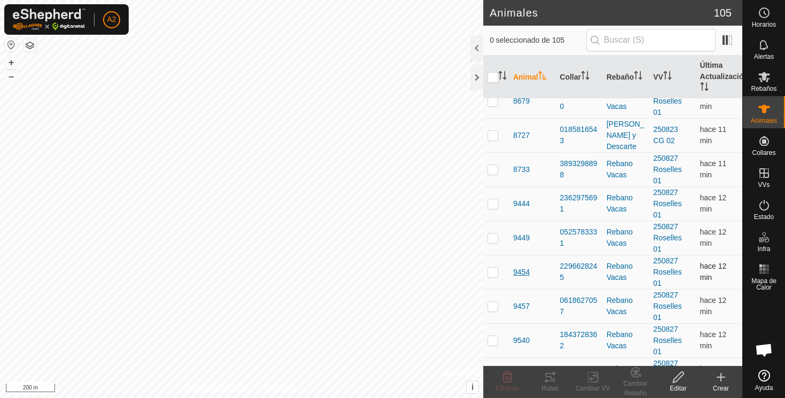
click at [524, 272] on span "9454" at bounding box center [521, 271] width 17 height 11
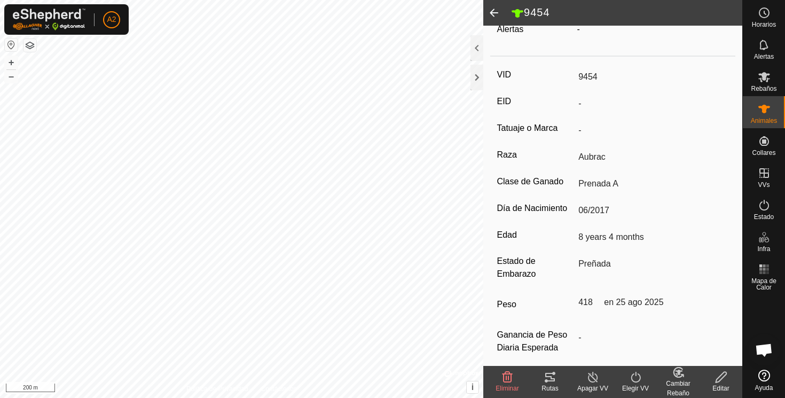
scroll to position [130, 0]
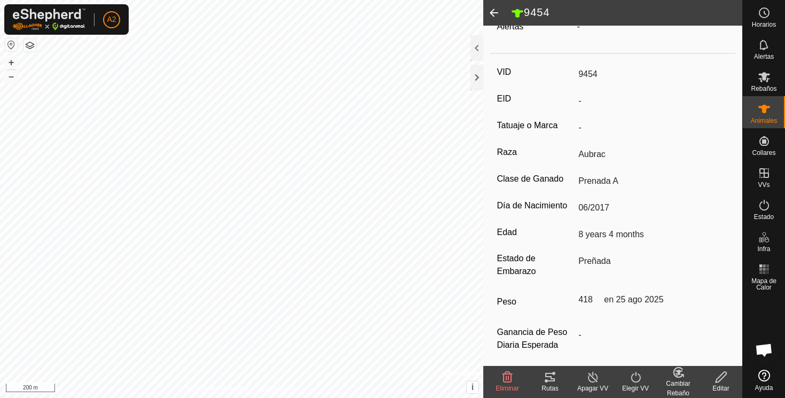
click at [493, 13] on span at bounding box center [493, 13] width 21 height 26
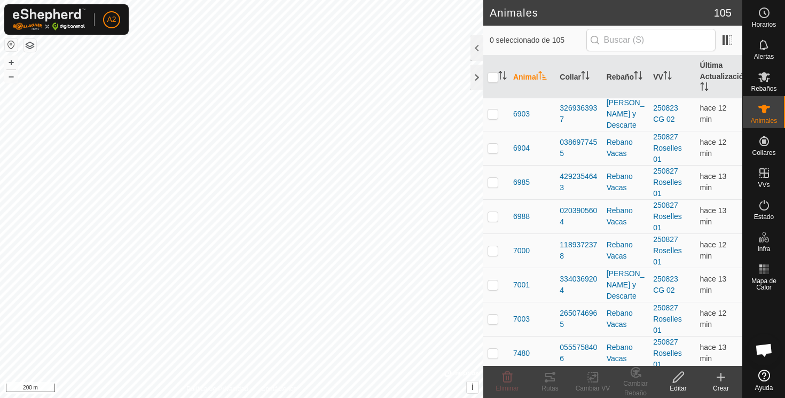
scroll to position [3027, 0]
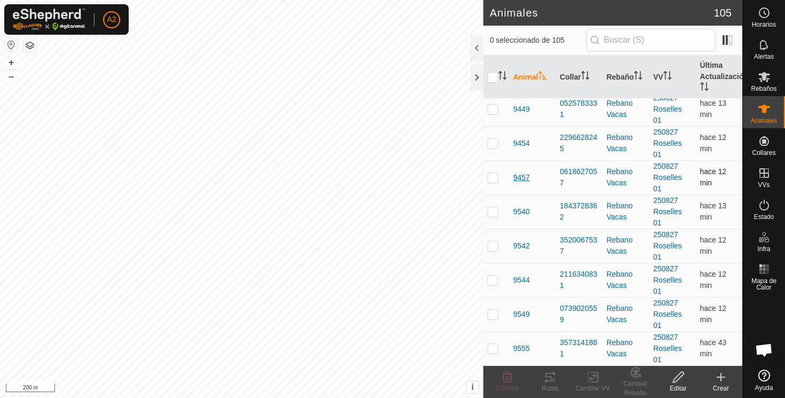
click at [517, 176] on span "9457" at bounding box center [521, 177] width 17 height 11
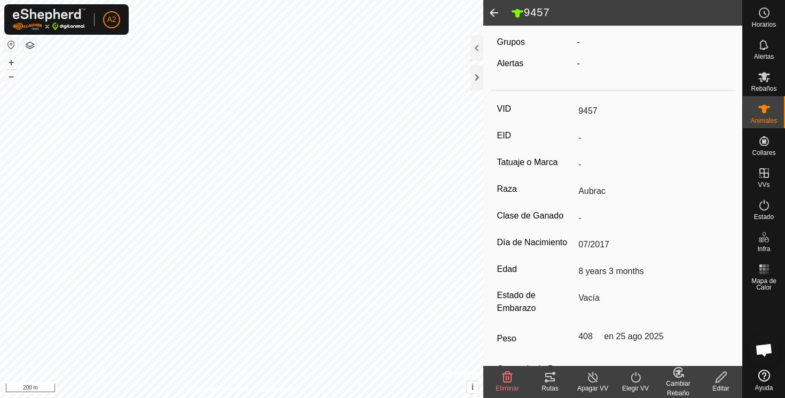
scroll to position [140, 0]
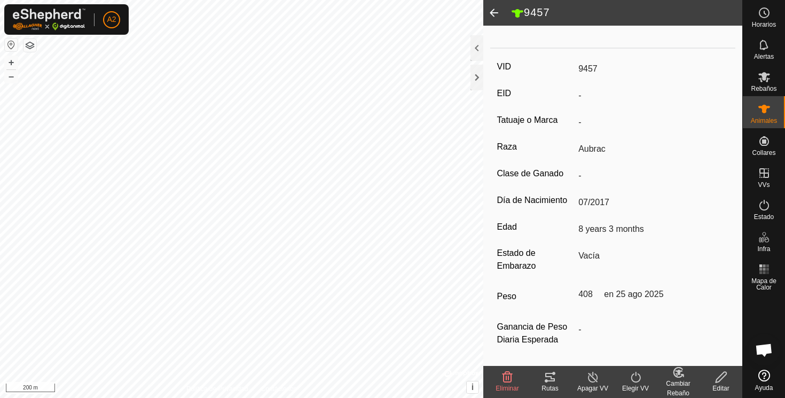
click at [494, 12] on span at bounding box center [493, 13] width 21 height 26
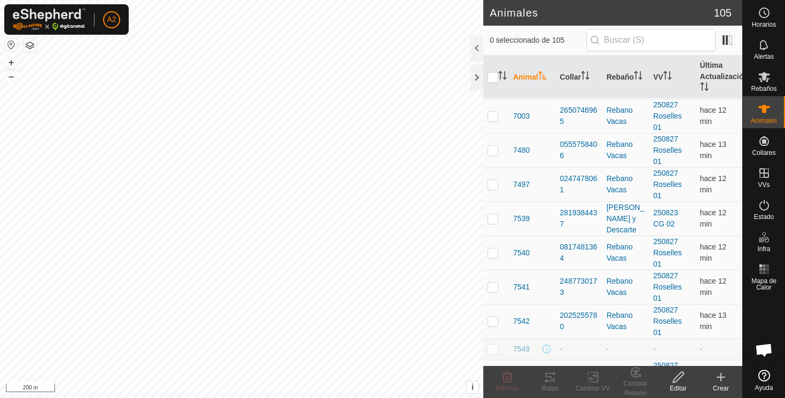
scroll to position [3027, 0]
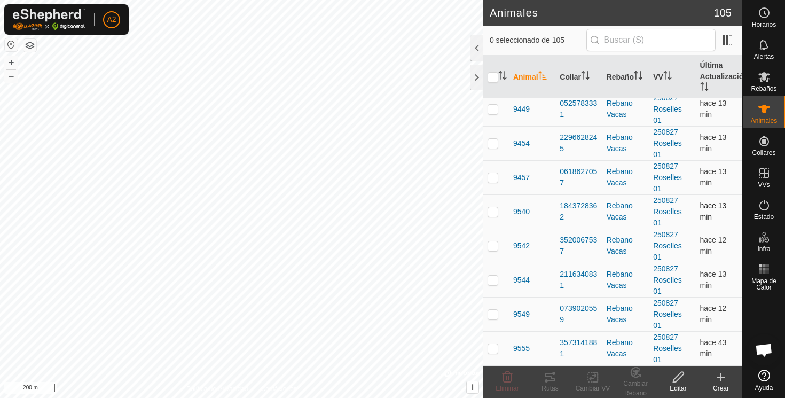
click at [521, 210] on span "9540" at bounding box center [521, 211] width 17 height 11
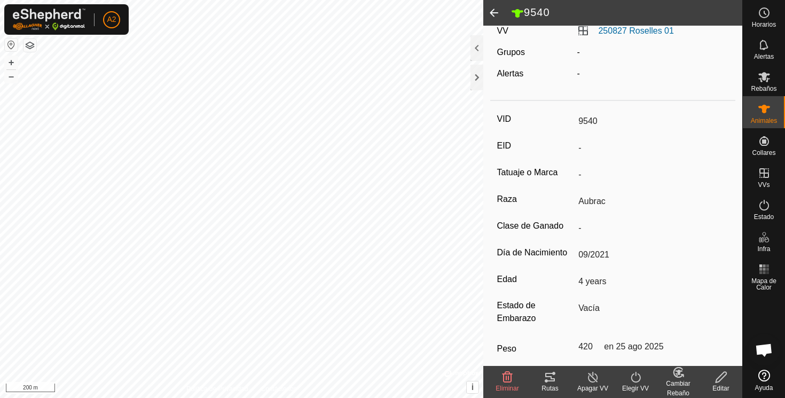
scroll to position [140, 0]
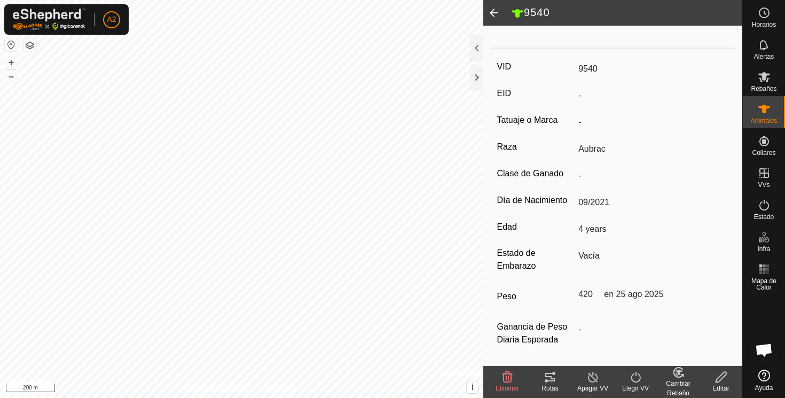
click at [494, 10] on span at bounding box center [493, 13] width 21 height 26
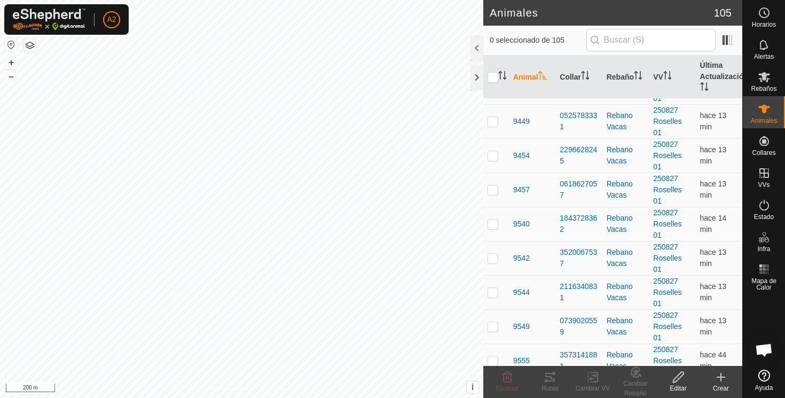
scroll to position [3027, 0]
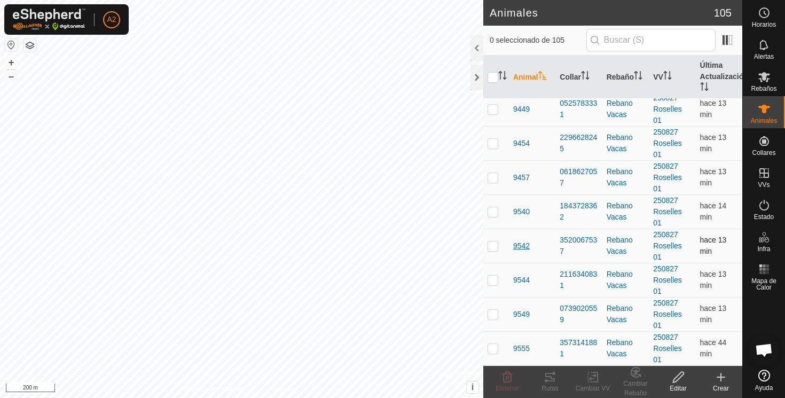
click at [519, 245] on span "9542" at bounding box center [521, 245] width 17 height 11
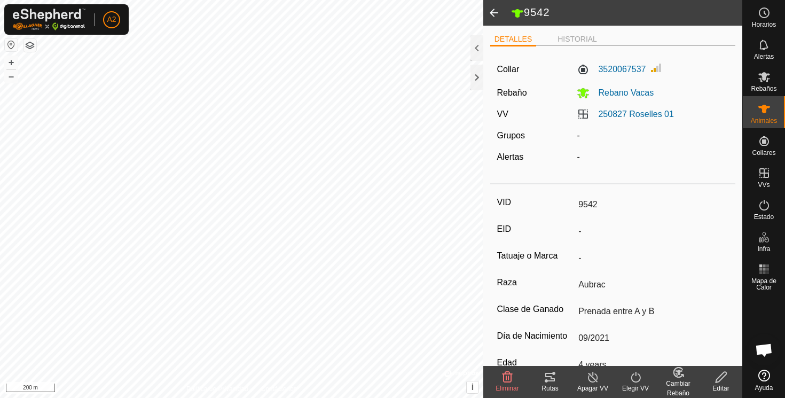
click at [519, 245] on div "VID 9542 EID - Tatuaje o Marca - Raza Aubrac Clase de Ganado Prenada entre A y …" at bounding box center [613, 345] width 246 height 313
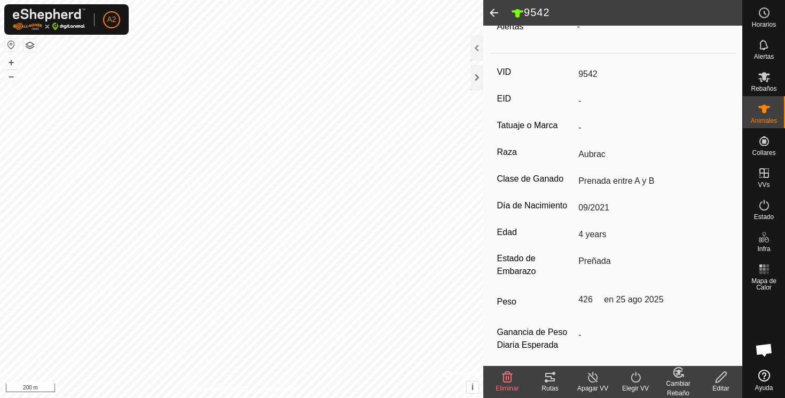
scroll to position [140, 0]
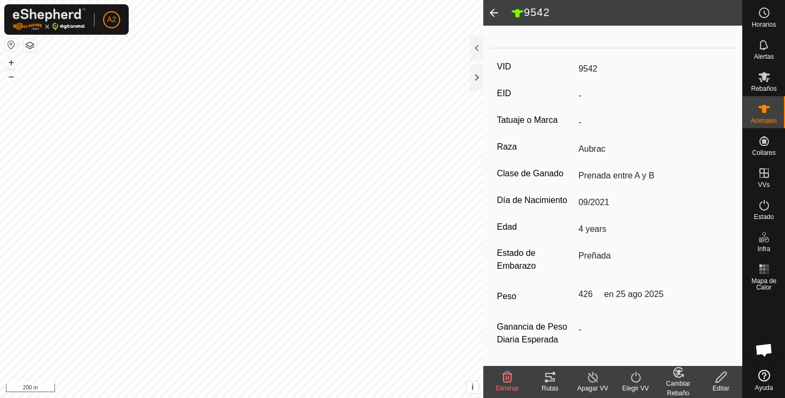
click at [494, 9] on span at bounding box center [493, 13] width 21 height 26
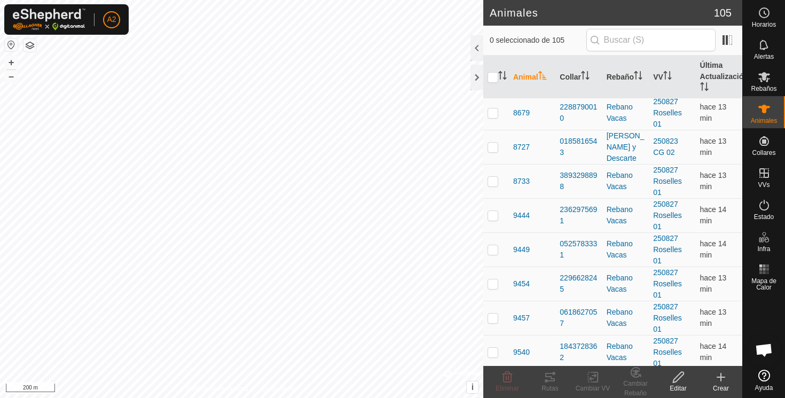
scroll to position [3027, 0]
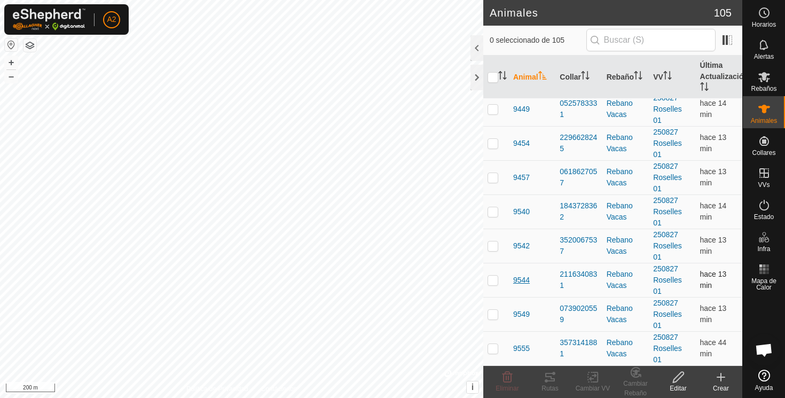
click at [522, 281] on span "9544" at bounding box center [521, 279] width 17 height 11
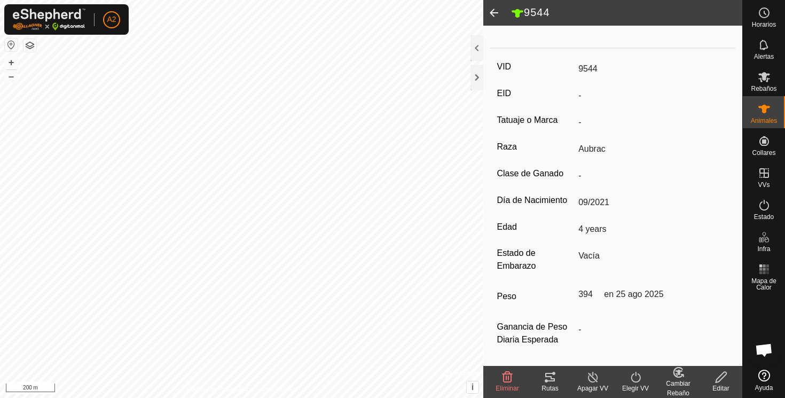
scroll to position [0, 0]
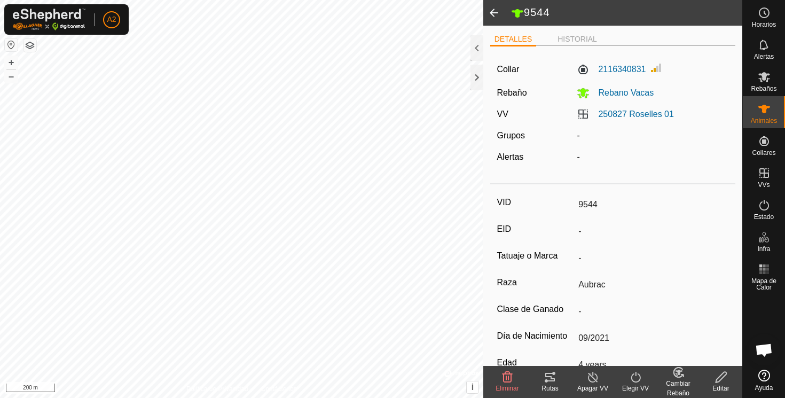
click at [496, 12] on span at bounding box center [493, 13] width 21 height 26
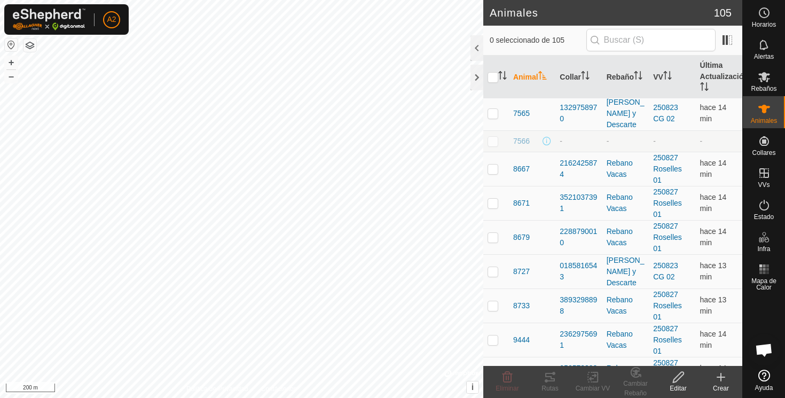
scroll to position [3027, 0]
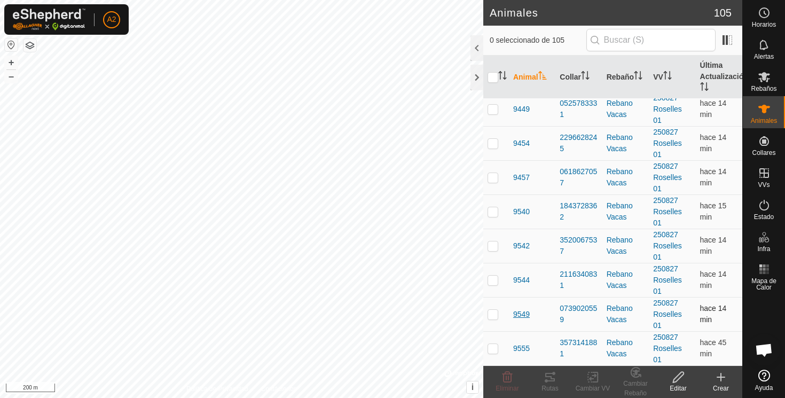
click at [523, 315] on span "9549" at bounding box center [521, 314] width 17 height 11
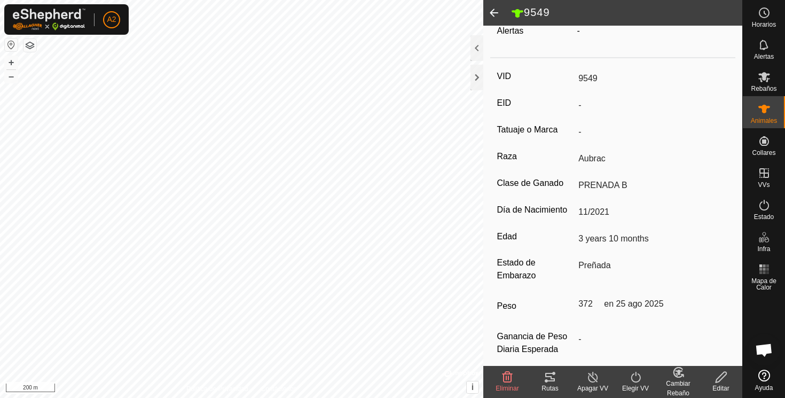
scroll to position [140, 0]
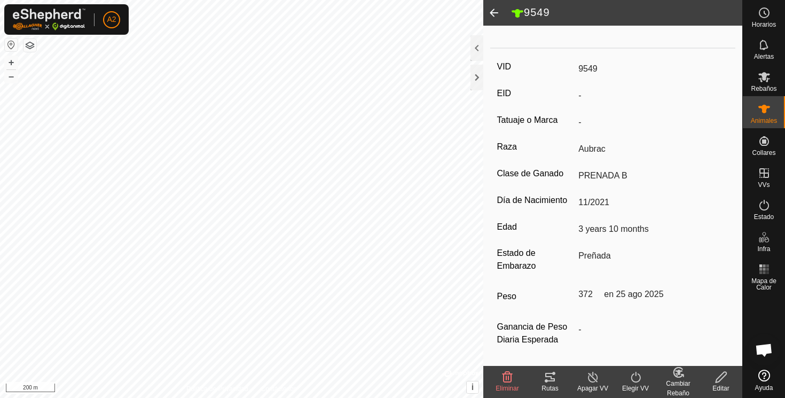
click at [496, 11] on span at bounding box center [493, 13] width 21 height 26
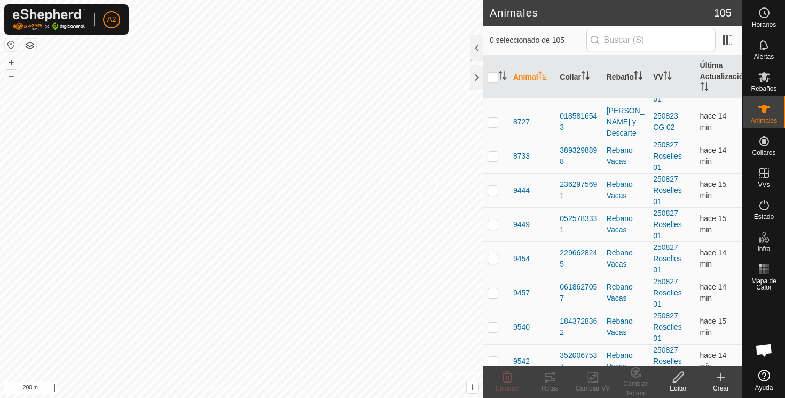
scroll to position [3027, 0]
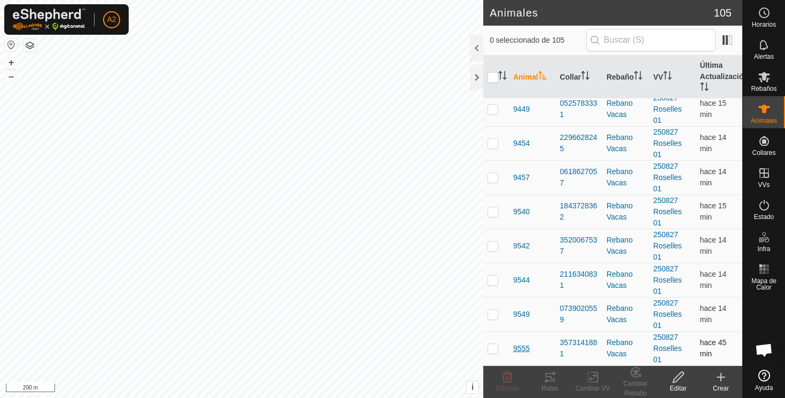
click at [522, 350] on span "9555" at bounding box center [521, 348] width 17 height 11
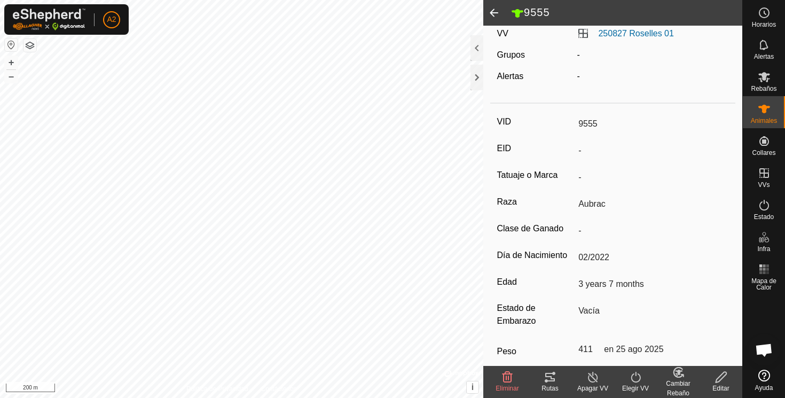
scroll to position [140, 0]
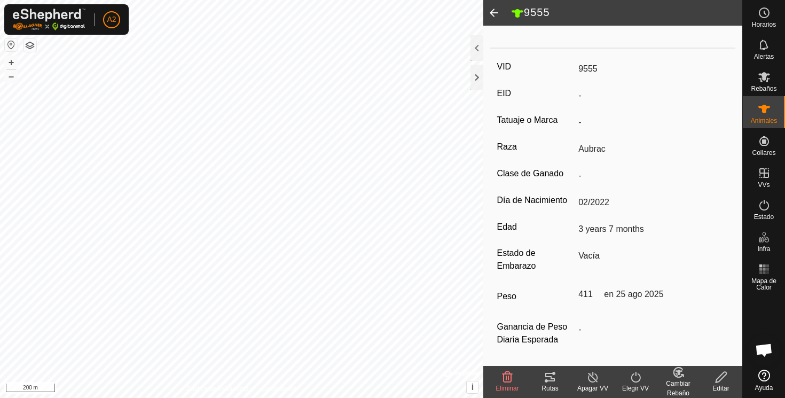
click at [493, 12] on span at bounding box center [493, 13] width 21 height 26
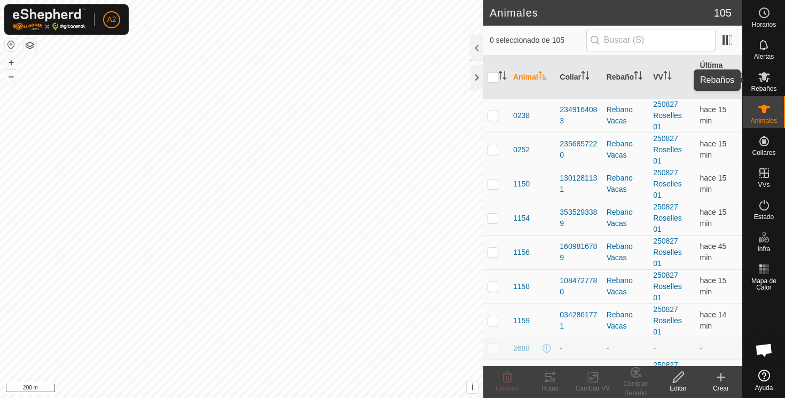
click at [766, 76] on icon at bounding box center [764, 77] width 12 height 10
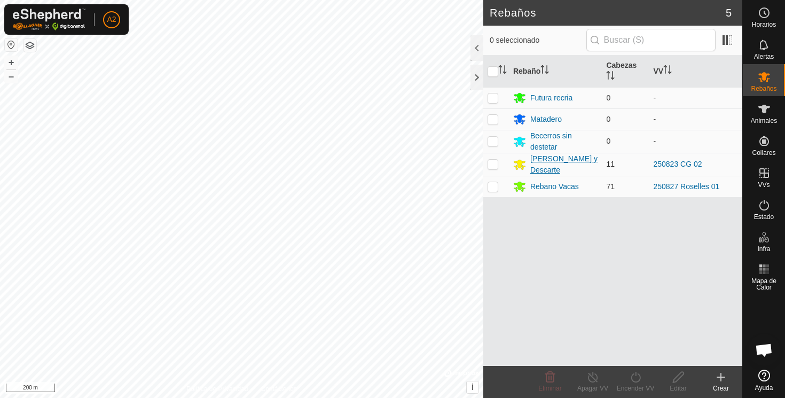
click at [539, 159] on div "[PERSON_NAME] y Descarte" at bounding box center [564, 164] width 68 height 22
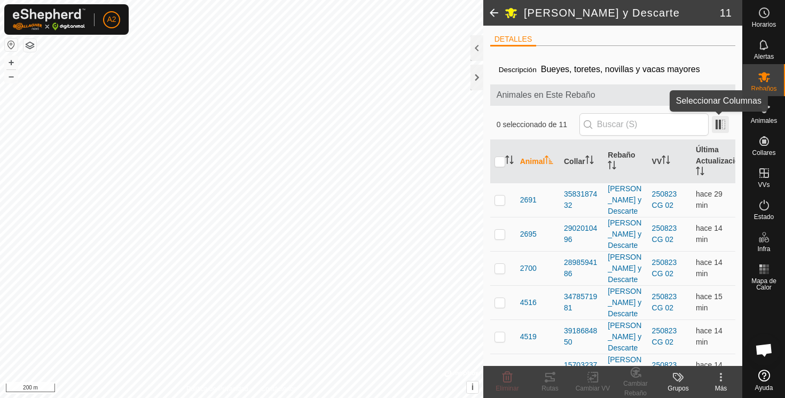
click at [720, 124] on span at bounding box center [720, 124] width 17 height 17
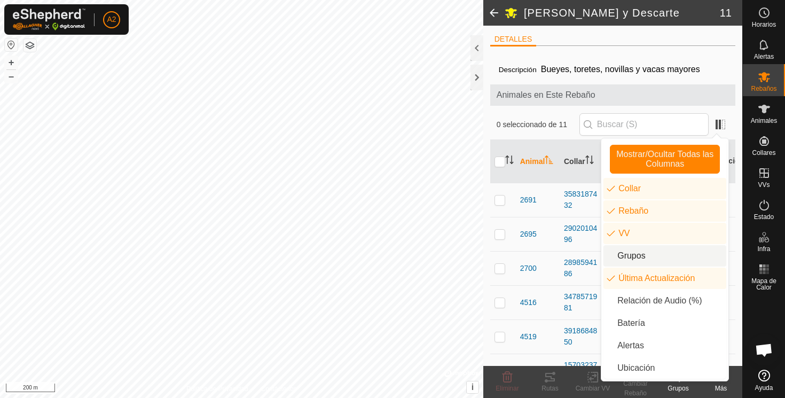
click at [629, 253] on li "Grupos" at bounding box center [664, 255] width 123 height 21
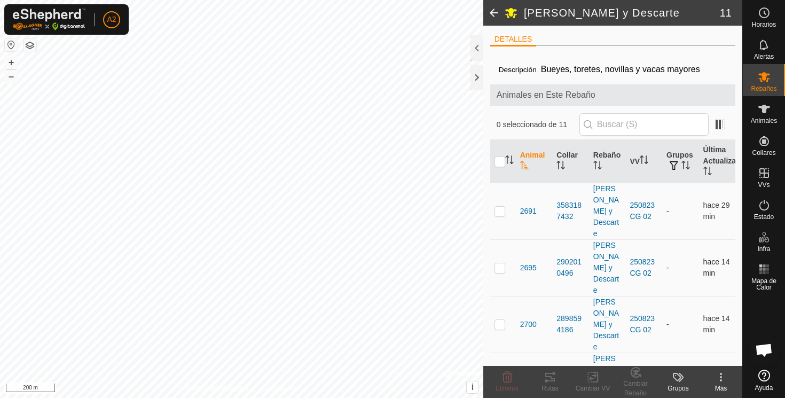
scroll to position [2, 0]
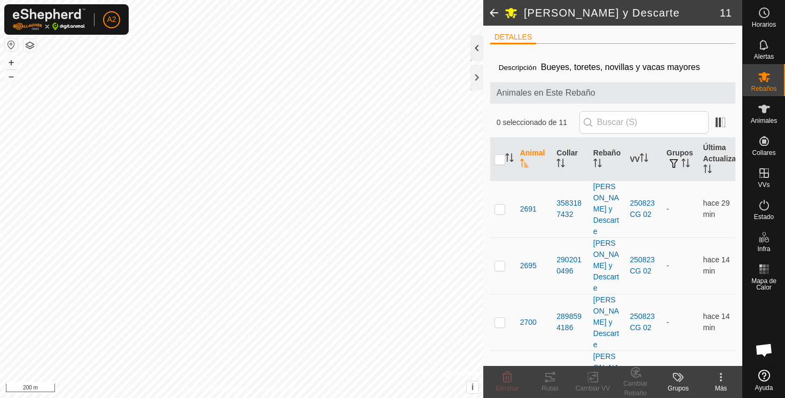
click at [478, 43] on div at bounding box center [476, 48] width 13 height 26
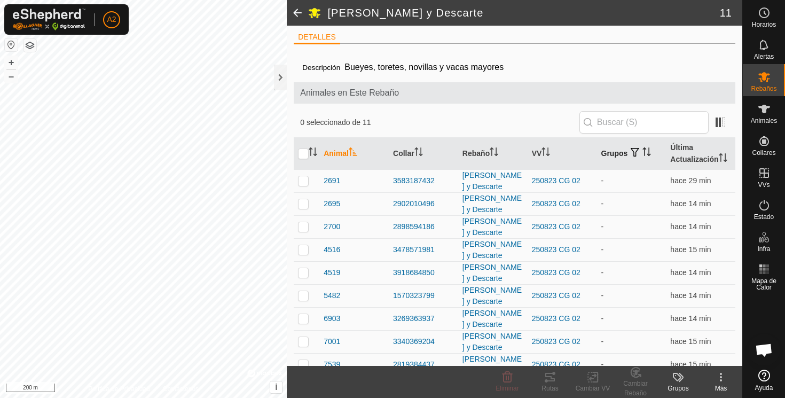
click at [637, 150] on span "button" at bounding box center [635, 152] width 9 height 9
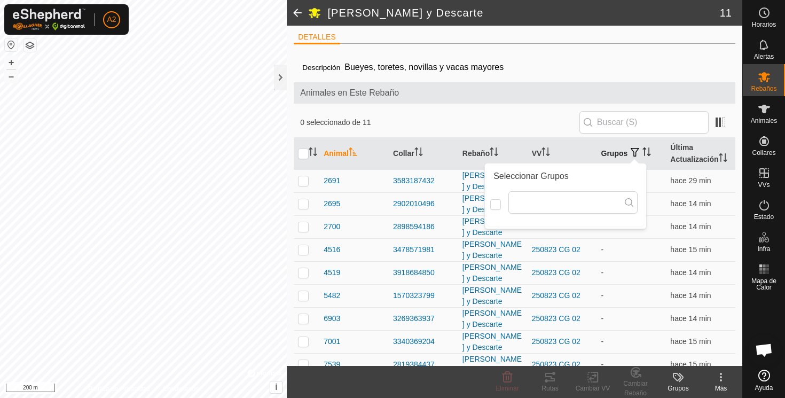
click at [637, 150] on span "button" at bounding box center [635, 152] width 9 height 9
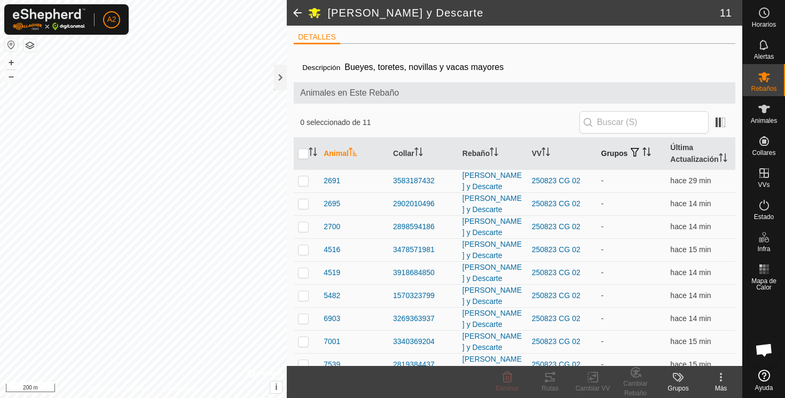
click at [637, 150] on span "button" at bounding box center [635, 152] width 9 height 9
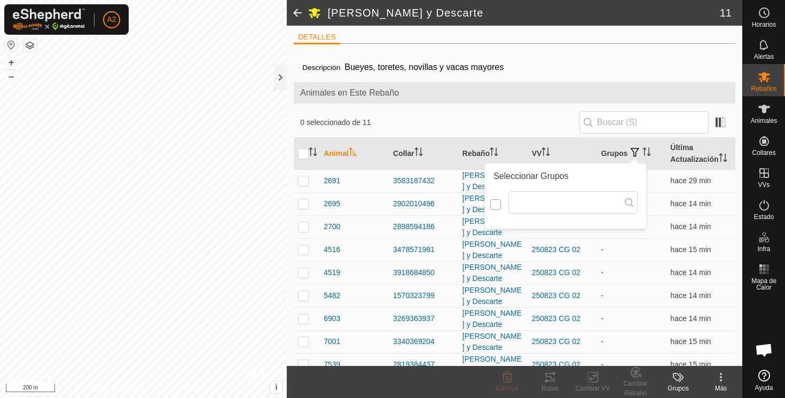
click at [496, 205] on input "checkbox" at bounding box center [495, 204] width 11 height 11
click at [625, 151] on th "Grupos" at bounding box center [631, 154] width 69 height 32
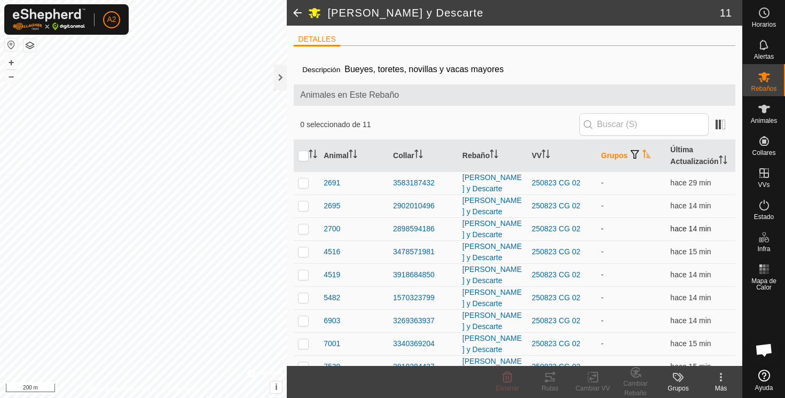
scroll to position [59, 0]
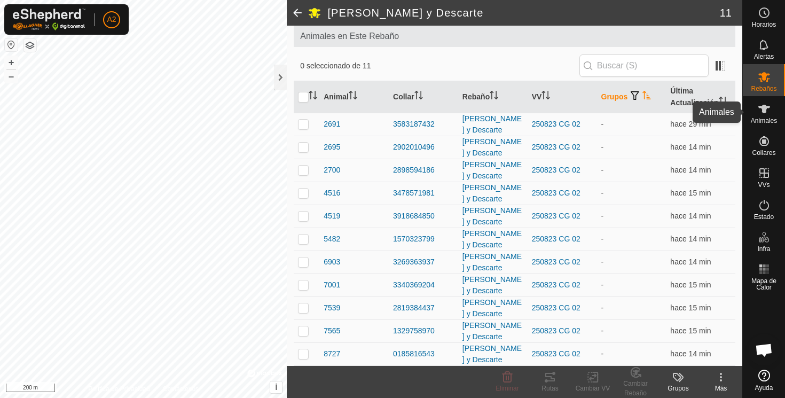
click at [766, 109] on icon at bounding box center [764, 109] width 12 height 9
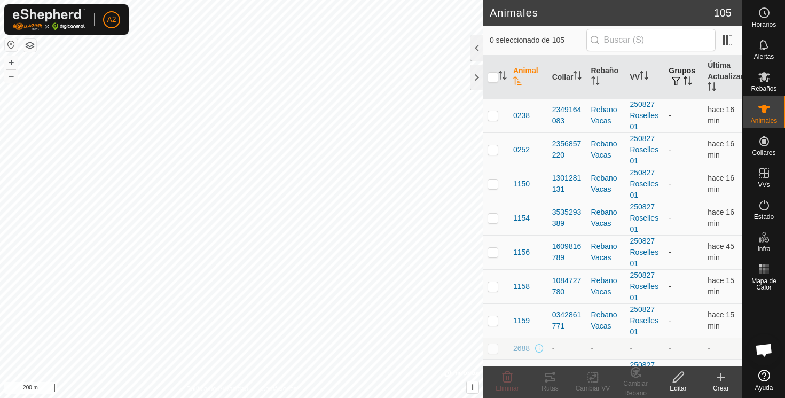
click at [686, 71] on th "Grupos" at bounding box center [683, 77] width 39 height 43
click at [726, 41] on span at bounding box center [727, 40] width 17 height 17
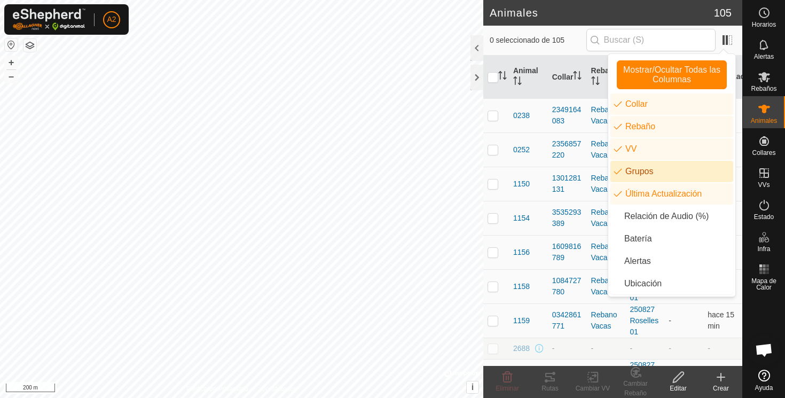
click at [640, 169] on li "Grupos" at bounding box center [671, 171] width 123 height 21
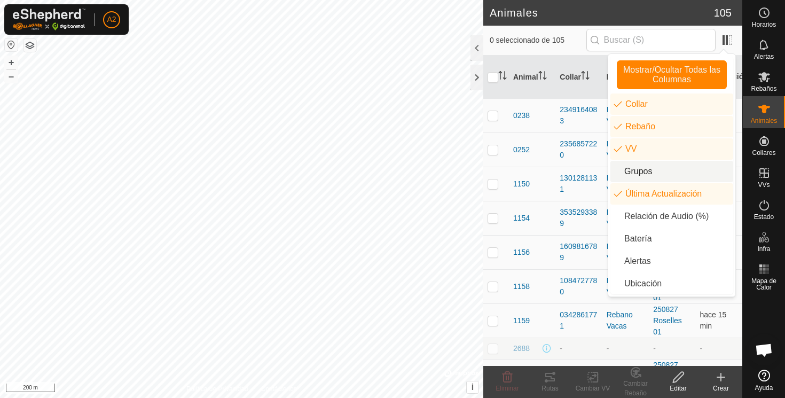
click at [640, 169] on li "Grupos" at bounding box center [671, 171] width 123 height 21
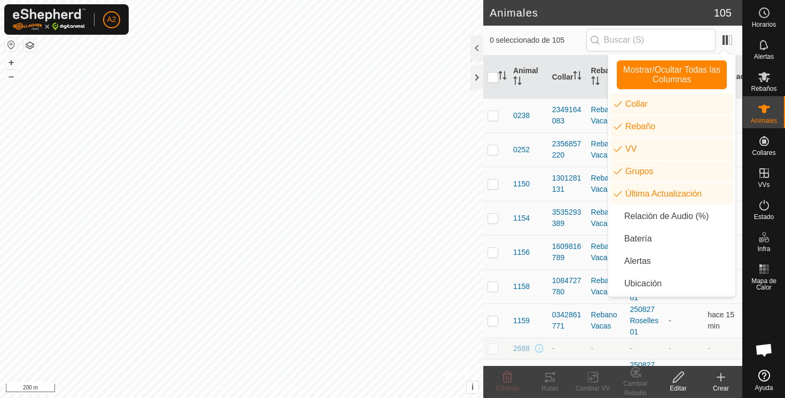
click at [766, 374] on icon at bounding box center [764, 376] width 12 height 12
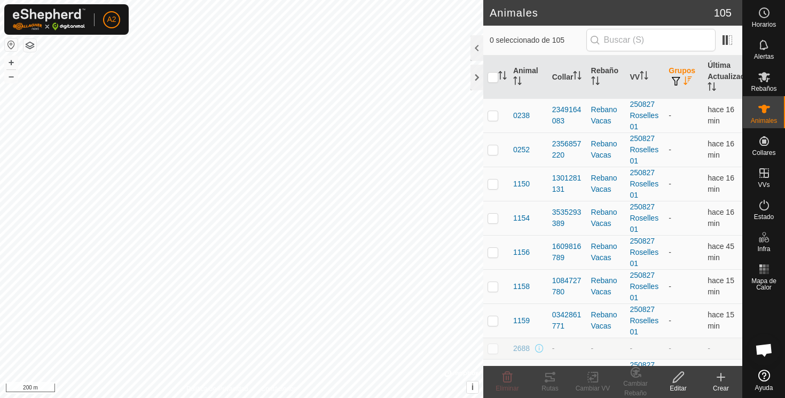
click at [677, 79] on span "button" at bounding box center [676, 81] width 9 height 9
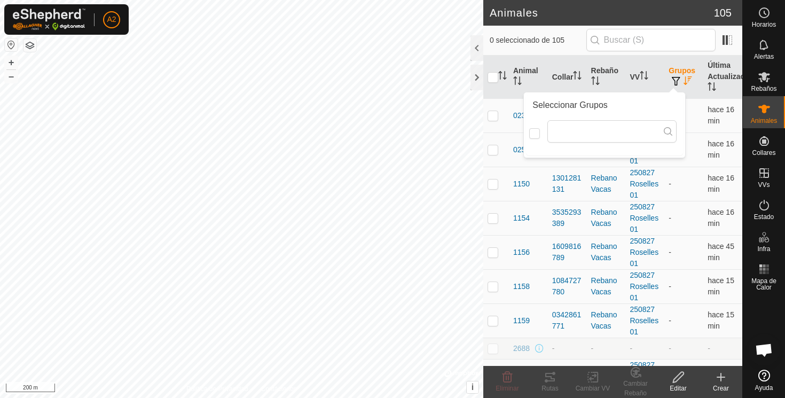
click at [689, 78] on icon "Activar para ordenar" at bounding box center [688, 80] width 9 height 9
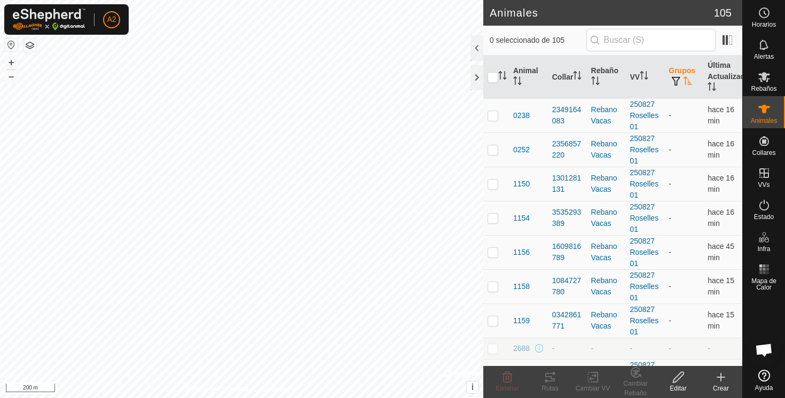
click at [689, 78] on icon "Activar para ordenar" at bounding box center [688, 80] width 9 height 9
click at [766, 108] on icon at bounding box center [764, 109] width 12 height 9
click at [525, 116] on span "0238" at bounding box center [521, 115] width 17 height 11
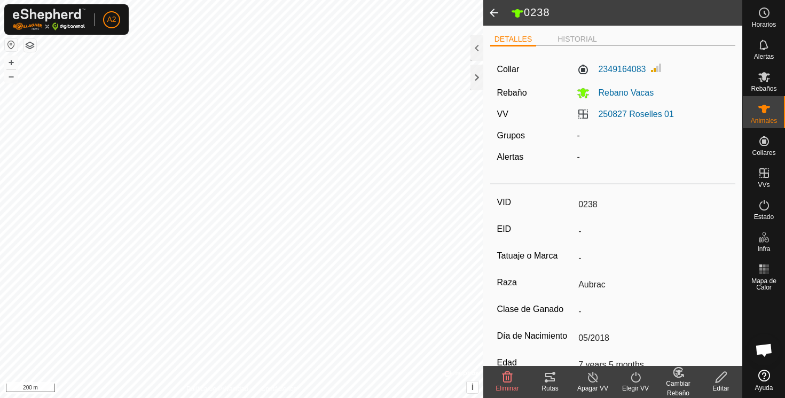
click at [514, 136] on label "Grupos" at bounding box center [511, 135] width 28 height 9
click at [722, 376] on icon at bounding box center [721, 377] width 13 height 13
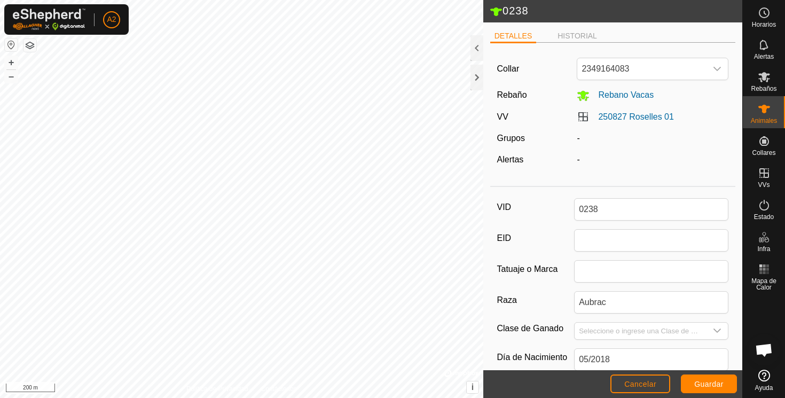
click at [579, 139] on div "-" at bounding box center [652, 138] width 160 height 13
click at [515, 137] on label "Grupos" at bounding box center [511, 138] width 28 height 9
click at [579, 135] on div "-" at bounding box center [652, 138] width 160 height 13
click at [574, 140] on div "-" at bounding box center [652, 138] width 160 height 13
click at [580, 139] on div "-" at bounding box center [652, 138] width 160 height 13
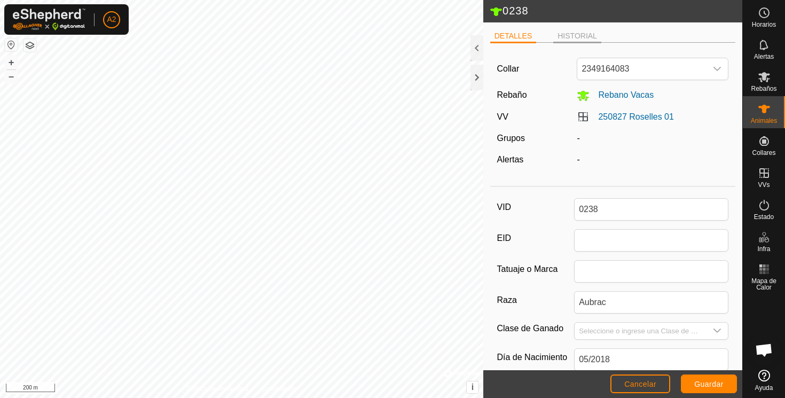
click at [578, 33] on li "HISTORIAL" at bounding box center [577, 36] width 48 height 13
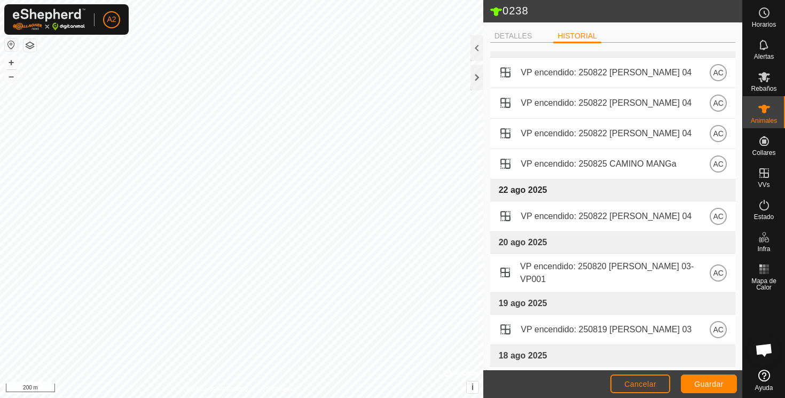
scroll to position [76, 0]
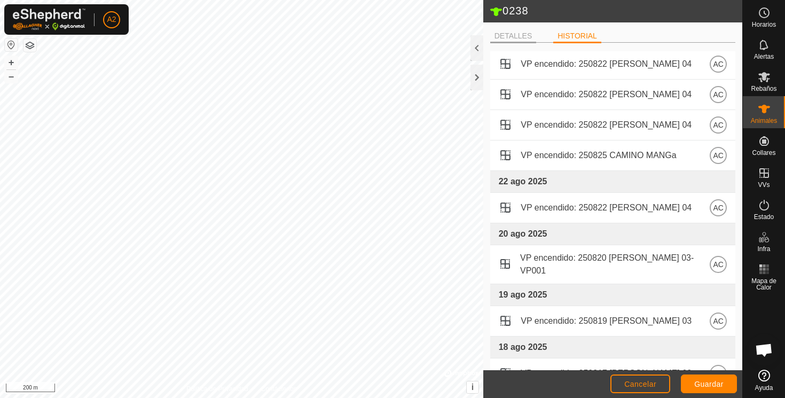
click at [514, 36] on li "DETALLES" at bounding box center [513, 36] width 46 height 13
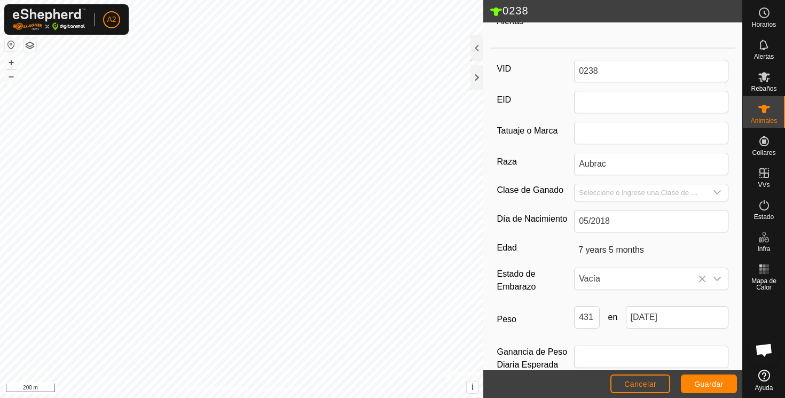
scroll to position [159, 0]
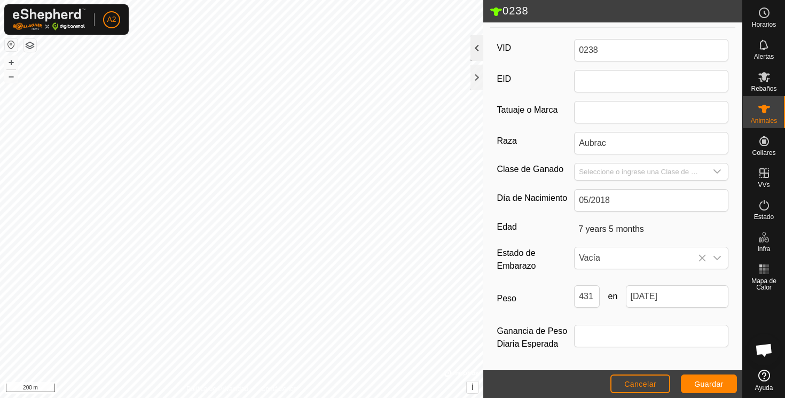
click at [473, 47] on div at bounding box center [476, 48] width 13 height 26
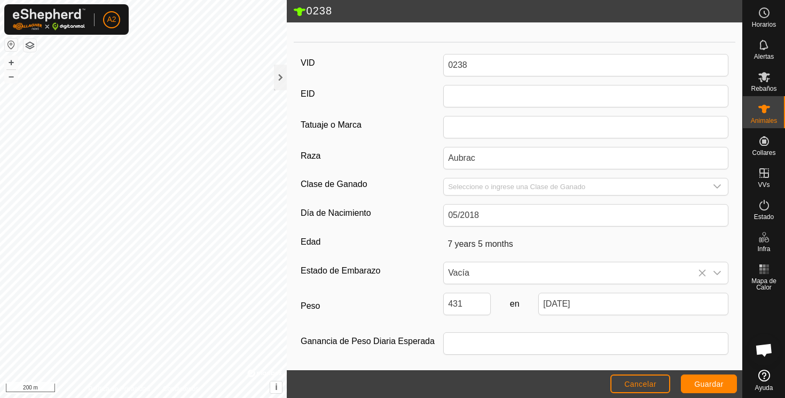
scroll to position [0, 0]
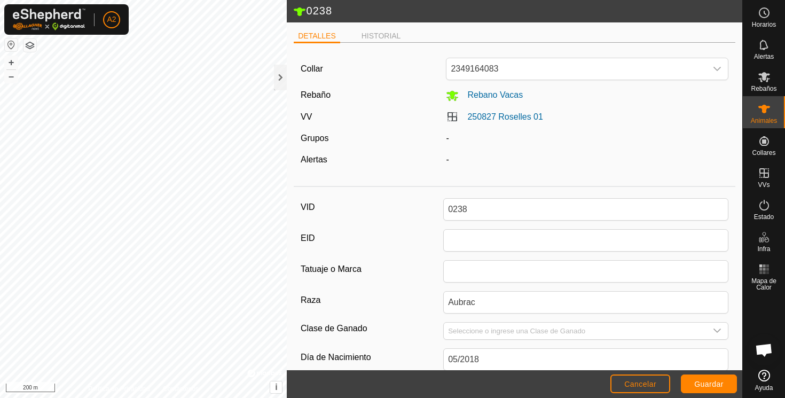
click at [449, 139] on div "-" at bounding box center [587, 138] width 291 height 13
click at [315, 139] on label "Grupos" at bounding box center [315, 138] width 28 height 9
click at [373, 34] on li "HISTORIAL" at bounding box center [381, 36] width 48 height 13
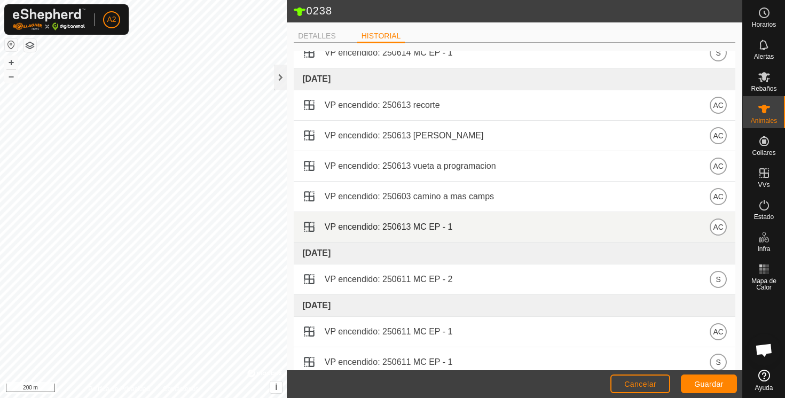
scroll to position [4803, 0]
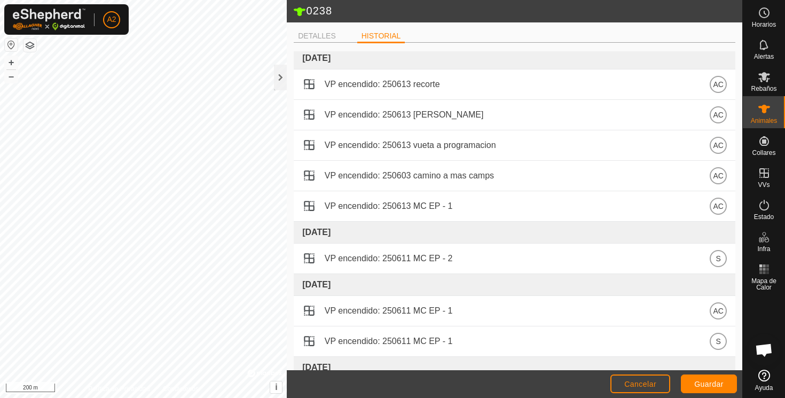
click at [761, 350] on span "Ouvrir le chat" at bounding box center [764, 350] width 18 height 15
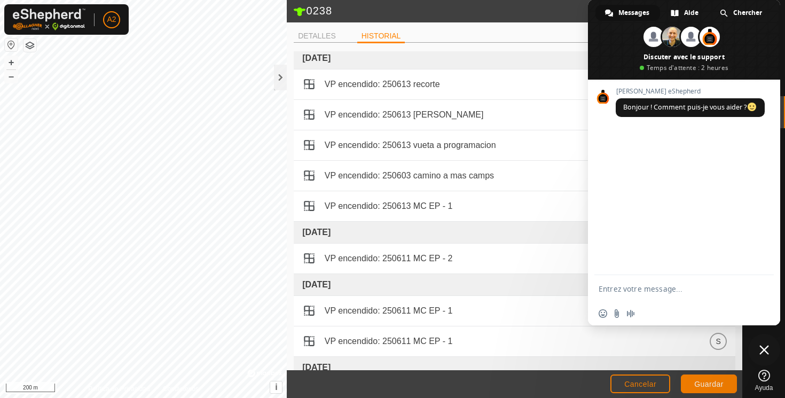
click at [650, 288] on textarea "Entrez votre message..." at bounding box center [674, 288] width 150 height 27
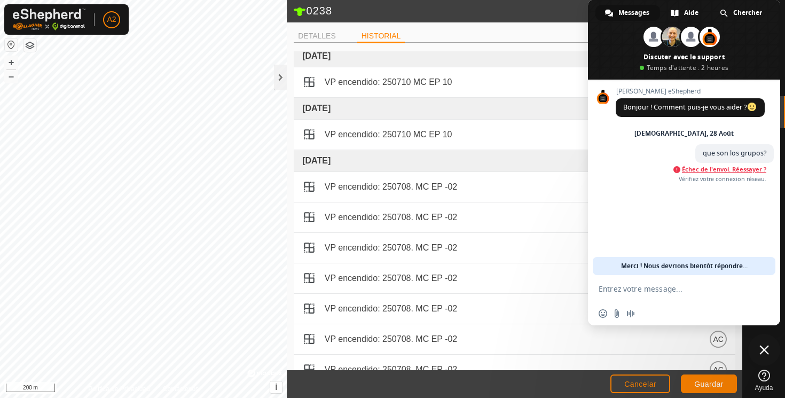
scroll to position [2418, 0]
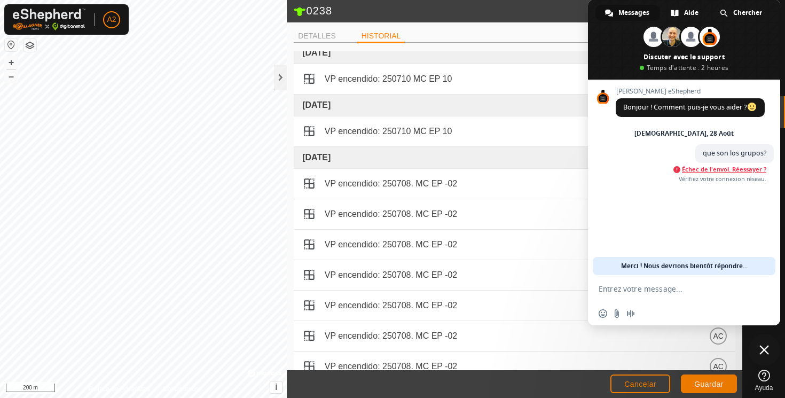
click at [621, 288] on textarea "Entrez votre message..." at bounding box center [674, 288] width 150 height 27
click at [512, 163] on td "[DATE]" at bounding box center [515, 157] width 442 height 22
click at [283, 76] on div at bounding box center [280, 78] width 13 height 26
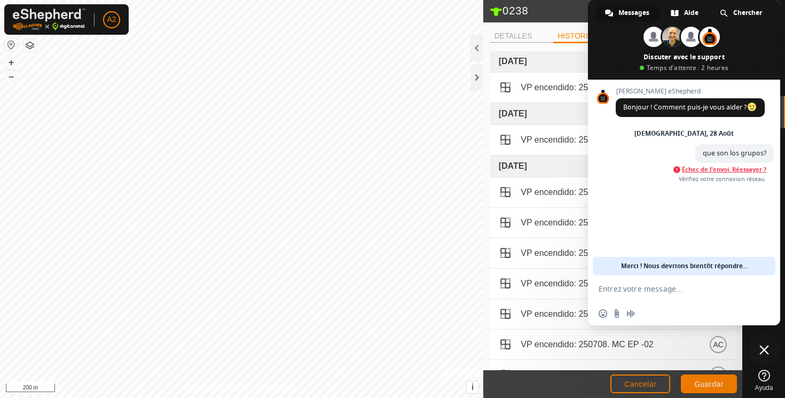
click at [766, 349] on span "Fermer le chat" at bounding box center [764, 350] width 10 height 10
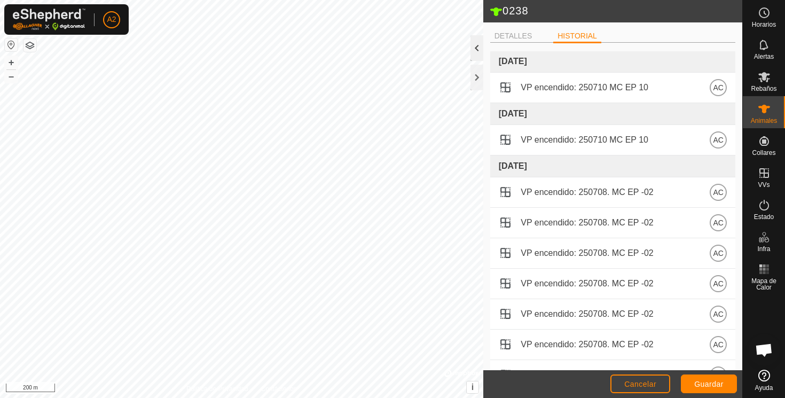
click at [479, 47] on div at bounding box center [476, 48] width 13 height 26
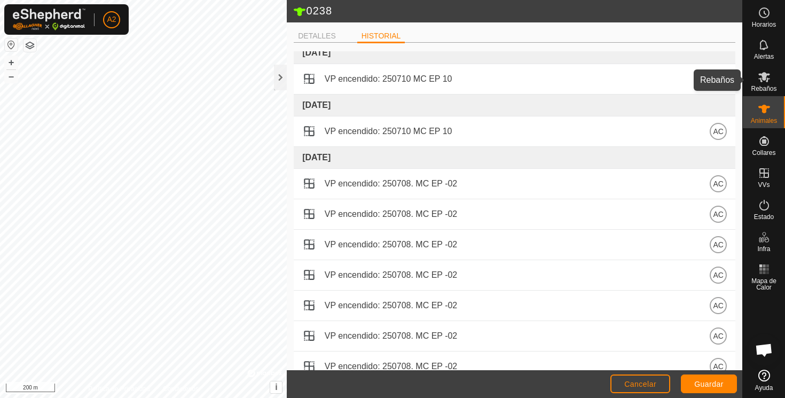
click at [763, 82] on icon at bounding box center [764, 76] width 13 height 13
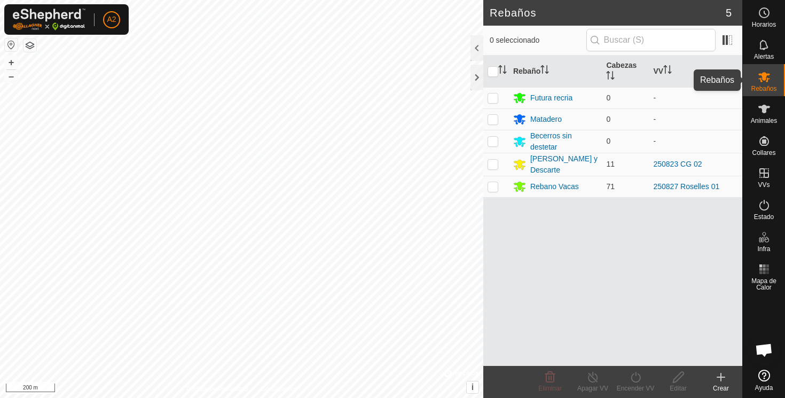
click at [763, 76] on icon at bounding box center [764, 77] width 12 height 10
click at [476, 48] on div at bounding box center [476, 48] width 13 height 26
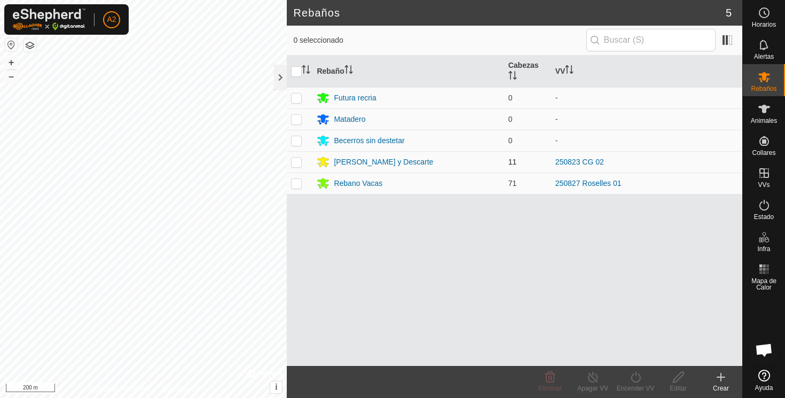
click at [297, 163] on p-checkbox at bounding box center [296, 162] width 11 height 9
click at [403, 161] on div "[PERSON_NAME] y Descarte" at bounding box center [383, 161] width 99 height 11
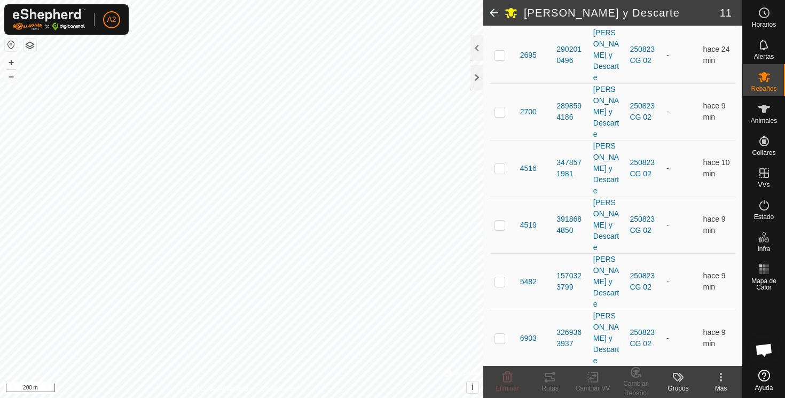
scroll to position [317, 0]
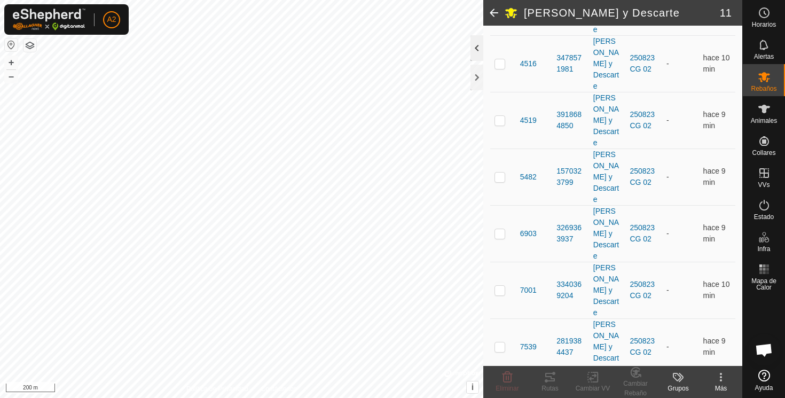
click at [477, 48] on div at bounding box center [476, 48] width 13 height 26
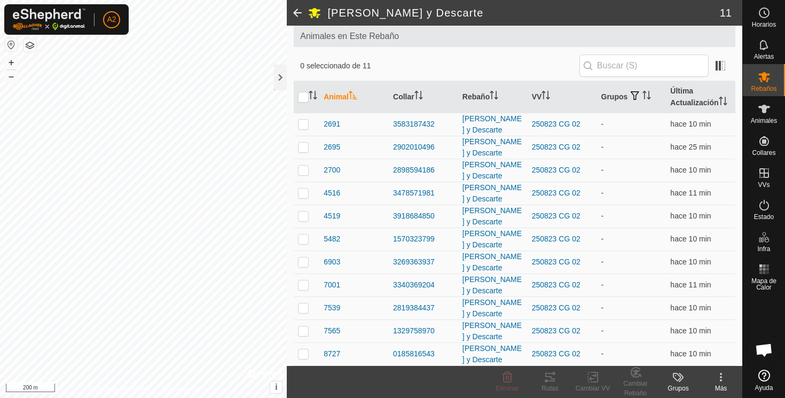
click at [299, 10] on span at bounding box center [297, 13] width 21 height 26
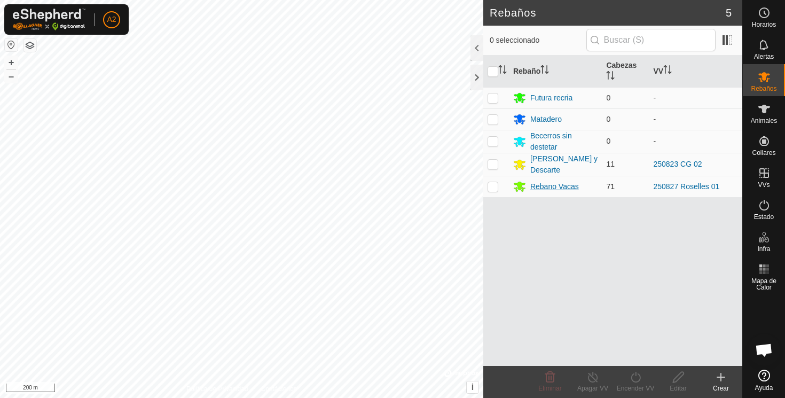
click at [541, 187] on div "Rebano Vacas" at bounding box center [554, 186] width 49 height 11
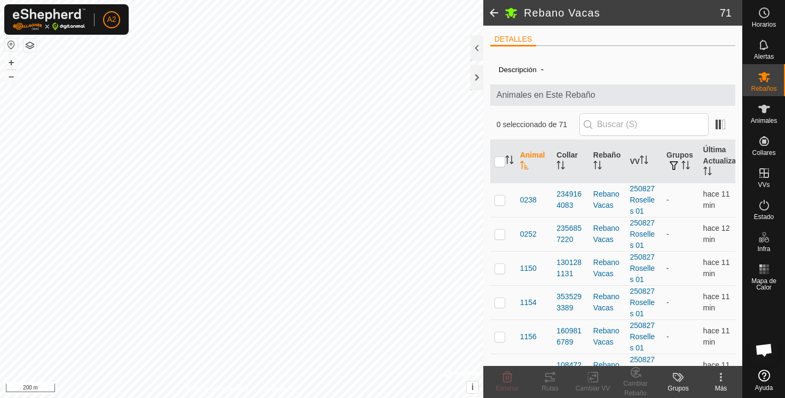
scroll to position [59, 0]
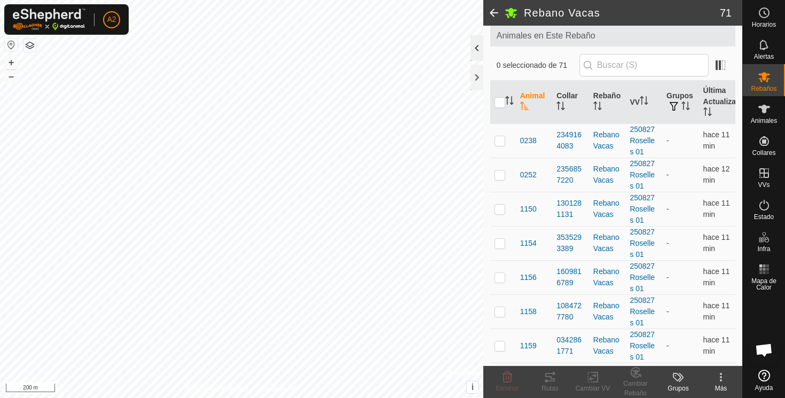
click at [475, 44] on div at bounding box center [476, 48] width 13 height 26
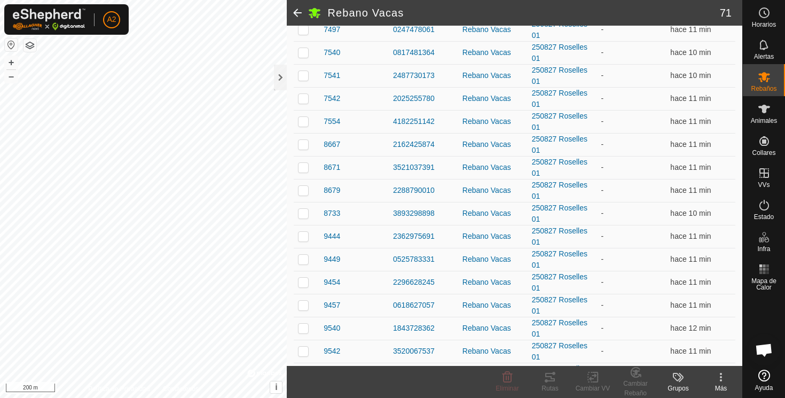
scroll to position [1437, 0]
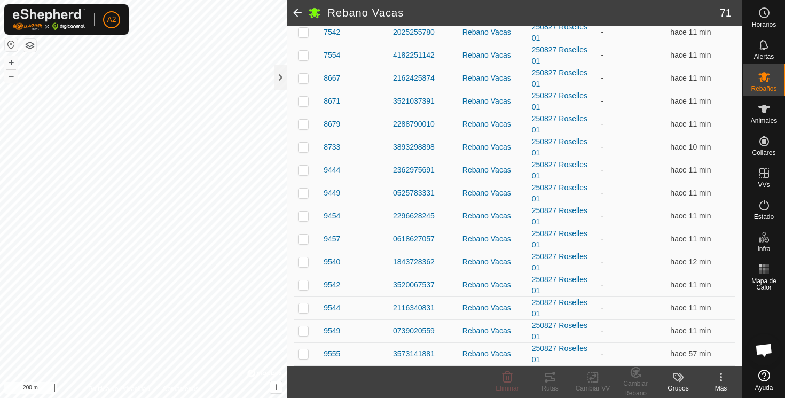
click at [681, 379] on icon at bounding box center [678, 377] width 13 height 13
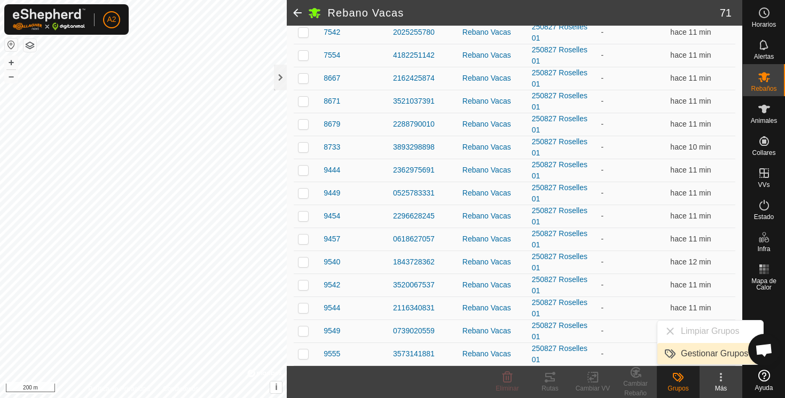
click at [690, 356] on link "Gestionar Grupos" at bounding box center [710, 353] width 106 height 21
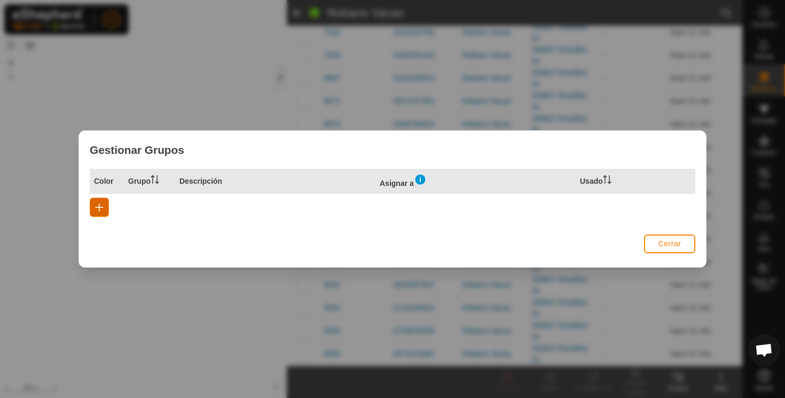
click at [104, 204] on button "button" at bounding box center [99, 207] width 19 height 19
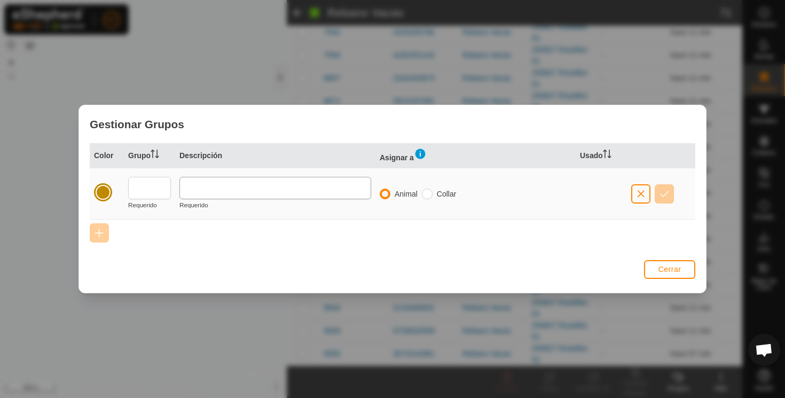
scroll to position [0, 0]
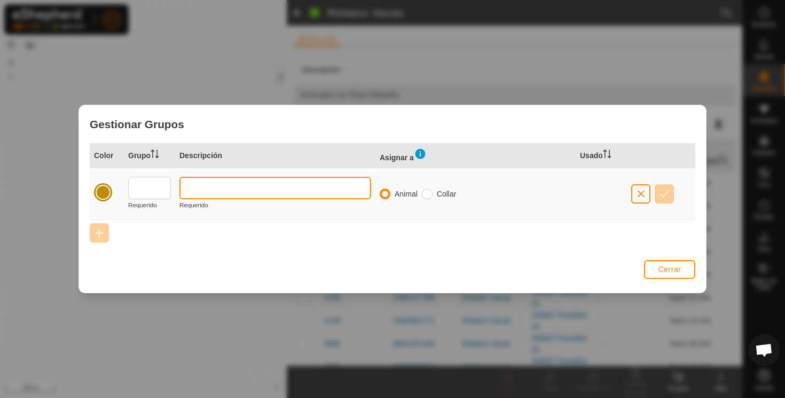
click at [251, 191] on input "text" at bounding box center [275, 188] width 192 height 22
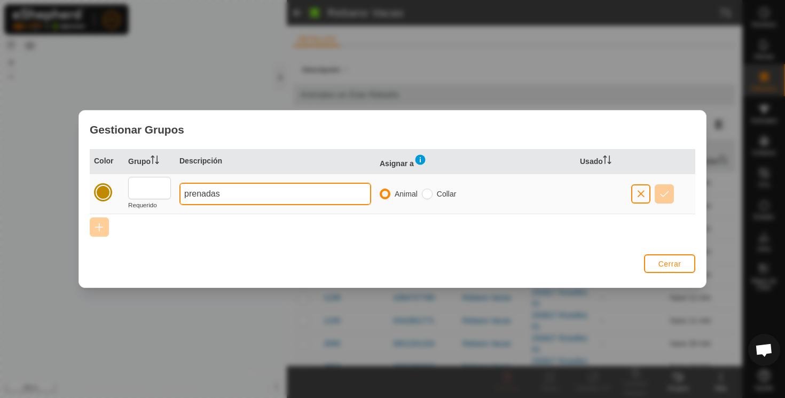
click at [200, 193] on input "prenadas" at bounding box center [275, 194] width 192 height 22
click at [186, 193] on input "preñadas" at bounding box center [275, 194] width 192 height 22
click at [234, 195] on input "Preñadas" at bounding box center [275, 194] width 192 height 22
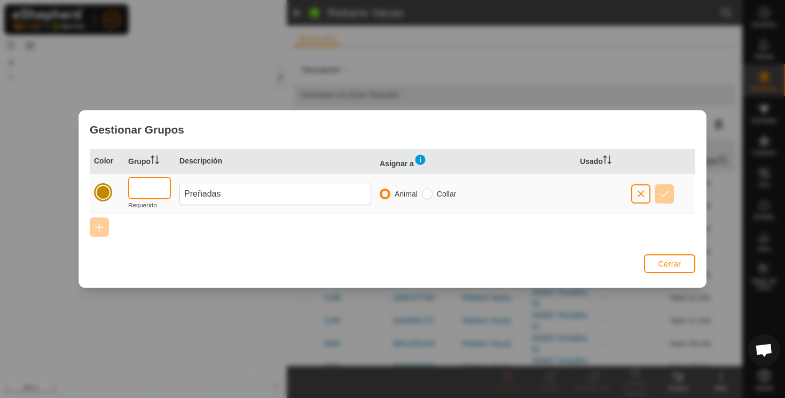
click at [155, 194] on input "text" at bounding box center [149, 188] width 43 height 22
click at [642, 195] on span "button" at bounding box center [641, 194] width 9 height 9
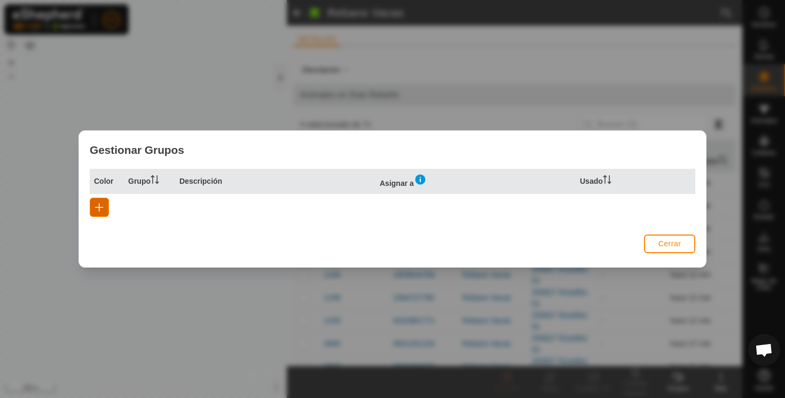
click at [97, 208] on span "button" at bounding box center [99, 207] width 9 height 9
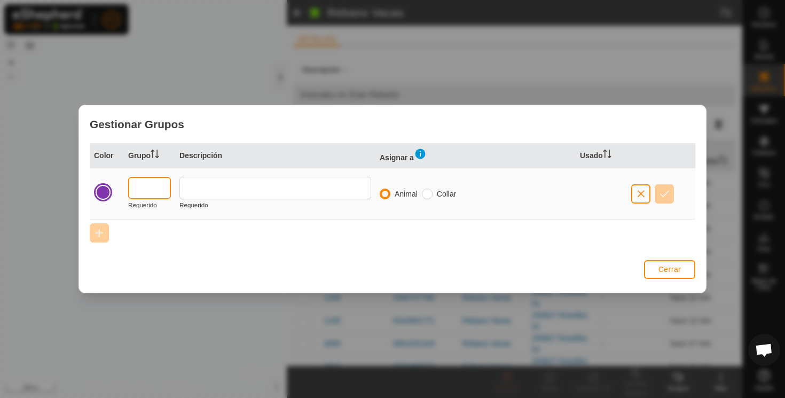
click at [161, 189] on input "text" at bounding box center [149, 188] width 43 height 22
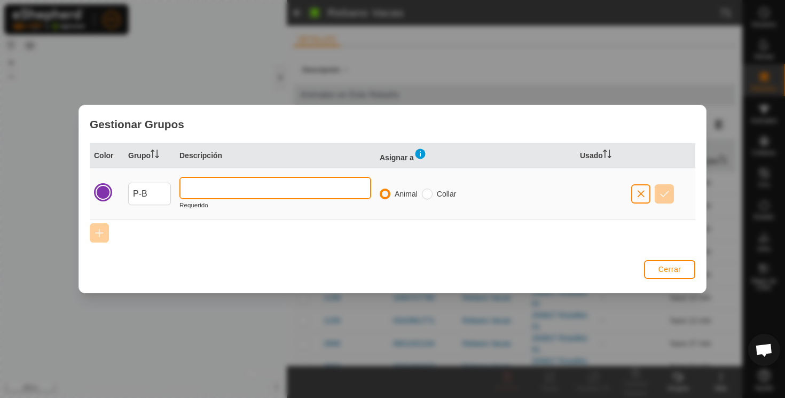
click at [209, 185] on input "text" at bounding box center [275, 188] width 192 height 22
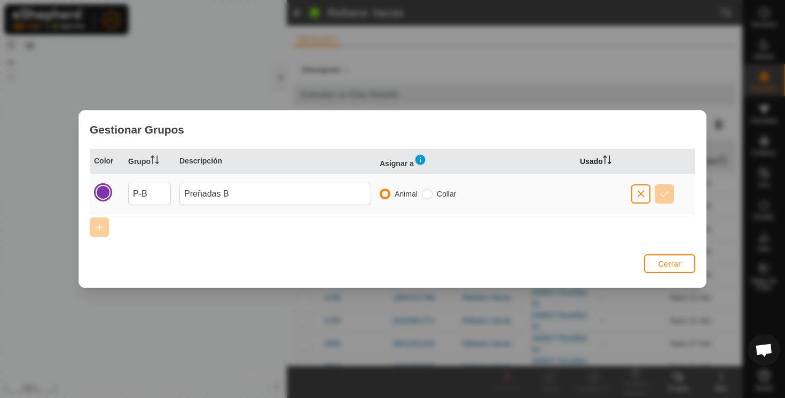
click at [590, 160] on th "Usado" at bounding box center [601, 161] width 51 height 25
click at [419, 160] on img at bounding box center [420, 159] width 13 height 13
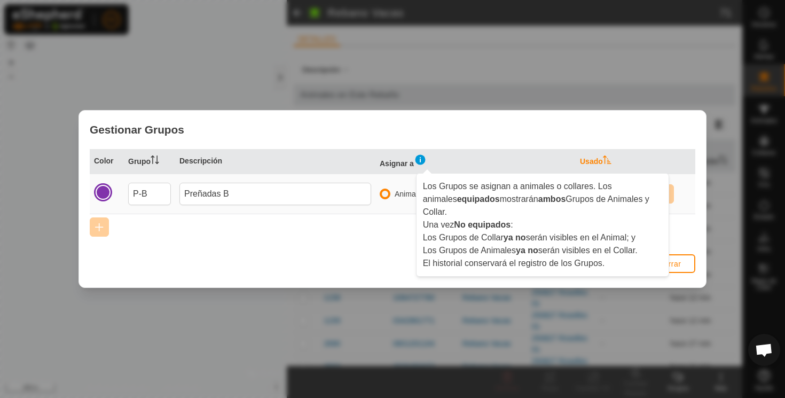
click at [339, 253] on div "Cerrar" at bounding box center [392, 269] width 627 height 36
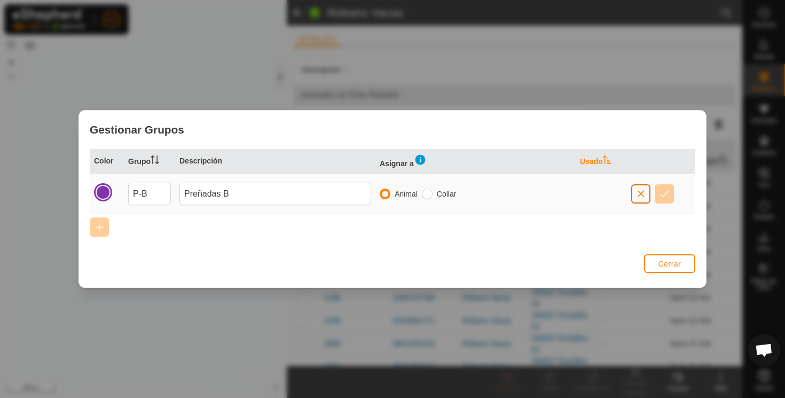
click at [638, 195] on span "button" at bounding box center [641, 194] width 9 height 9
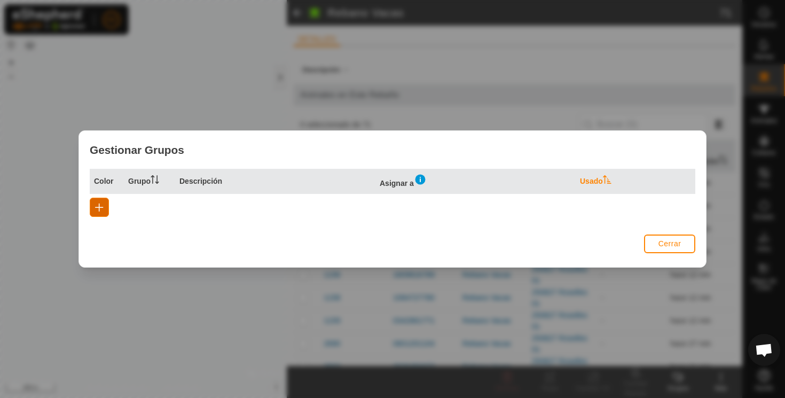
click at [99, 209] on span "button" at bounding box center [99, 207] width 9 height 9
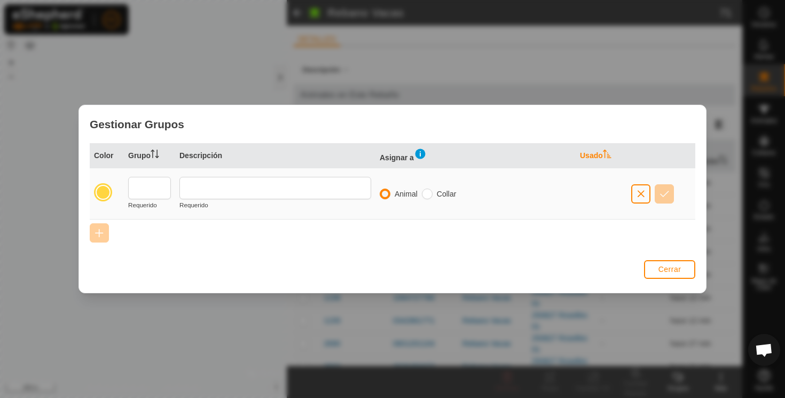
click at [109, 154] on th "Color" at bounding box center [107, 155] width 34 height 25
click at [431, 195] on input "radio" at bounding box center [427, 194] width 11 height 11
click at [386, 194] on input "radio" at bounding box center [385, 194] width 11 height 11
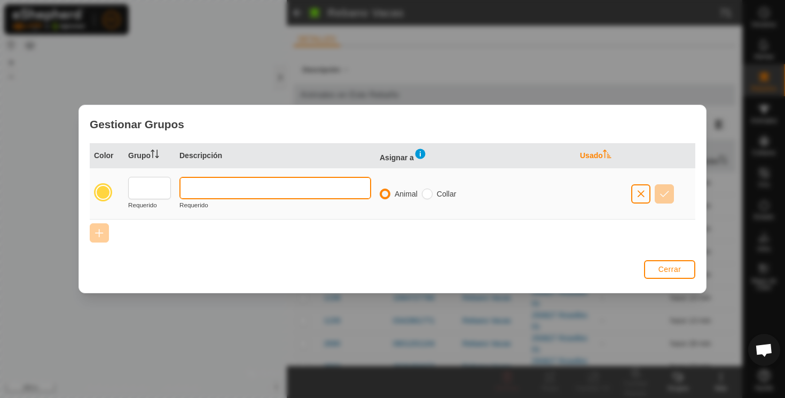
click at [291, 189] on input "text" at bounding box center [275, 188] width 192 height 22
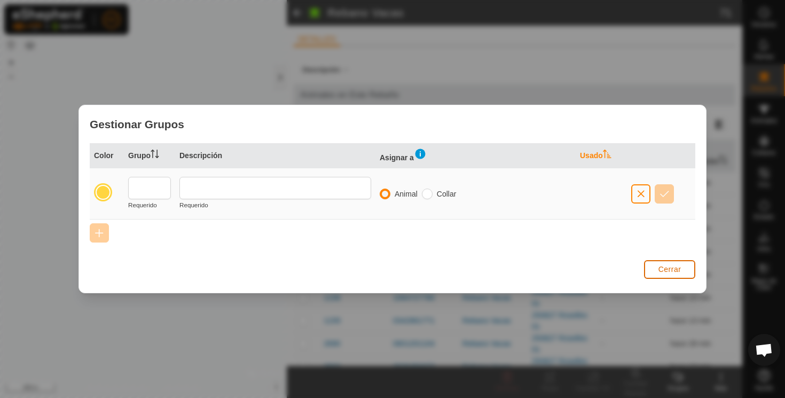
click at [669, 271] on span "Cerrar" at bounding box center [669, 269] width 23 height 9
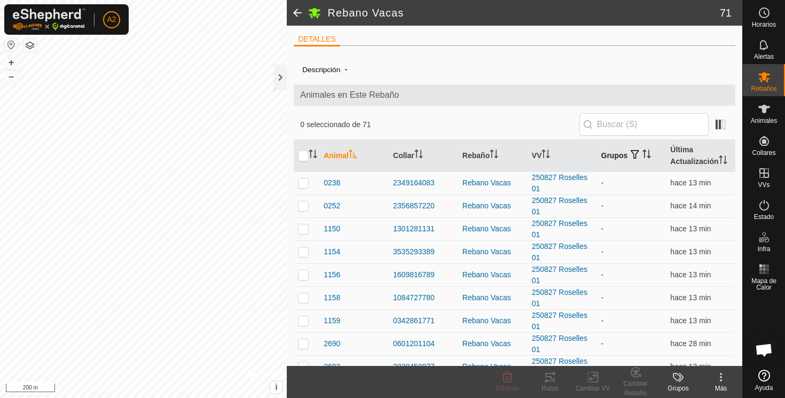
click at [615, 155] on th "Grupos" at bounding box center [631, 156] width 69 height 32
click at [647, 154] on icon "Activar para ordenar" at bounding box center [647, 154] width 8 height 9
click at [647, 154] on icon "Activar para ordenar" at bounding box center [646, 154] width 9 height 9
click at [647, 154] on icon "Activar para ordenar" at bounding box center [647, 154] width 8 height 9
click at [579, 178] on link "250827 Roselles 01" at bounding box center [560, 183] width 56 height 20
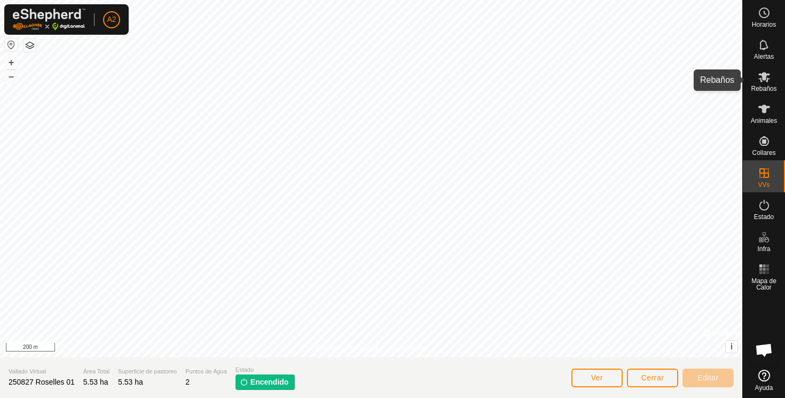
click at [765, 75] on icon at bounding box center [764, 77] width 12 height 10
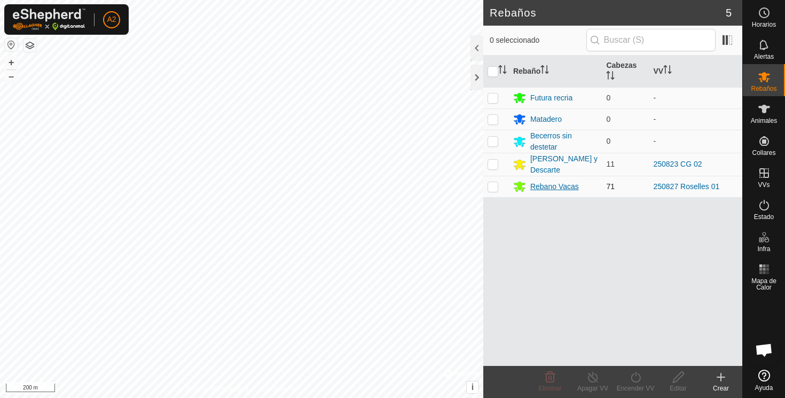
click at [539, 186] on div "Rebano Vacas" at bounding box center [554, 186] width 49 height 11
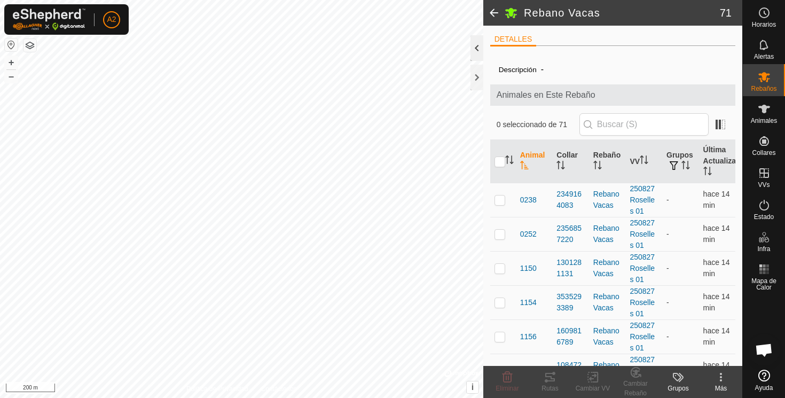
click at [479, 48] on div at bounding box center [476, 48] width 13 height 26
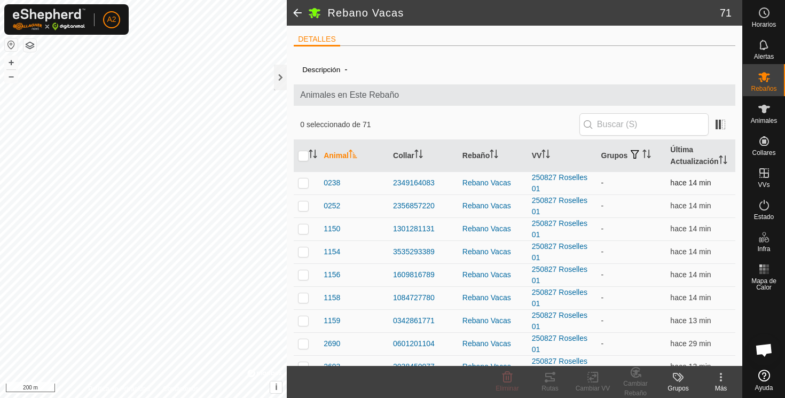
click at [305, 184] on p-checkbox at bounding box center [303, 182] width 11 height 9
click at [335, 181] on span "0238" at bounding box center [332, 182] width 17 height 11
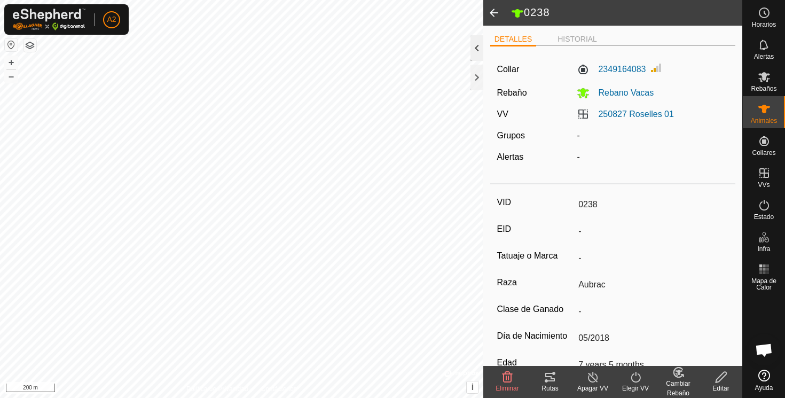
click at [475, 47] on div at bounding box center [476, 48] width 13 height 26
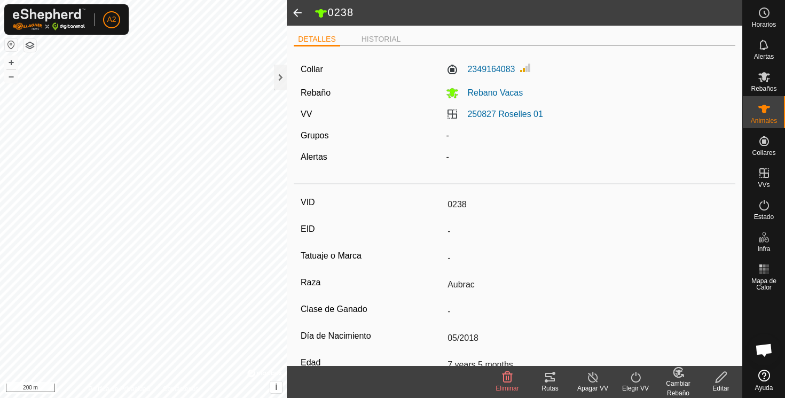
click at [722, 377] on icon at bounding box center [721, 377] width 13 height 13
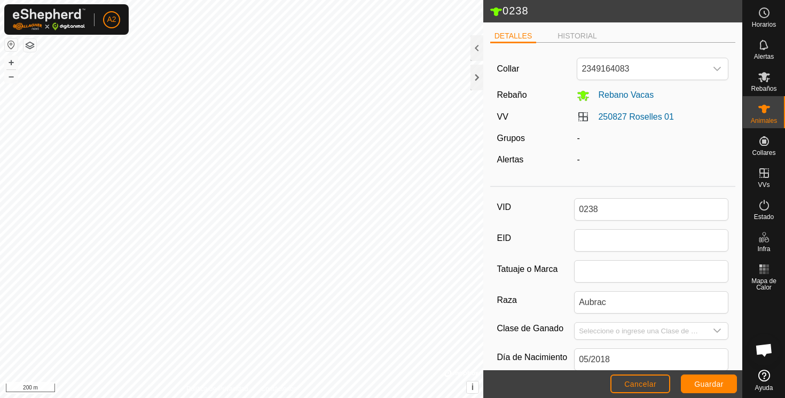
click at [579, 136] on div "-" at bounding box center [652, 138] width 160 height 13
click at [476, 46] on div at bounding box center [476, 48] width 13 height 26
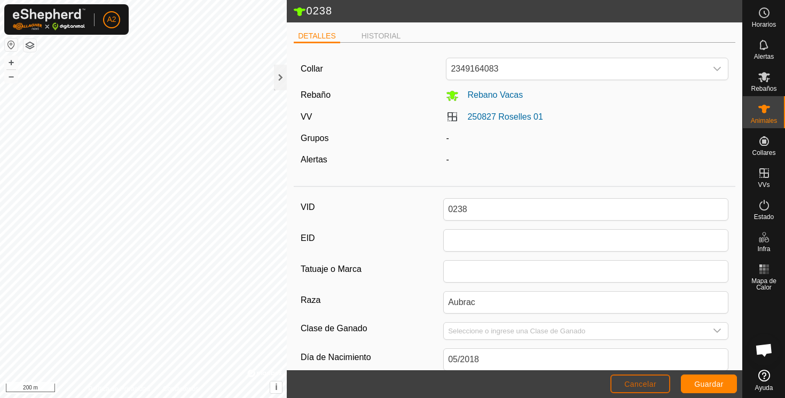
click at [656, 384] on span "Cancelar" at bounding box center [640, 384] width 32 height 9
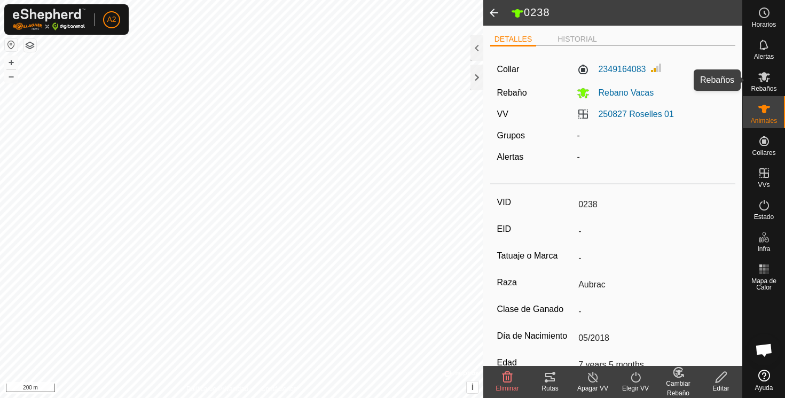
click at [765, 78] on icon at bounding box center [764, 77] width 12 height 10
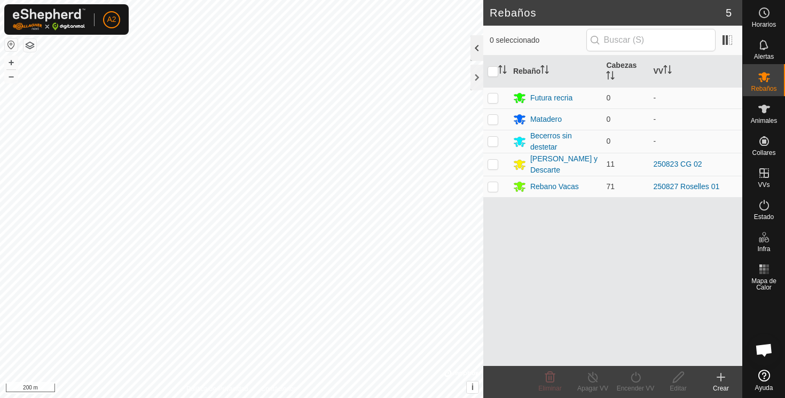
click at [477, 49] on div at bounding box center [476, 48] width 13 height 26
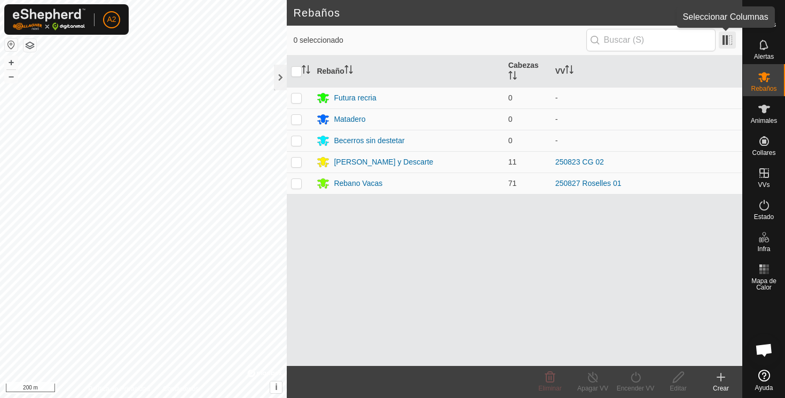
click at [726, 41] on span at bounding box center [727, 40] width 17 height 17
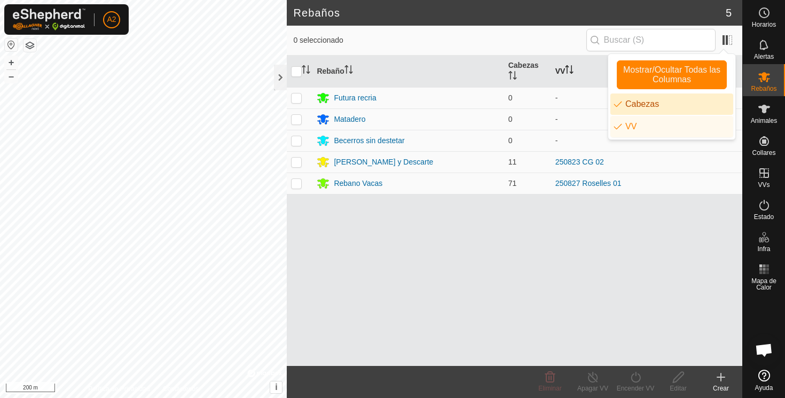
click at [593, 85] on th "VV" at bounding box center [646, 72] width 191 height 32
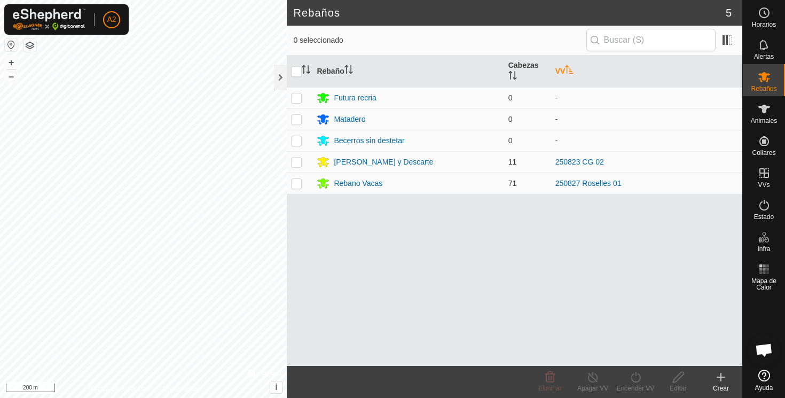
click at [299, 163] on p-checkbox at bounding box center [296, 162] width 11 height 9
click at [577, 161] on link "250823 CG 02" at bounding box center [579, 162] width 49 height 9
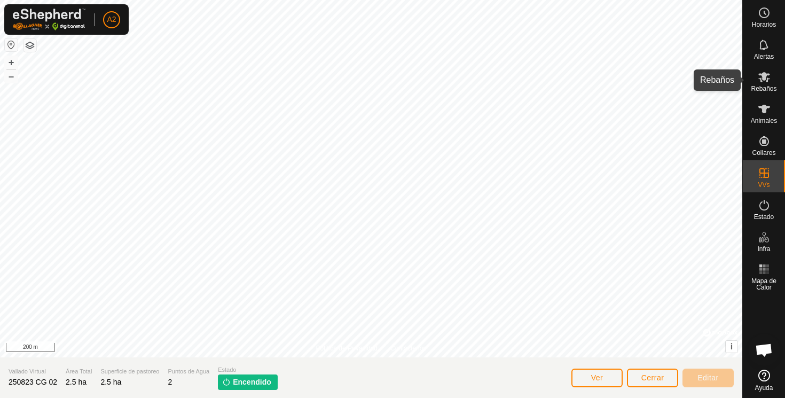
click at [764, 74] on icon at bounding box center [764, 77] width 12 height 10
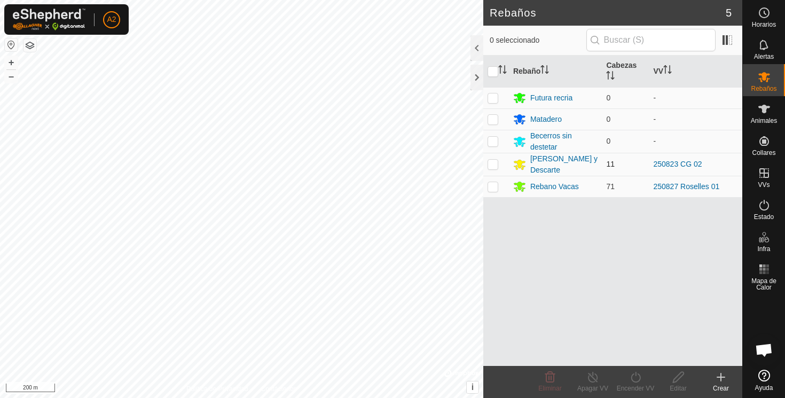
click at [498, 167] on p-checkbox at bounding box center [493, 164] width 11 height 9
click at [546, 160] on div "[PERSON_NAME] y Descarte" at bounding box center [564, 164] width 68 height 22
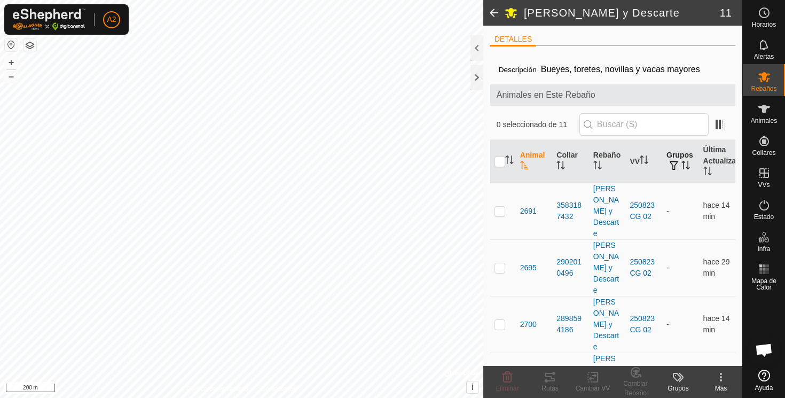
click at [675, 164] on span "button" at bounding box center [674, 165] width 9 height 9
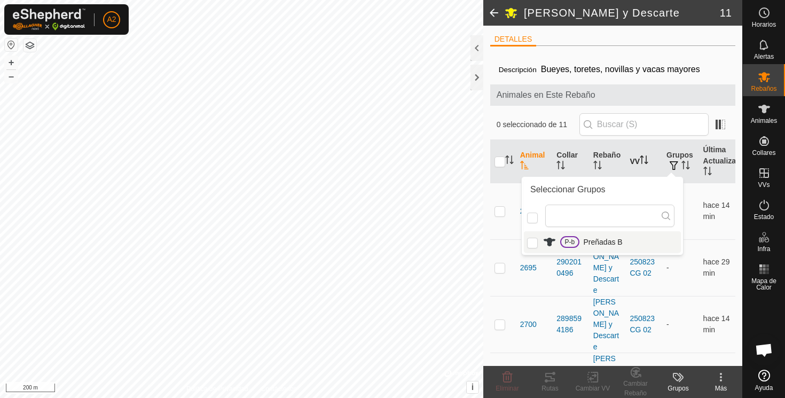
click at [662, 153] on th "VV" at bounding box center [643, 161] width 37 height 43
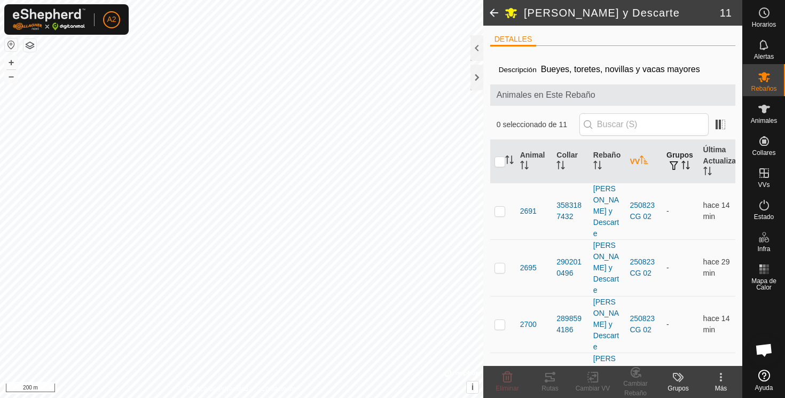
click at [677, 160] on th "Grupos" at bounding box center [680, 161] width 37 height 43
click at [674, 164] on span "button" at bounding box center [674, 165] width 9 height 9
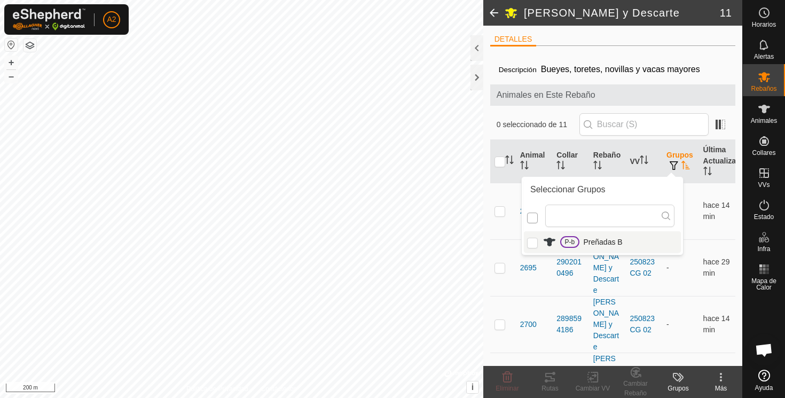
click at [534, 219] on input "checkbox" at bounding box center [532, 218] width 11 height 11
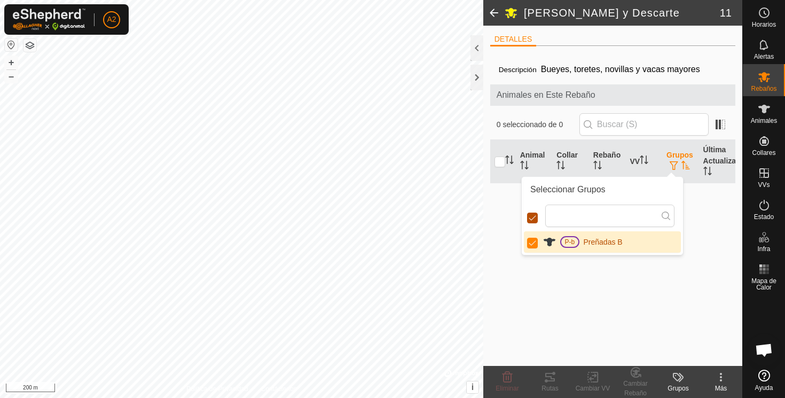
click at [534, 219] on input "checkbox" at bounding box center [532, 218] width 11 height 11
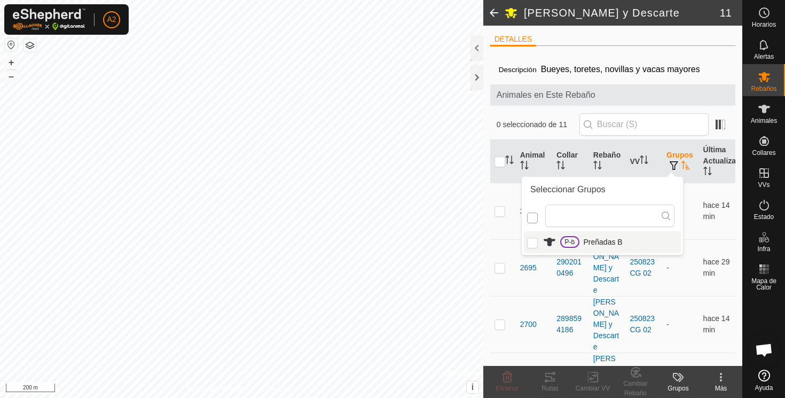
click at [534, 219] on input "checkbox" at bounding box center [532, 218] width 11 height 11
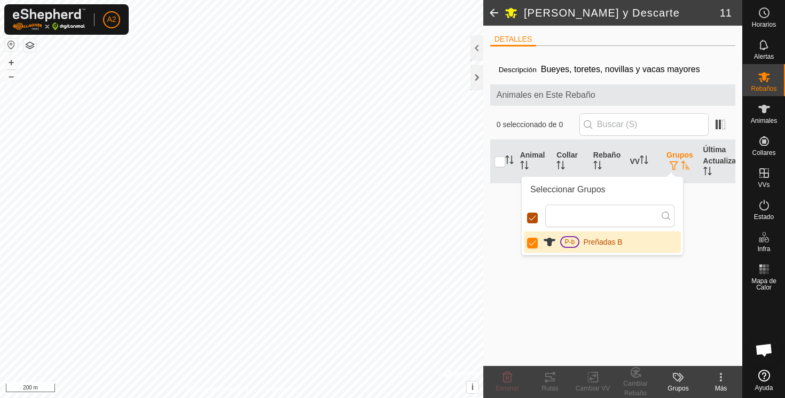
click at [534, 219] on input "checkbox" at bounding box center [532, 218] width 11 height 11
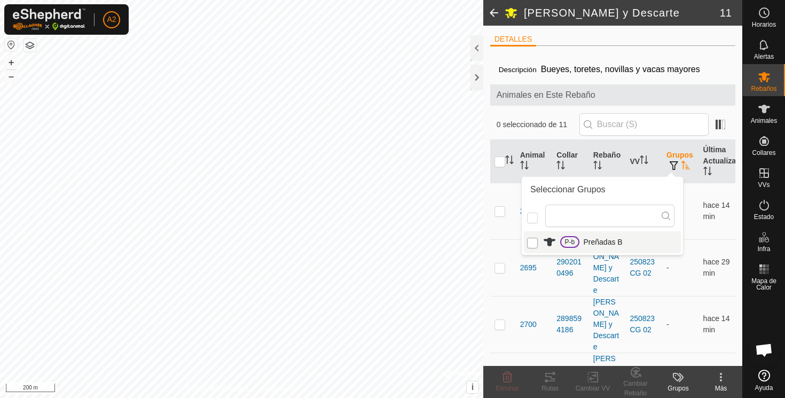
click at [533, 244] on input "P-b" at bounding box center [532, 243] width 11 height 11
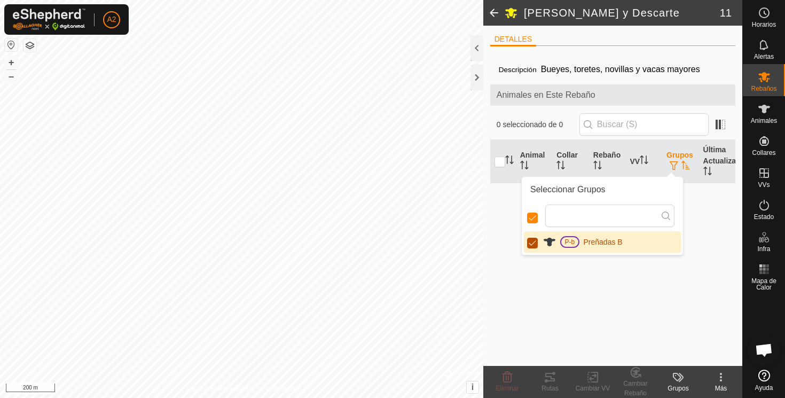
click at [533, 244] on input "P-b" at bounding box center [532, 243] width 11 height 11
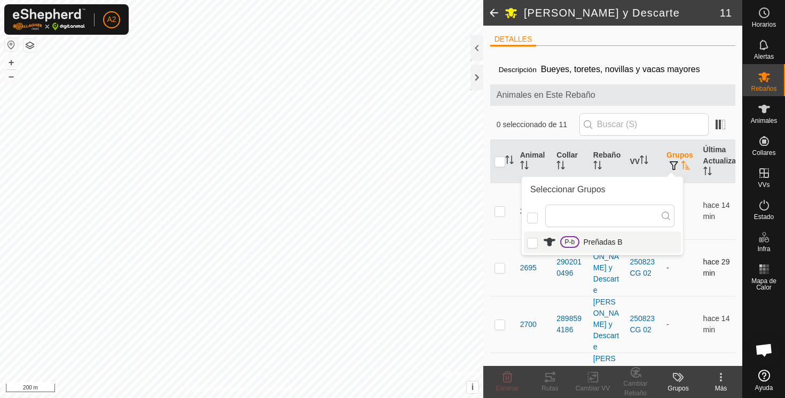
click at [634, 262] on td "250823 CG 02" at bounding box center [643, 267] width 37 height 57
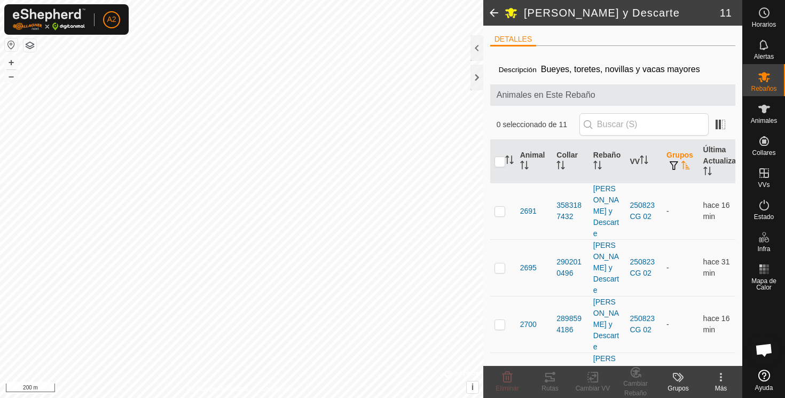
click at [592, 125] on p-inputicon at bounding box center [588, 124] width 9 height 9
click at [528, 206] on span "4516" at bounding box center [528, 211] width 17 height 11
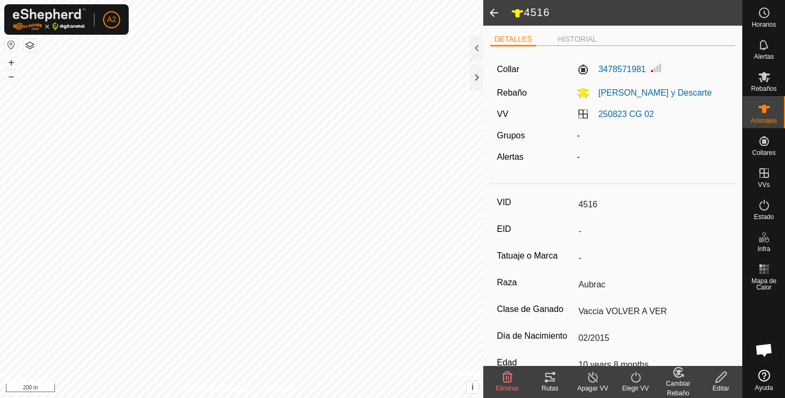
click at [724, 378] on icon at bounding box center [721, 377] width 13 height 13
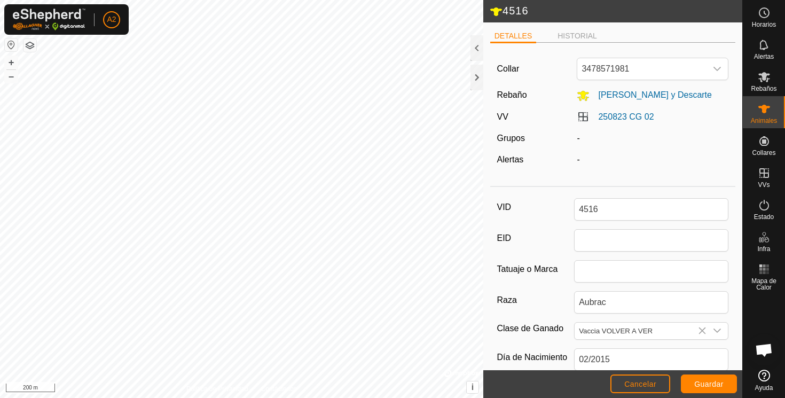
click at [535, 136] on div "Grupos" at bounding box center [533, 138] width 80 height 13
click at [578, 138] on div "-" at bounding box center [652, 138] width 160 height 13
click at [585, 137] on div "-" at bounding box center [652, 138] width 160 height 13
click at [583, 115] on label "250823 CG 02" at bounding box center [615, 116] width 77 height 9
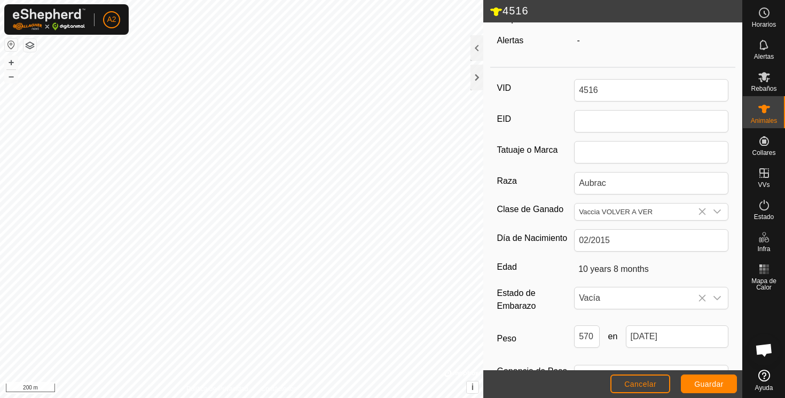
scroll to position [117, 0]
click at [587, 211] on input "Vaccia VOLVER A VER" at bounding box center [641, 213] width 132 height 17
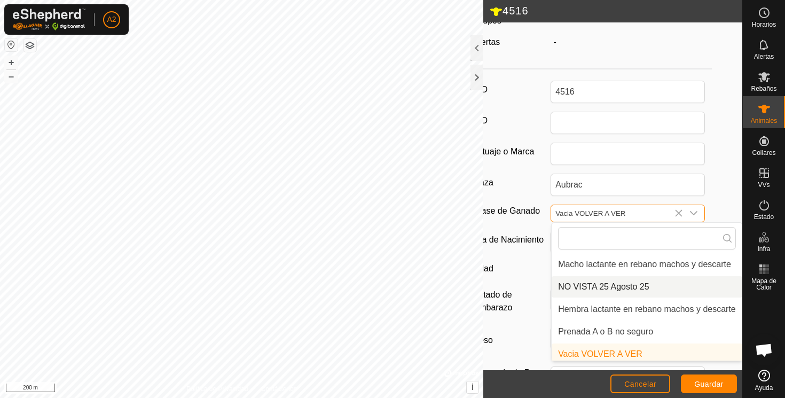
scroll to position [350, 0]
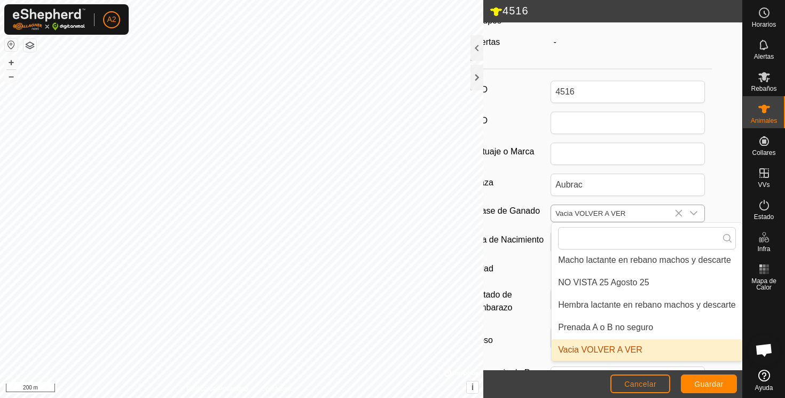
click at [599, 351] on li "Vacia VOLVER A VER" at bounding box center [647, 349] width 191 height 21
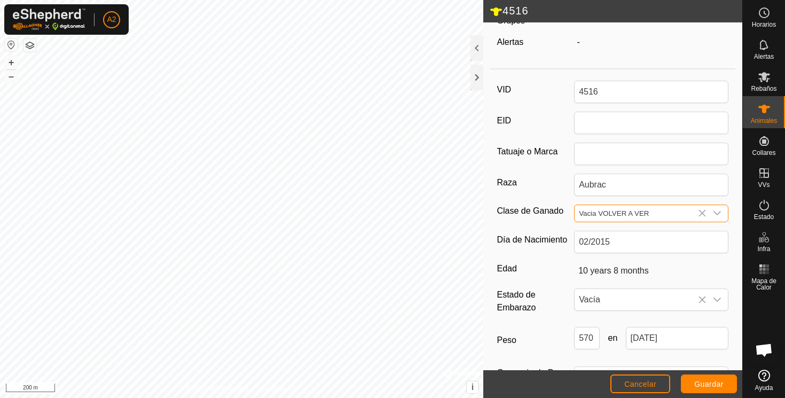
scroll to position [117, 0]
click at [710, 383] on span "Guardar" at bounding box center [708, 384] width 29 height 9
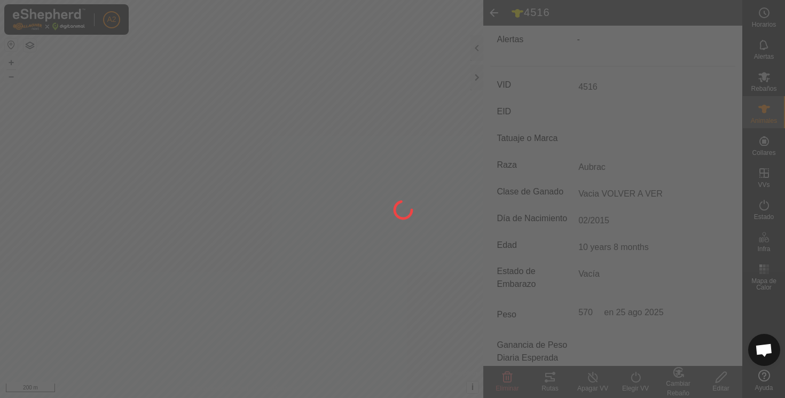
scroll to position [112, 0]
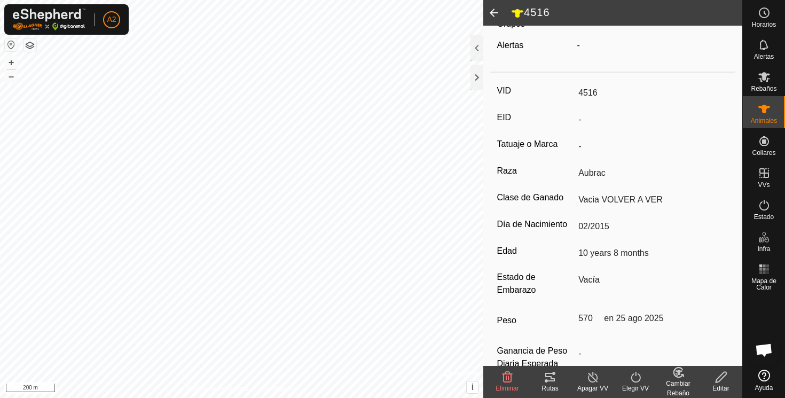
click at [494, 17] on span at bounding box center [493, 13] width 21 height 26
click at [475, 53] on div at bounding box center [476, 48] width 13 height 26
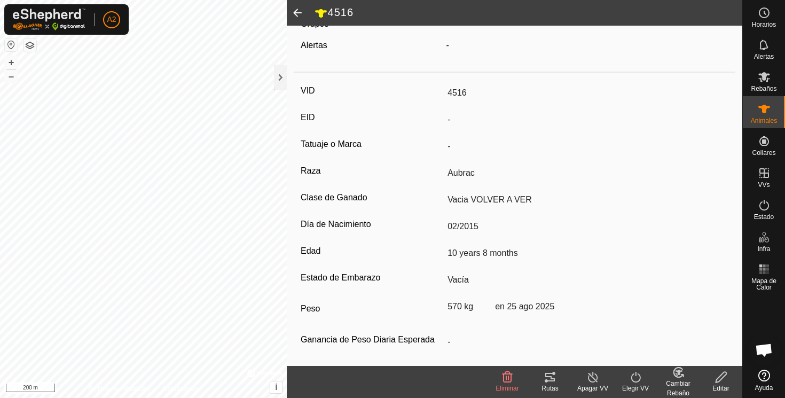
scroll to position [116, 0]
click at [765, 376] on icon at bounding box center [764, 376] width 12 height 12
